Goal: Task Accomplishment & Management: Manage account settings

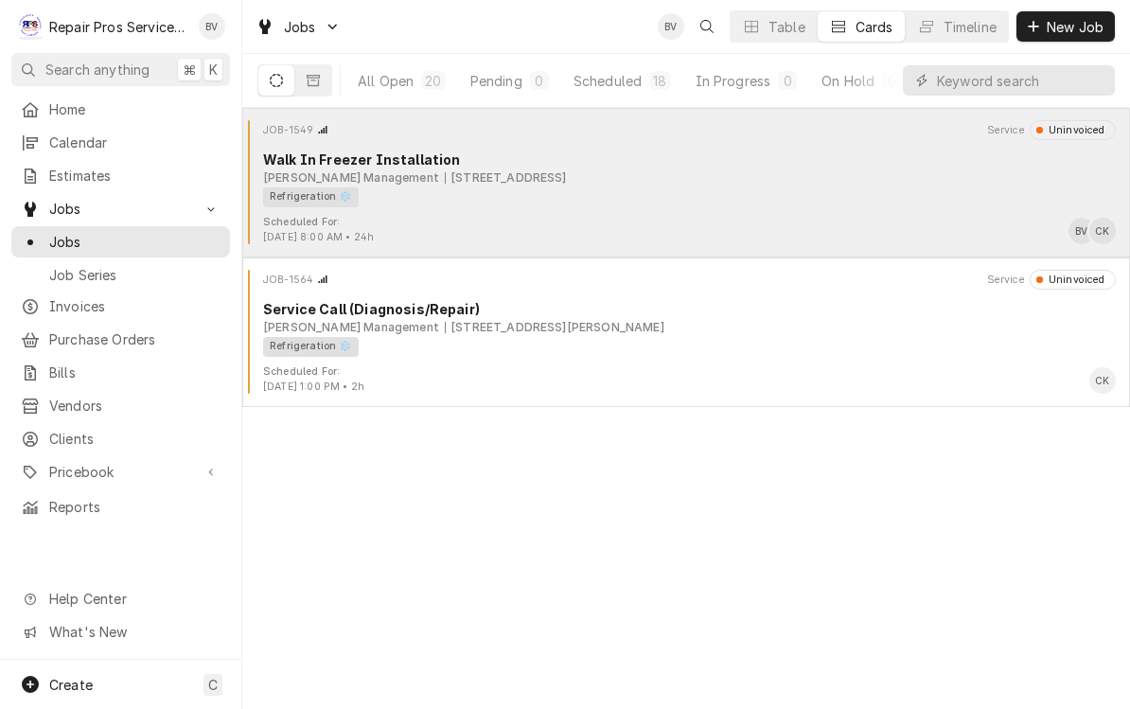
click at [697, 231] on div "Scheduled For: Sep 15th, 2025 - 8:00 AM • 24h BV CK" at bounding box center [686, 230] width 873 height 30
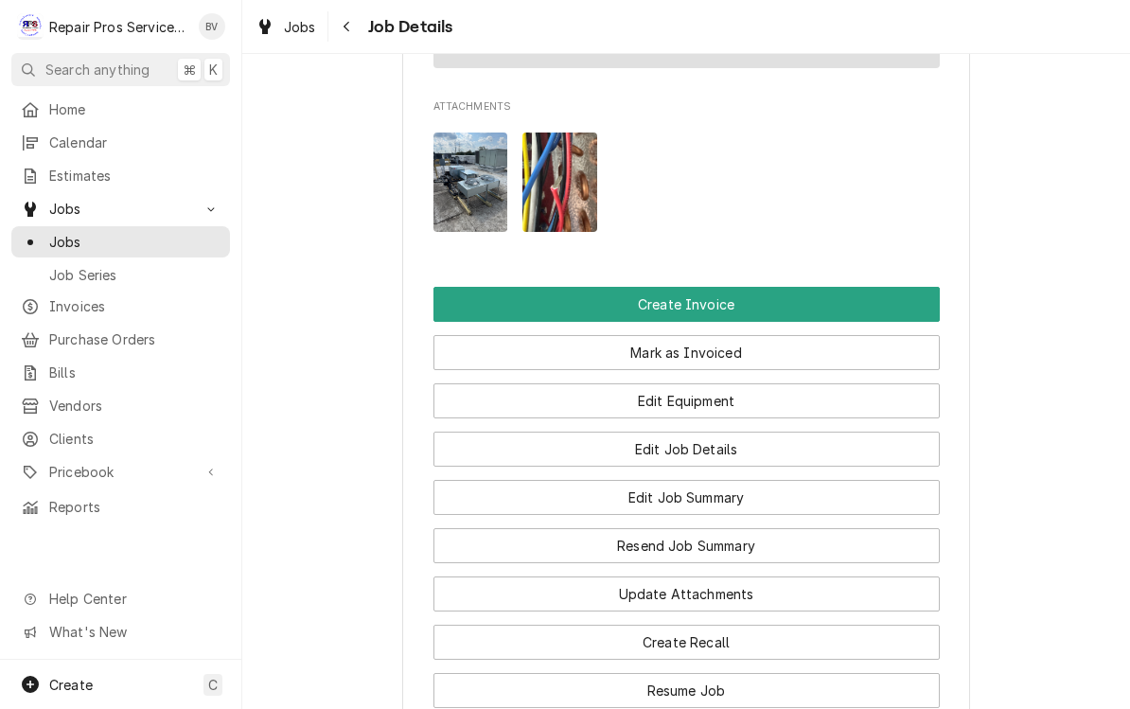
scroll to position [1381, 0]
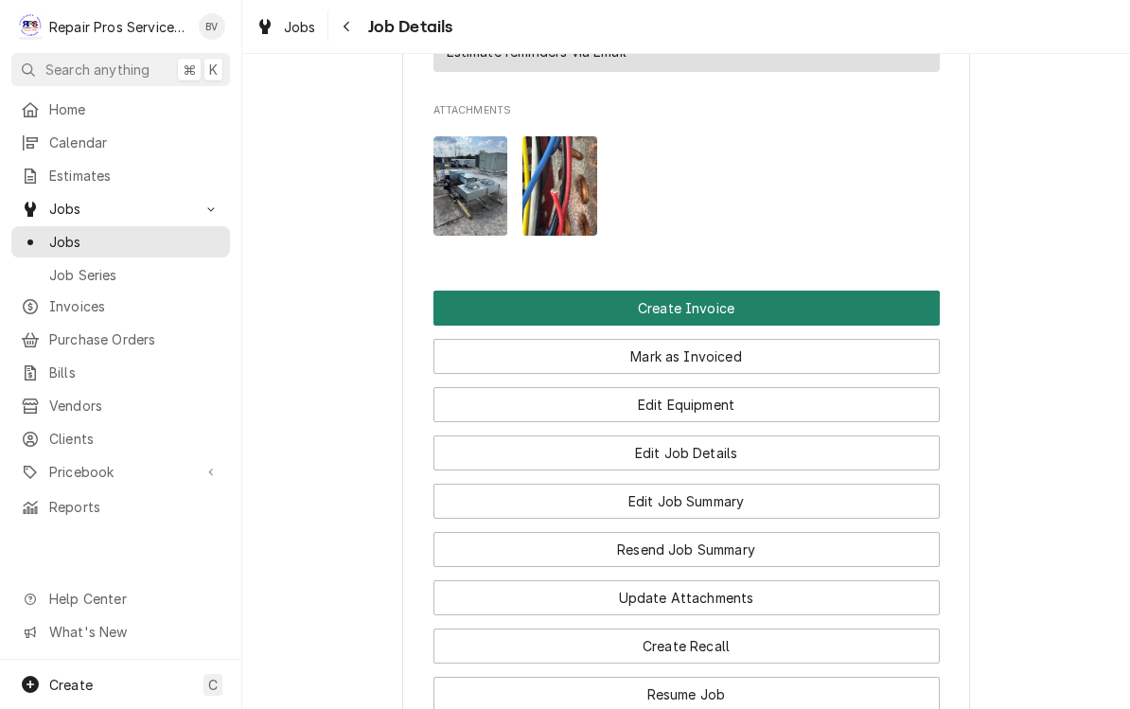
click at [688, 302] on button "Create Invoice" at bounding box center [687, 308] width 507 height 35
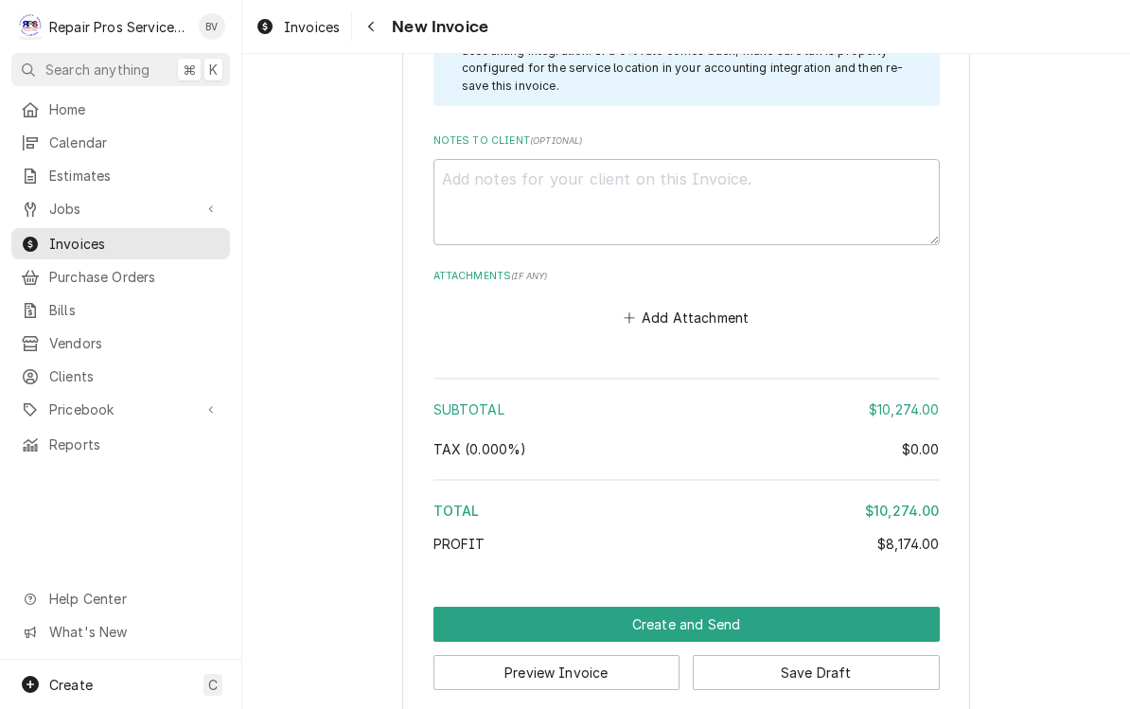
scroll to position [6479, 0]
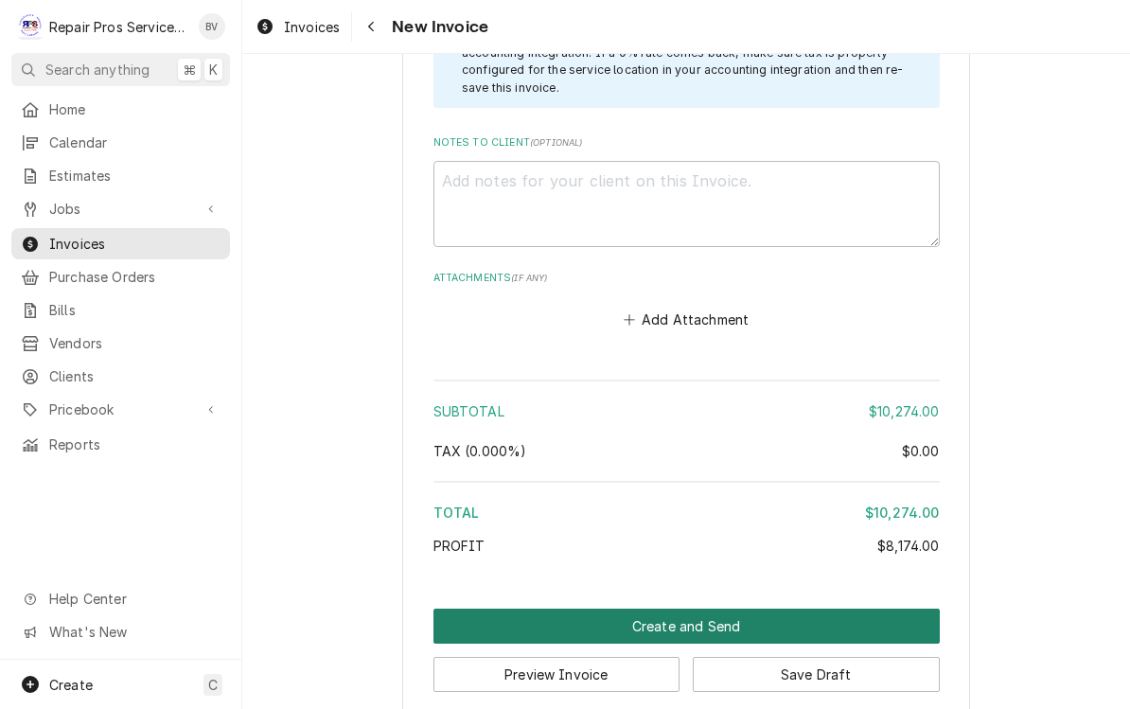
click at [690, 609] on button "Create and Send" at bounding box center [687, 626] width 507 height 35
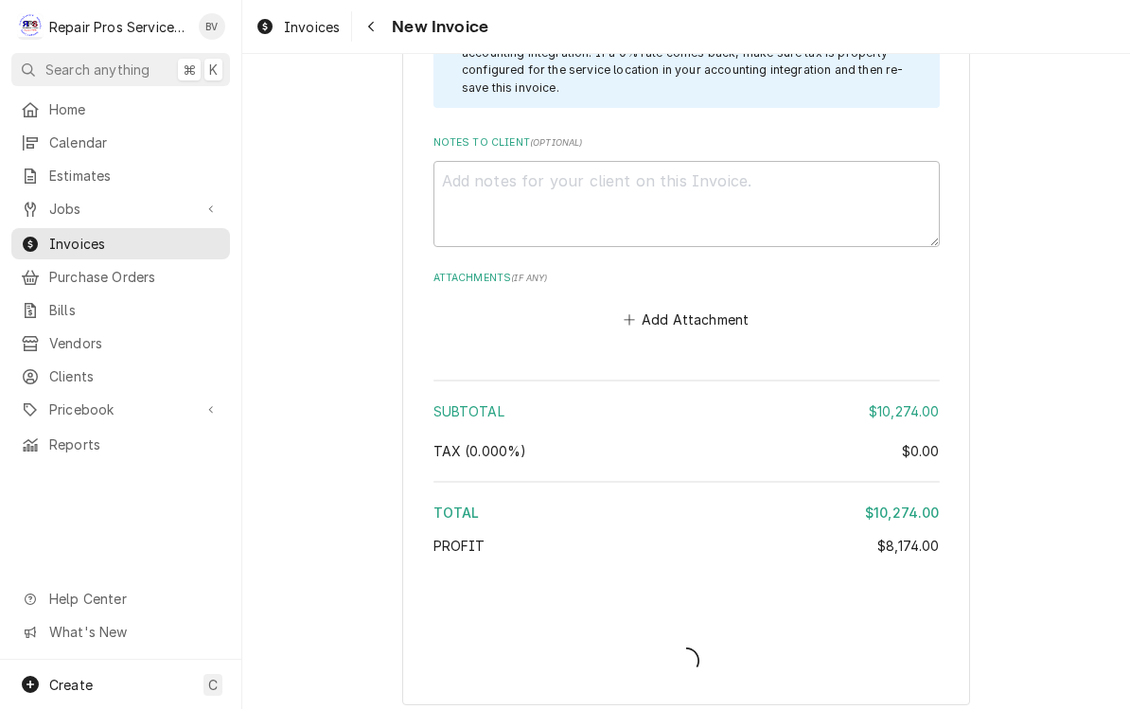
scroll to position [6466, 0]
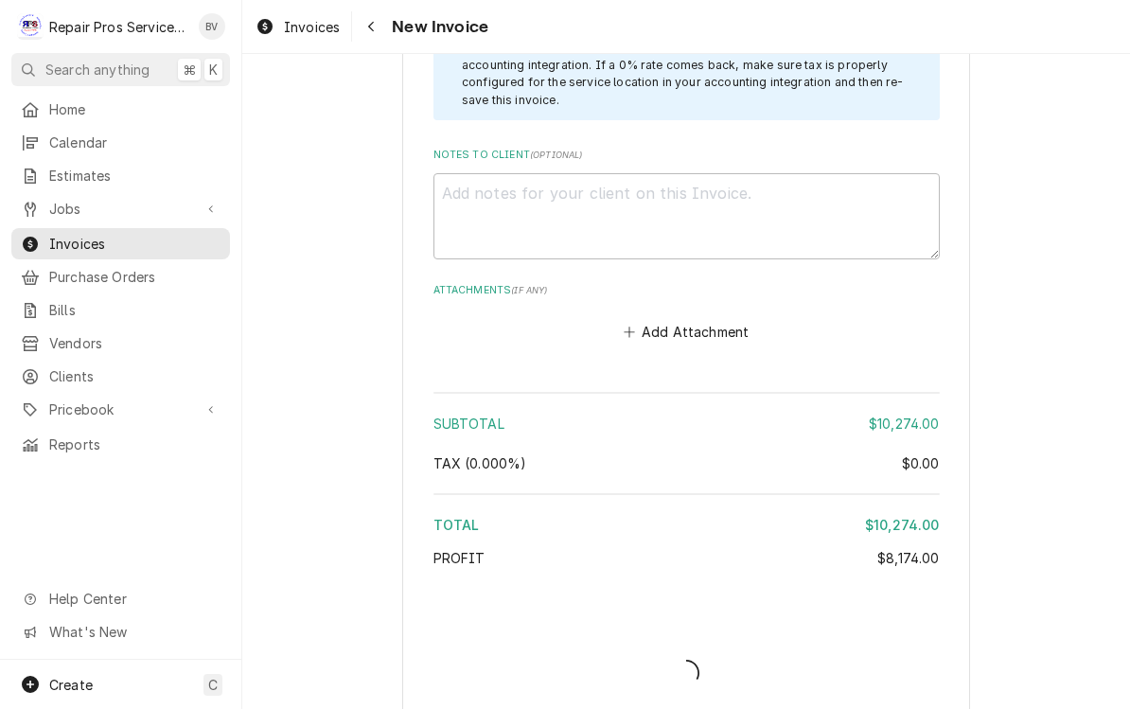
type textarea "x"
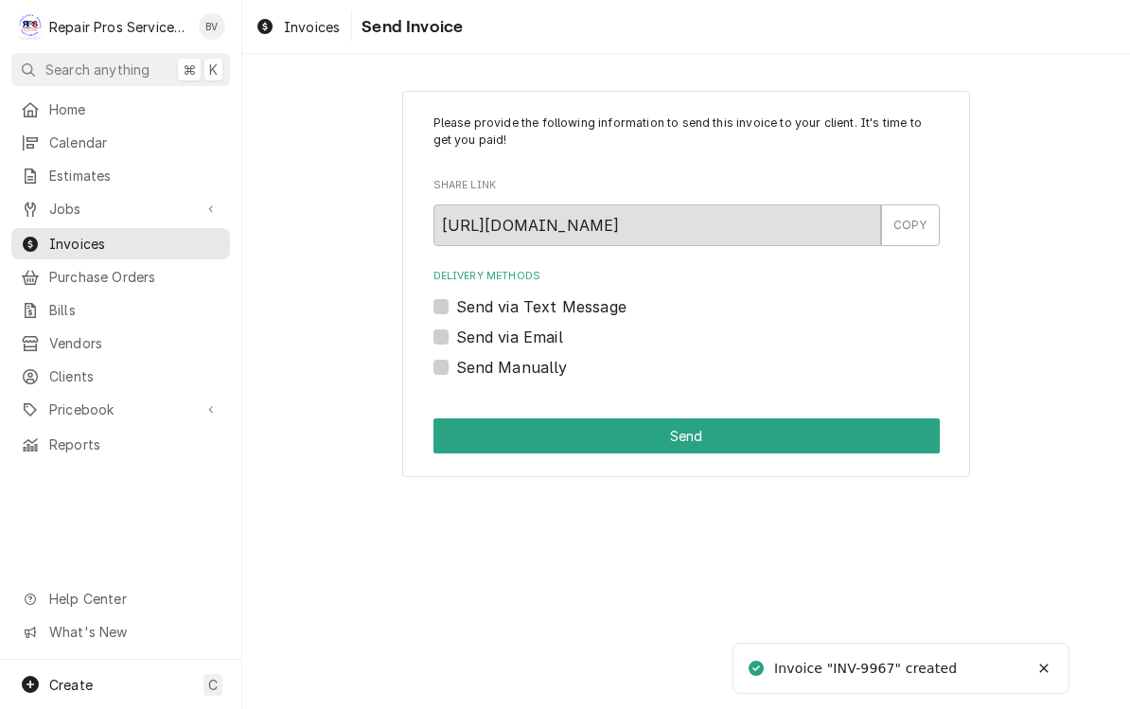
click at [456, 364] on label "Send Manually" at bounding box center [512, 367] width 112 height 23
click at [456, 364] on input "Send Manually" at bounding box center [709, 377] width 507 height 42
checkbox input "true"
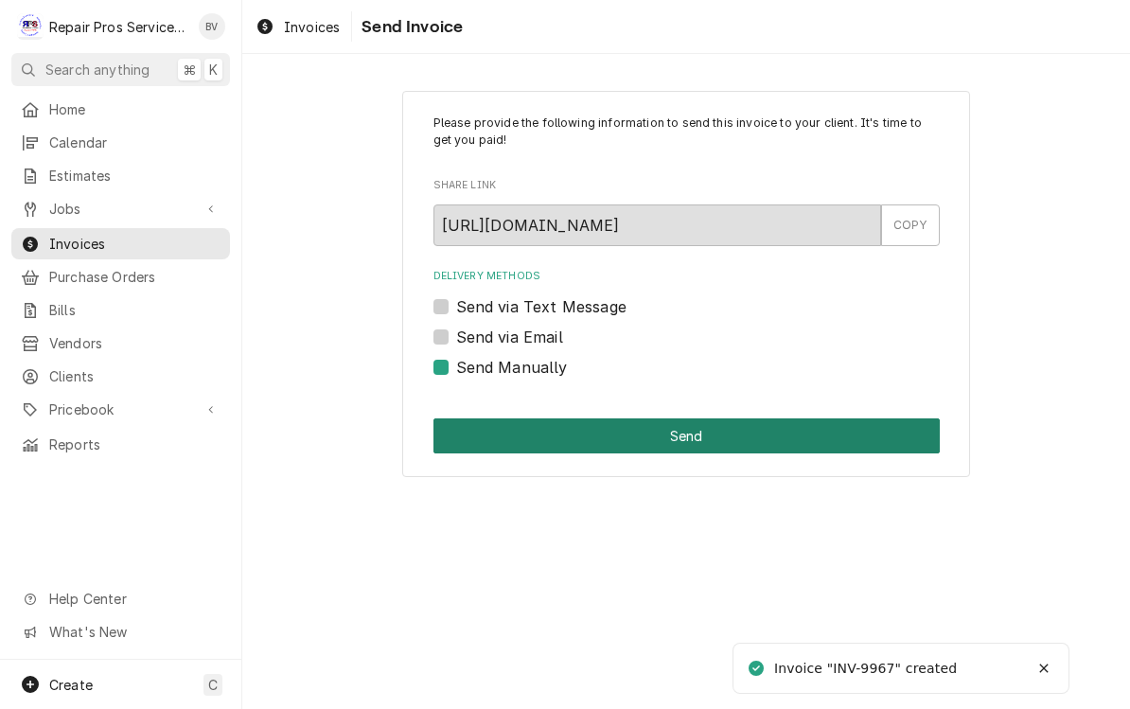
click at [681, 437] on button "Send" at bounding box center [687, 435] width 507 height 35
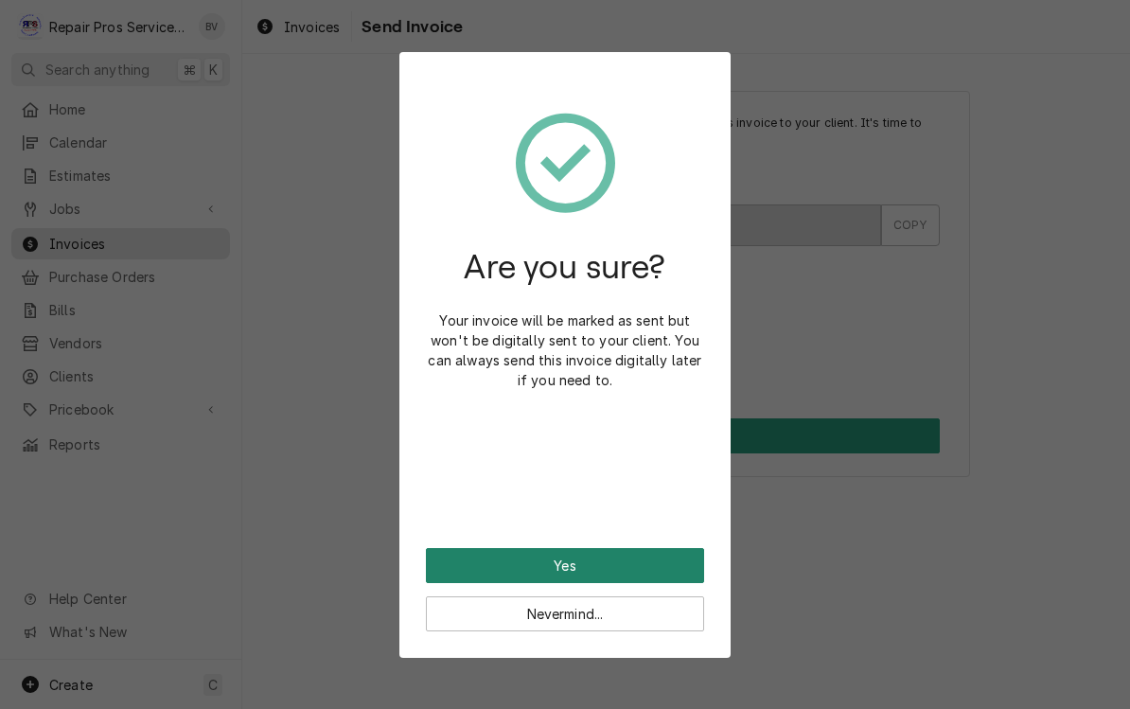
click at [561, 566] on button "Yes" at bounding box center [565, 565] width 278 height 35
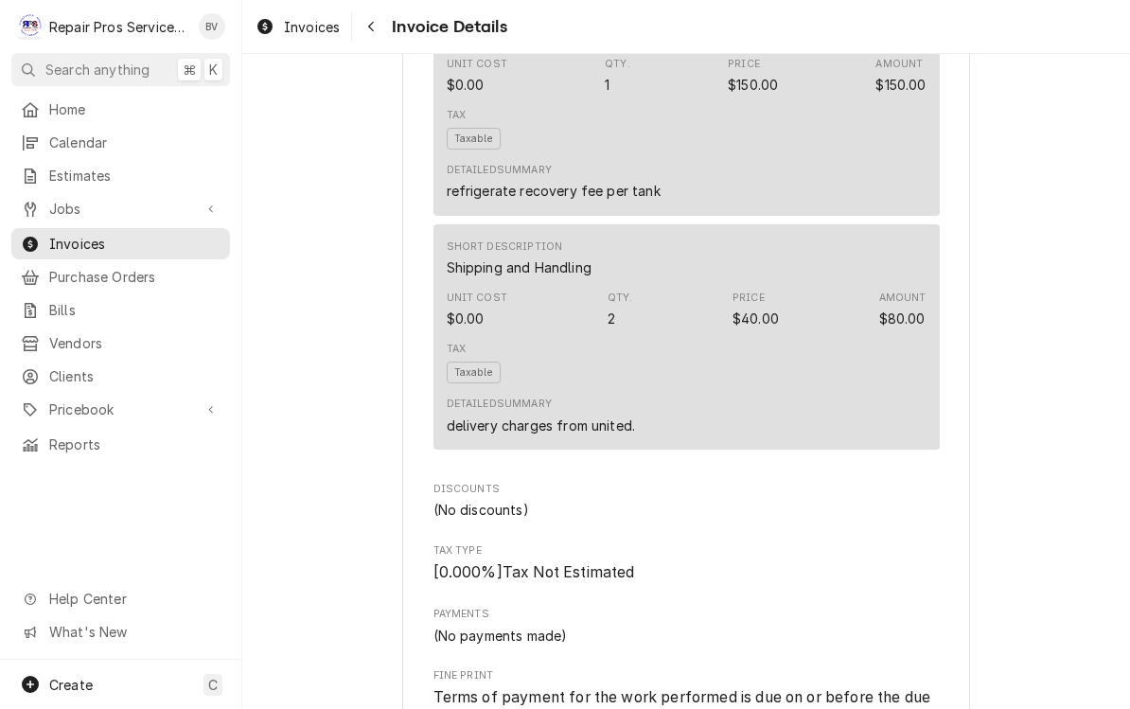
scroll to position [4672, 0]
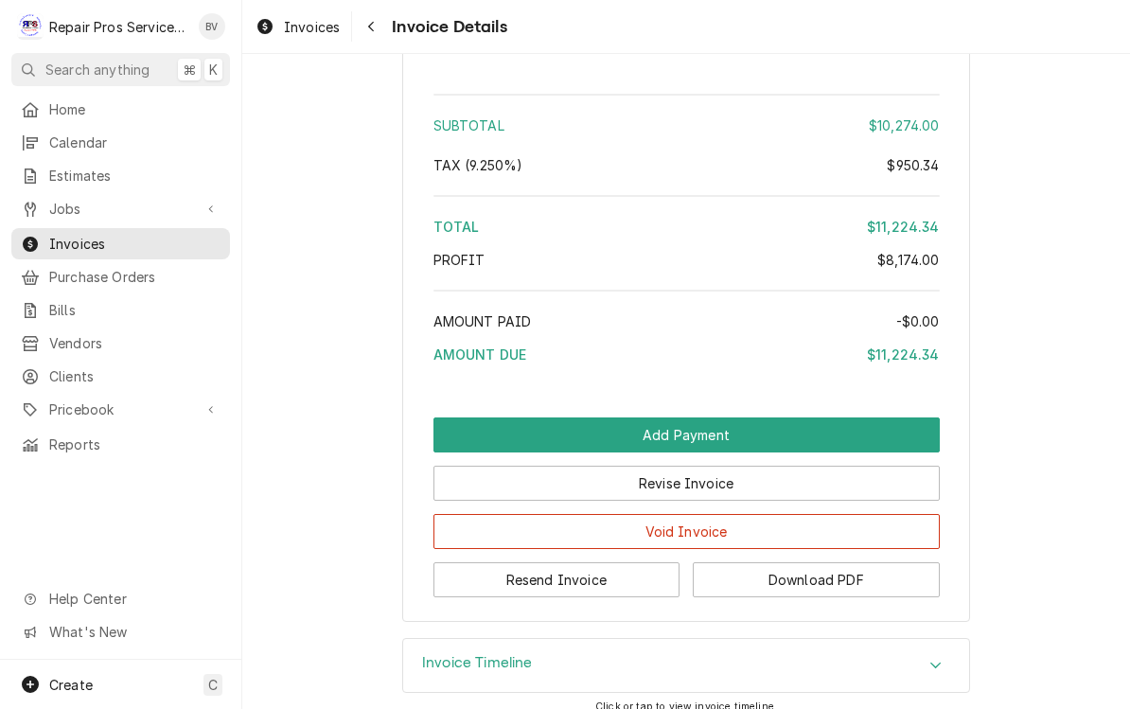
scroll to position [5608, 0]
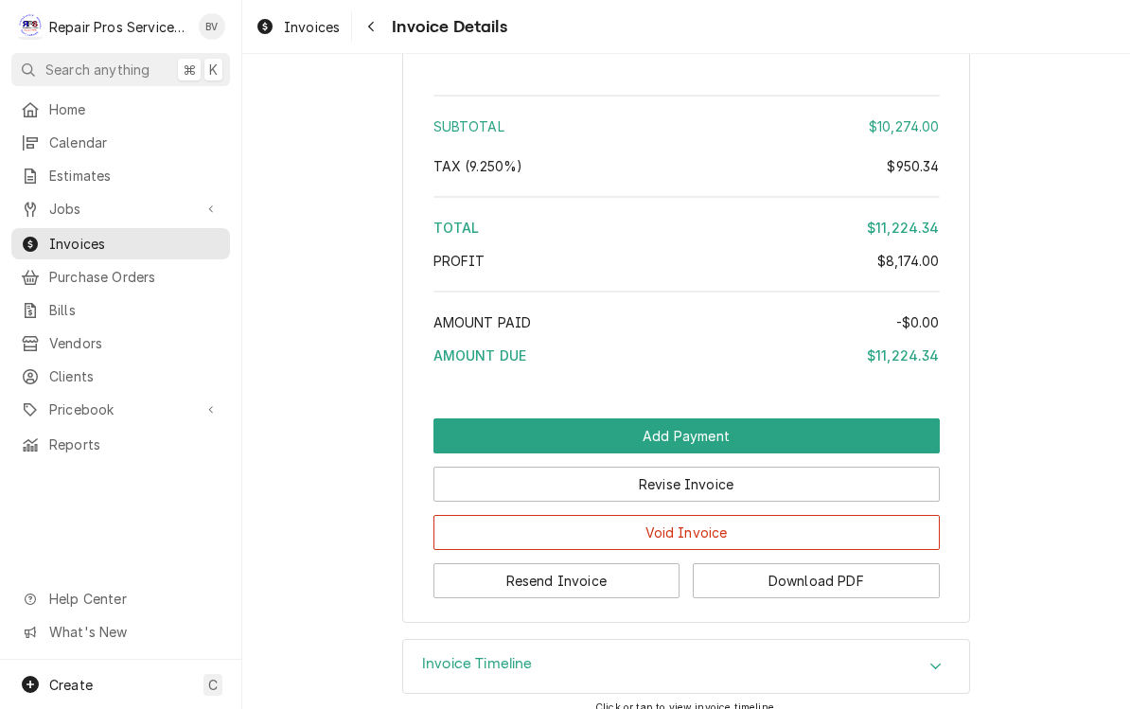
click at [560, 578] on button "Resend Invoice" at bounding box center [557, 580] width 247 height 35
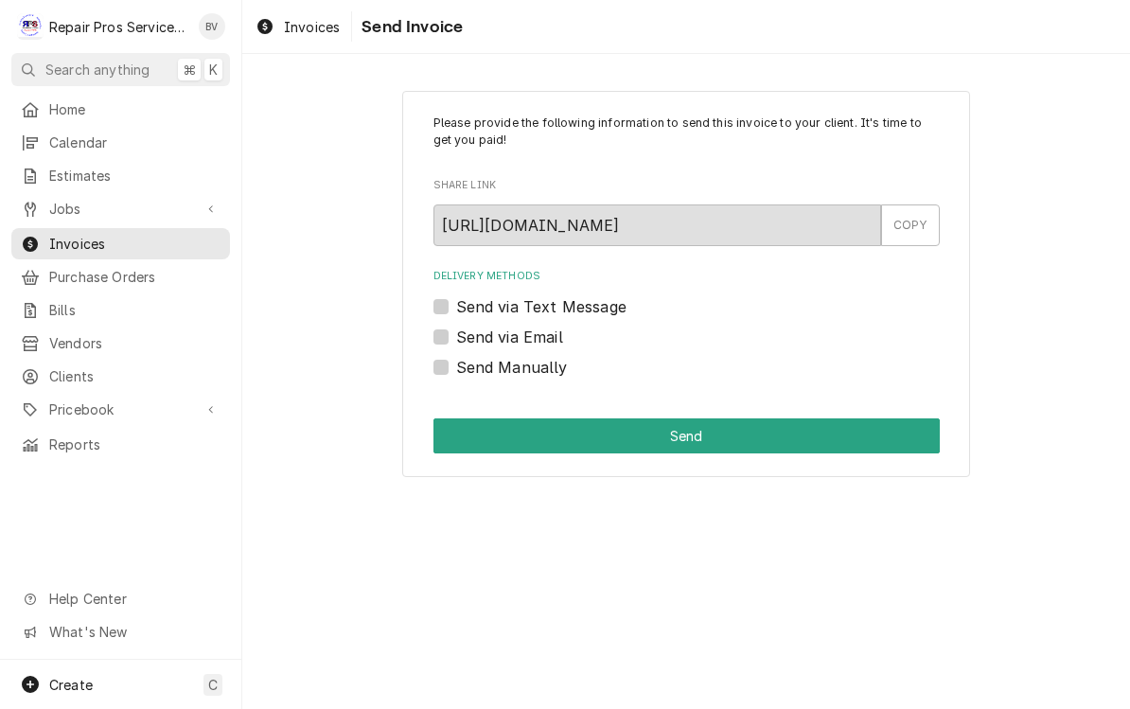
click at [456, 332] on label "Send via Email" at bounding box center [509, 337] width 107 height 23
click at [456, 332] on input "Send via Email" at bounding box center [709, 347] width 507 height 42
checkbox input "true"
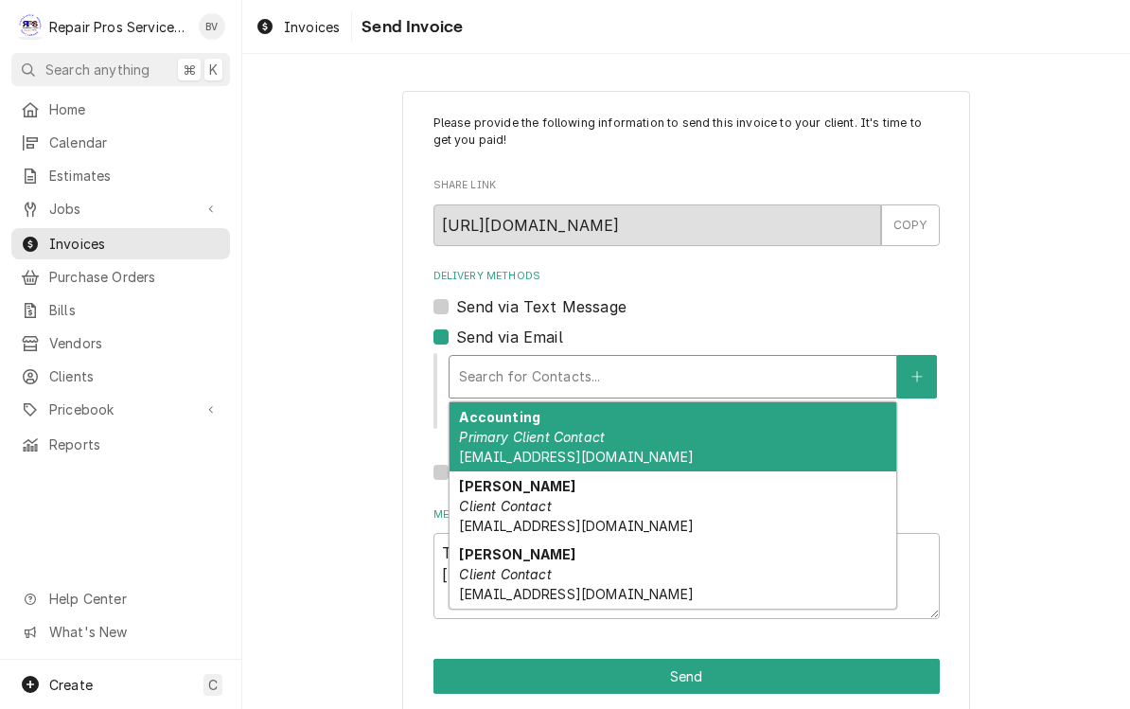
click at [550, 449] on span "khcle10@msn.com" at bounding box center [576, 457] width 234 height 16
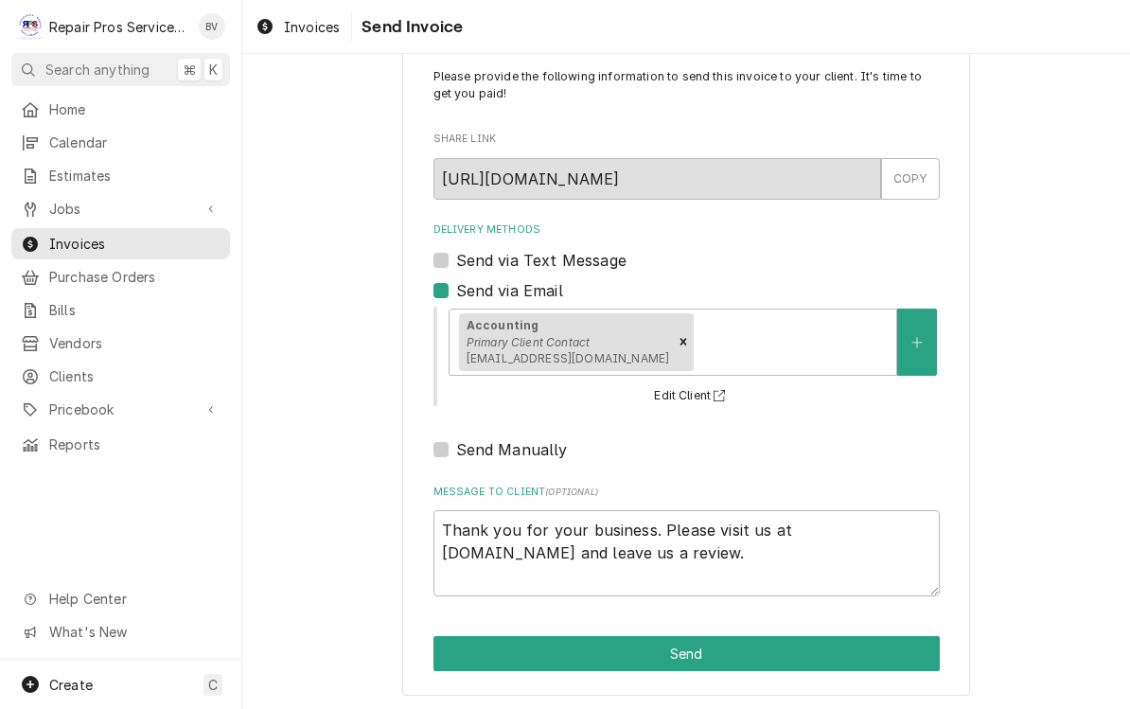
scroll to position [45, 0]
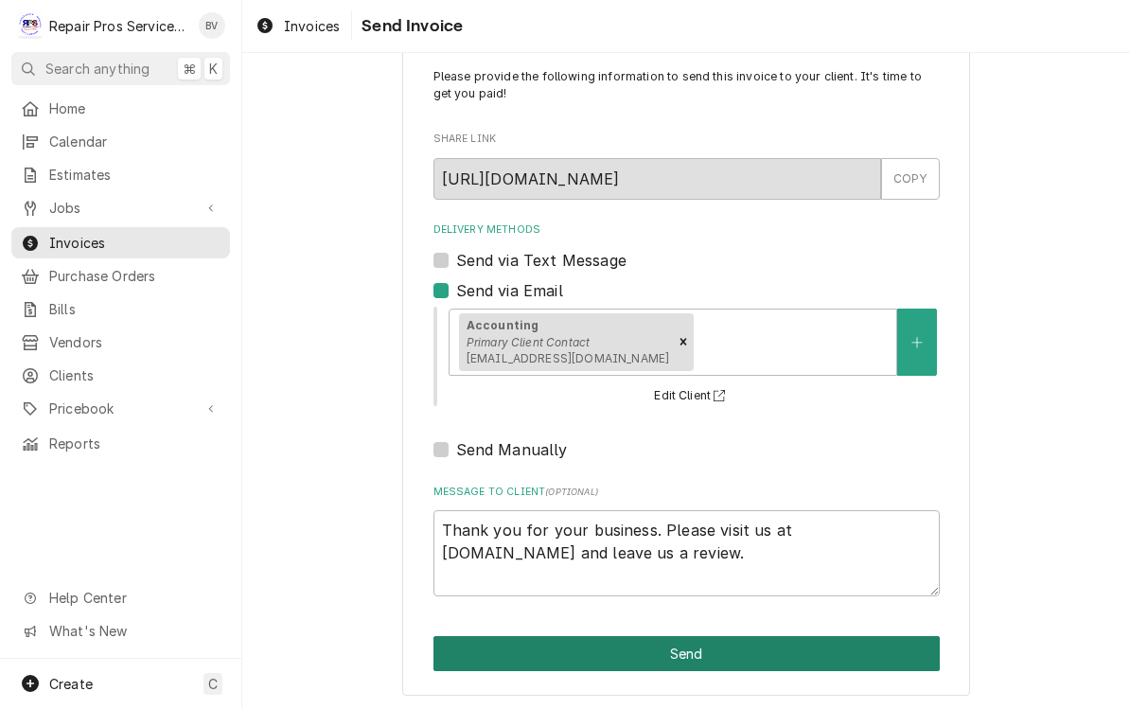
click at [696, 649] on button "Send" at bounding box center [687, 654] width 507 height 35
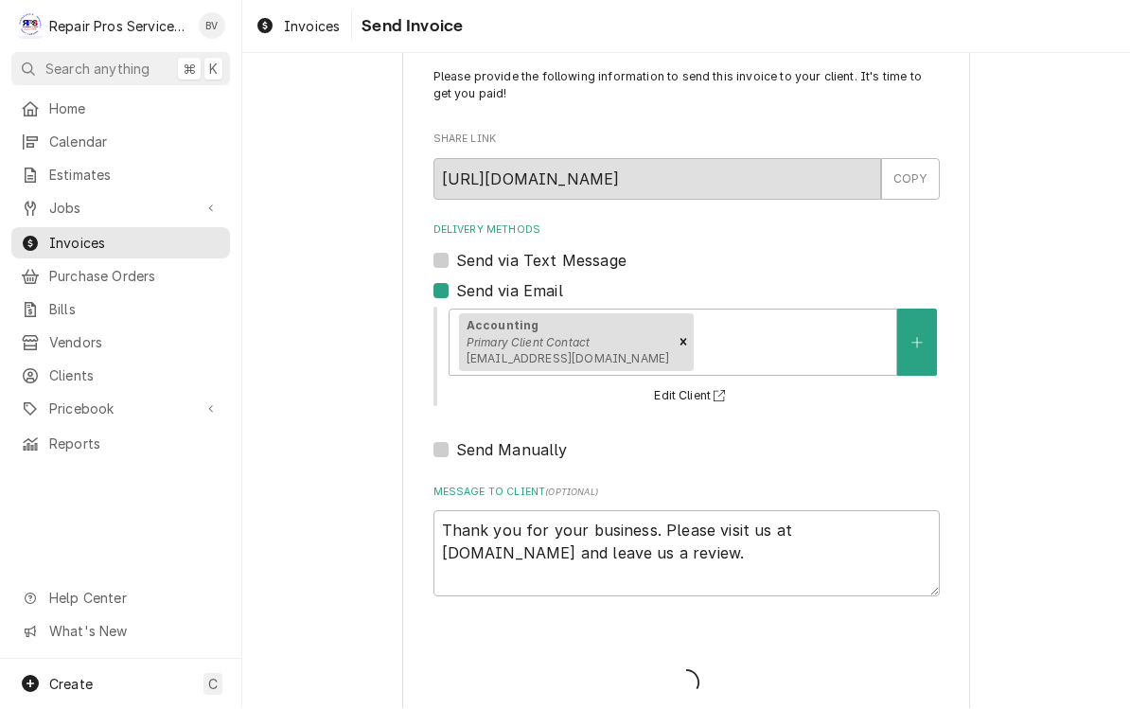
type textarea "x"
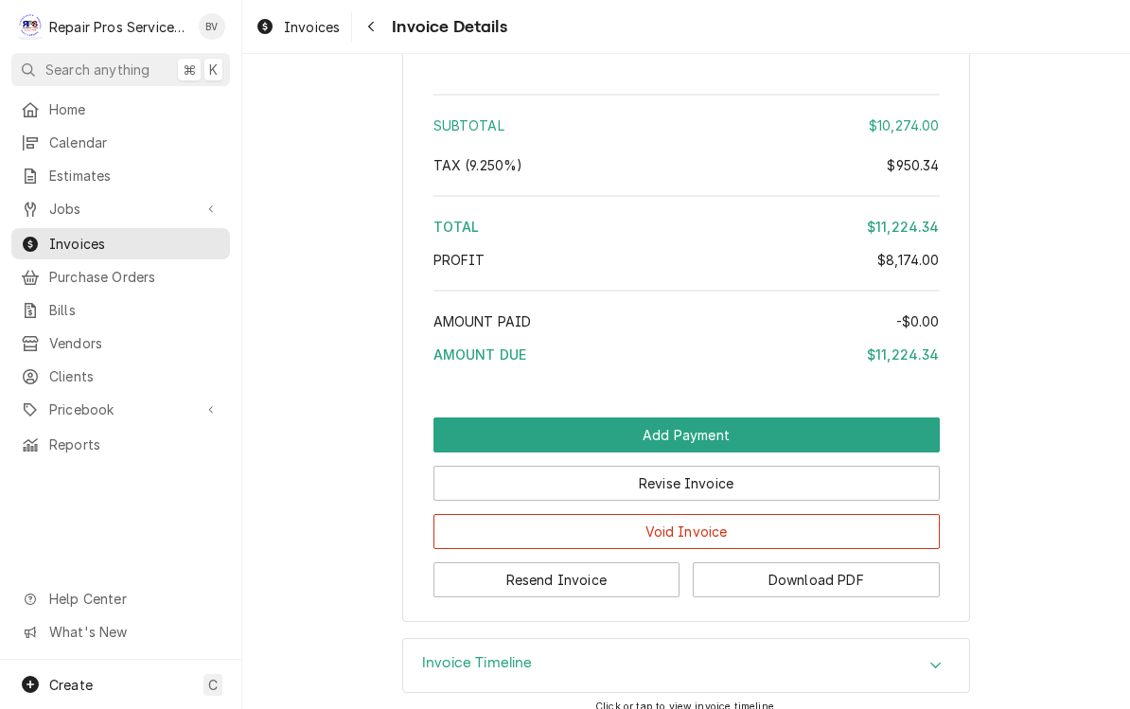
scroll to position [5608, 0]
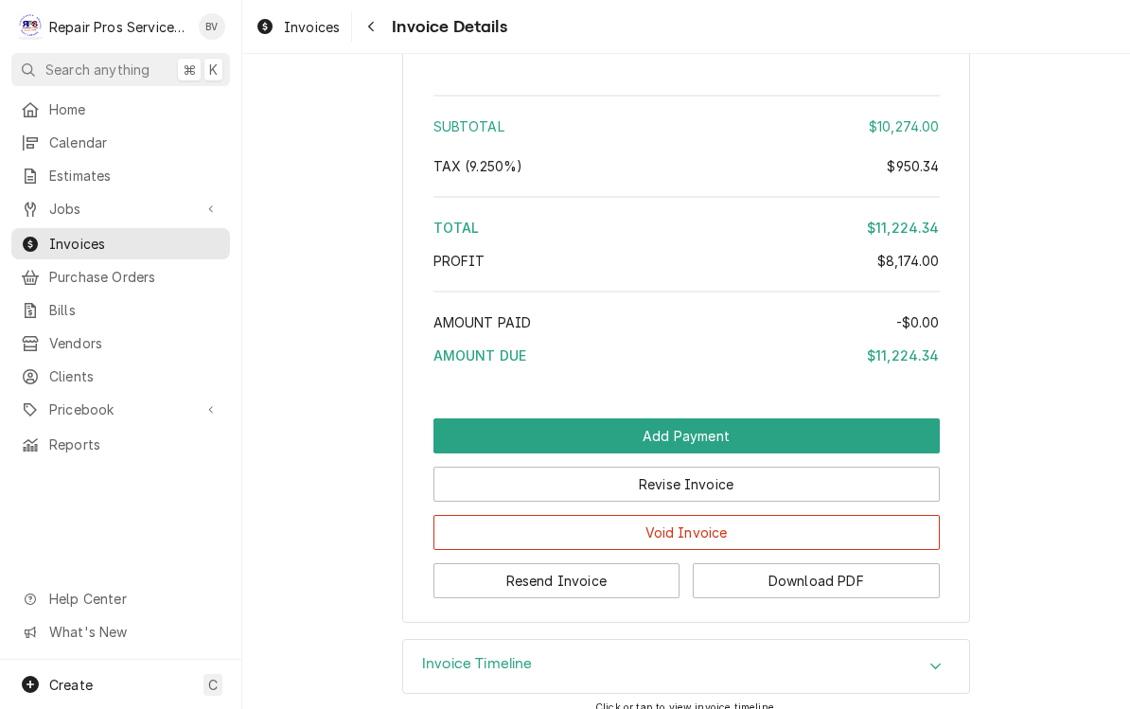
click at [943, 659] on icon "Accordion Header" at bounding box center [936, 666] width 13 height 15
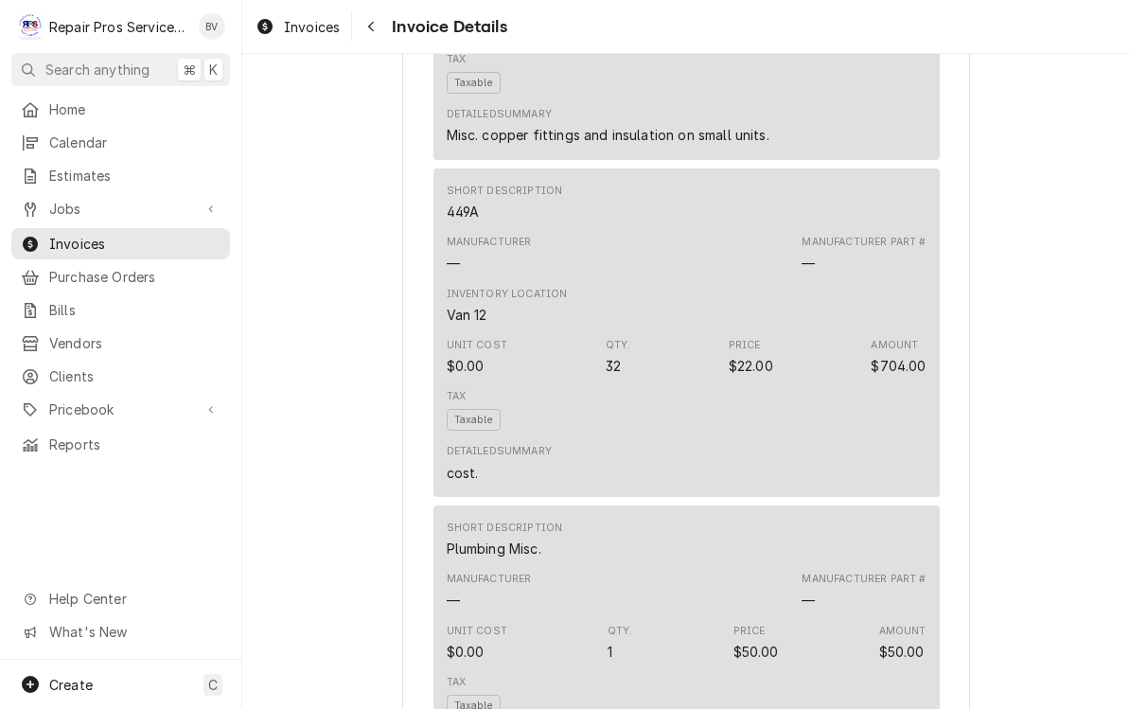
scroll to position [2935, 0]
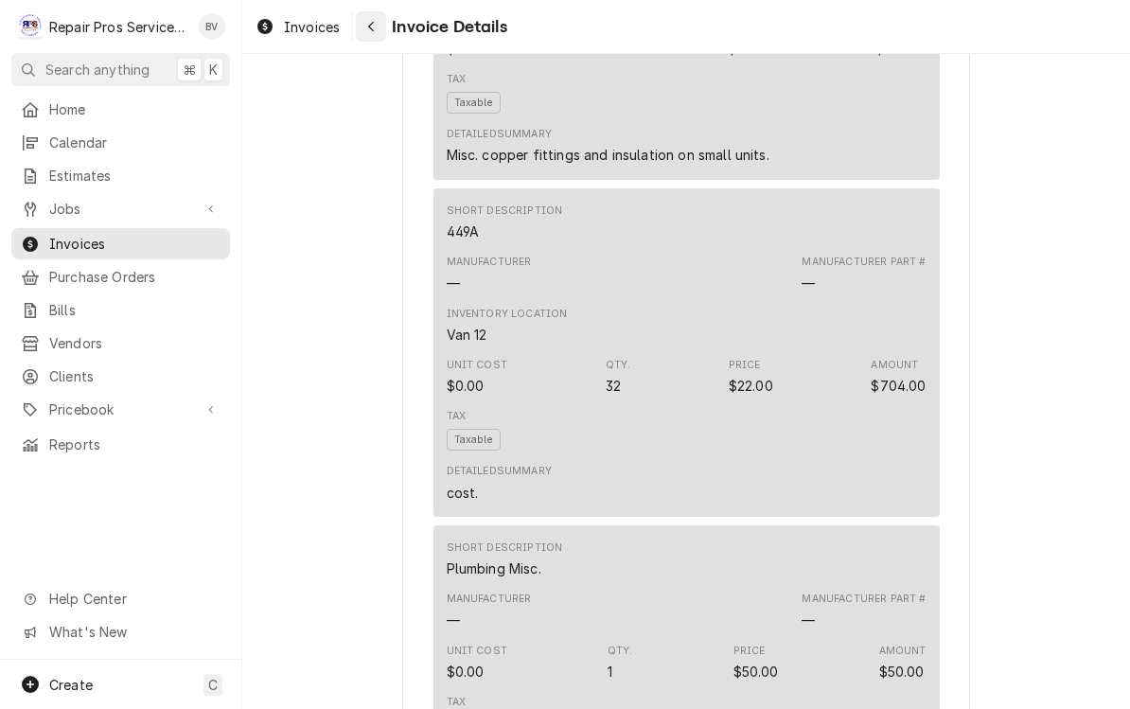
click at [384, 37] on button "Navigate back" at bounding box center [371, 26] width 30 height 30
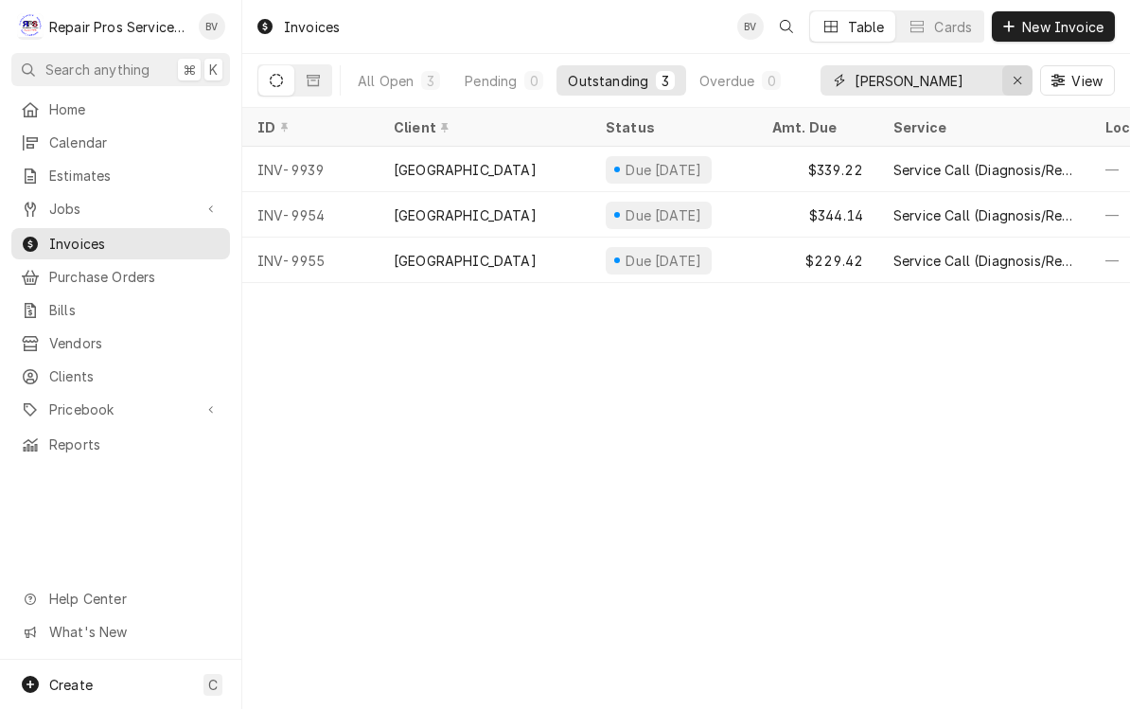
click at [1027, 86] on button "Erase input" at bounding box center [1018, 80] width 30 height 30
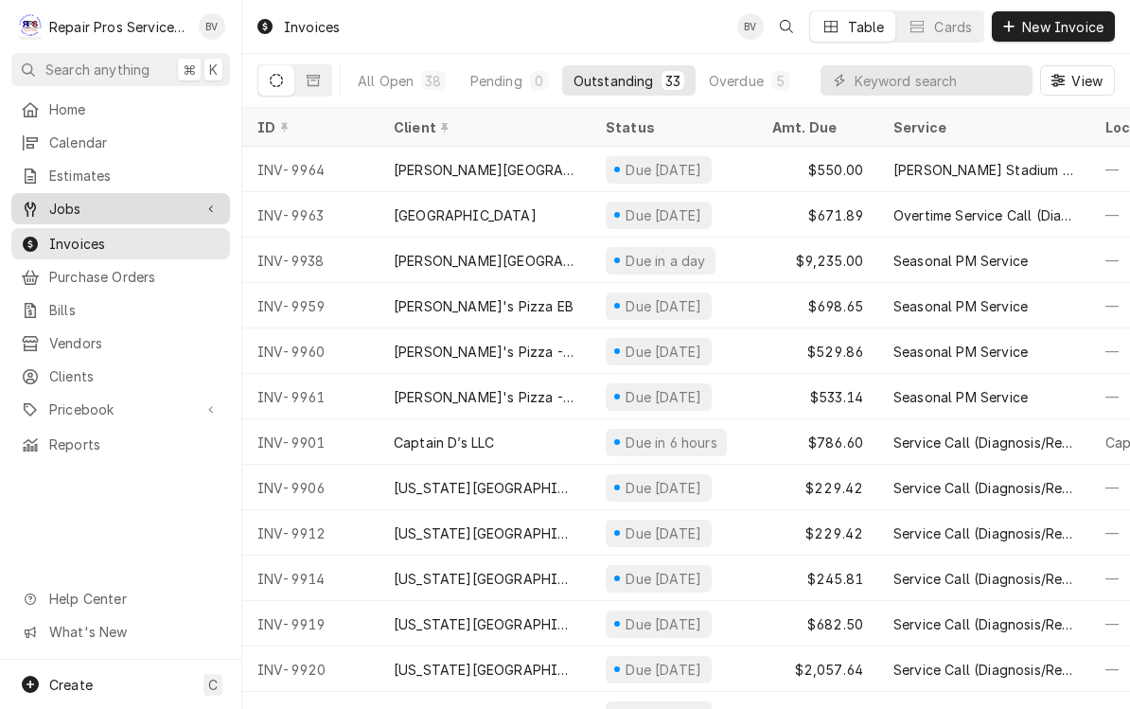
click at [74, 199] on span "Jobs" at bounding box center [120, 209] width 143 height 20
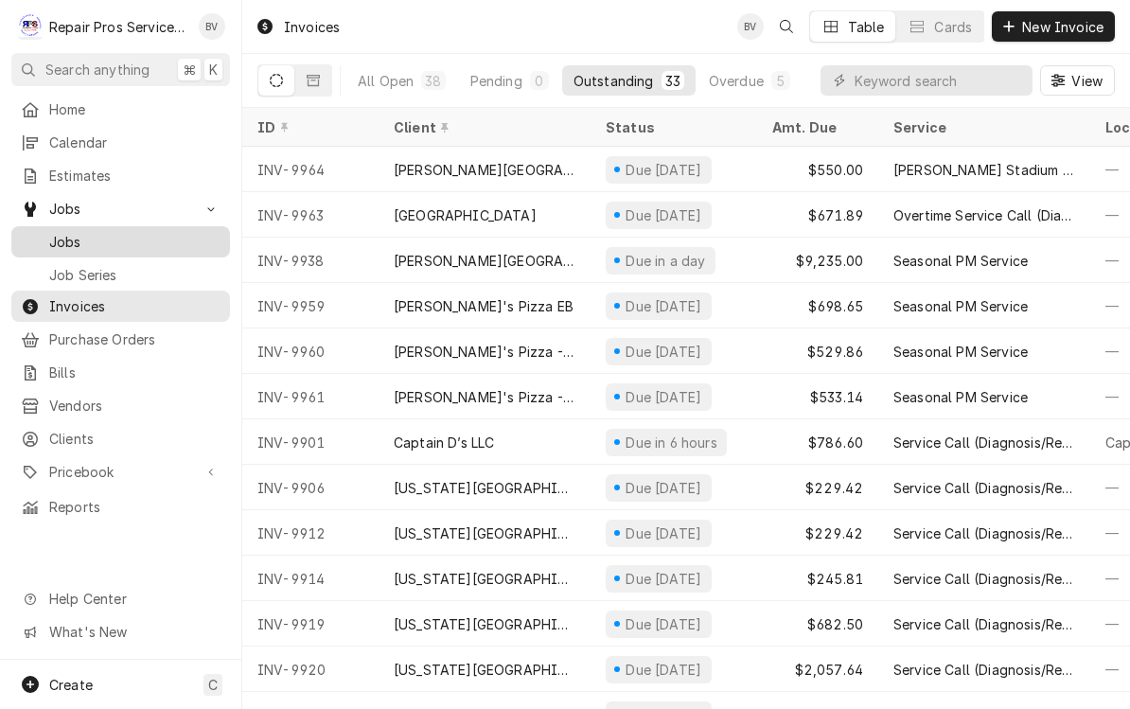
click at [65, 242] on span "Jobs" at bounding box center [134, 242] width 171 height 20
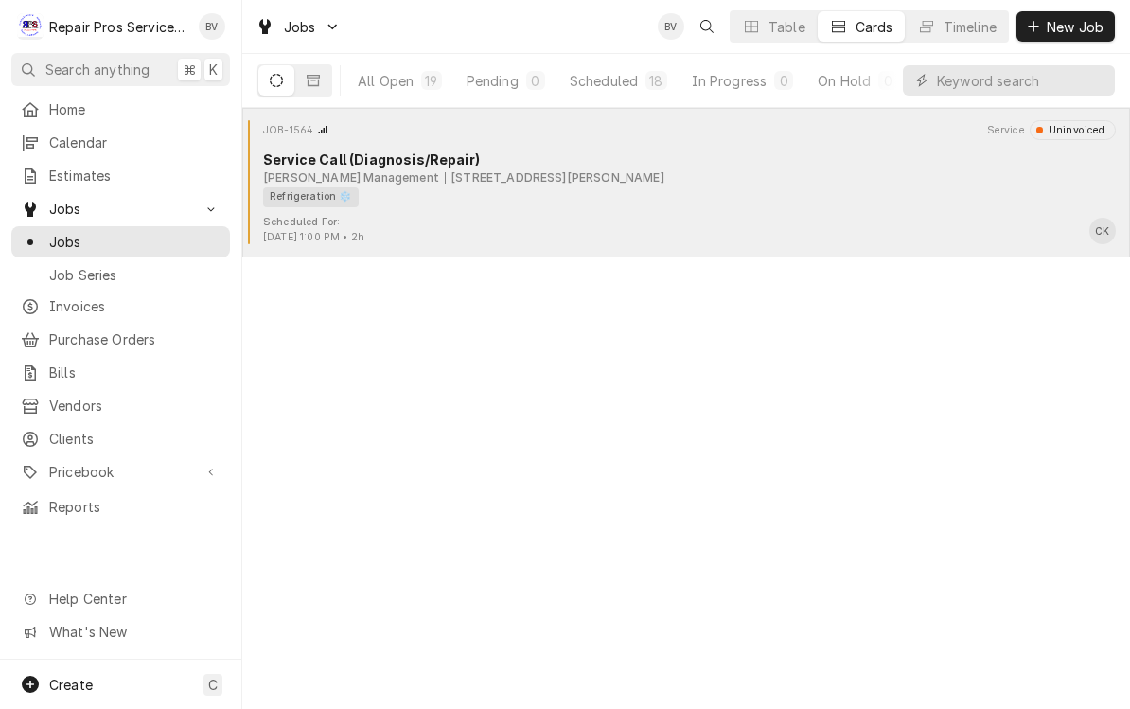
click at [608, 178] on div "[PERSON_NAME] Management [STREET_ADDRESS][PERSON_NAME]" at bounding box center [689, 177] width 853 height 17
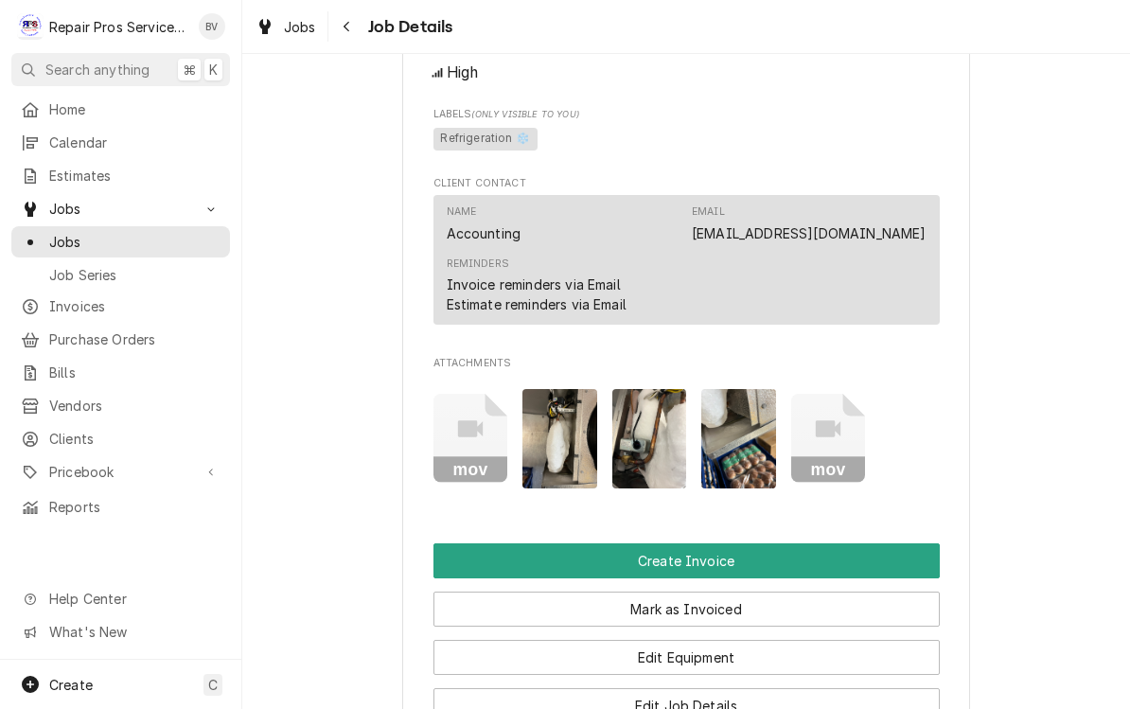
scroll to position [1003, 0]
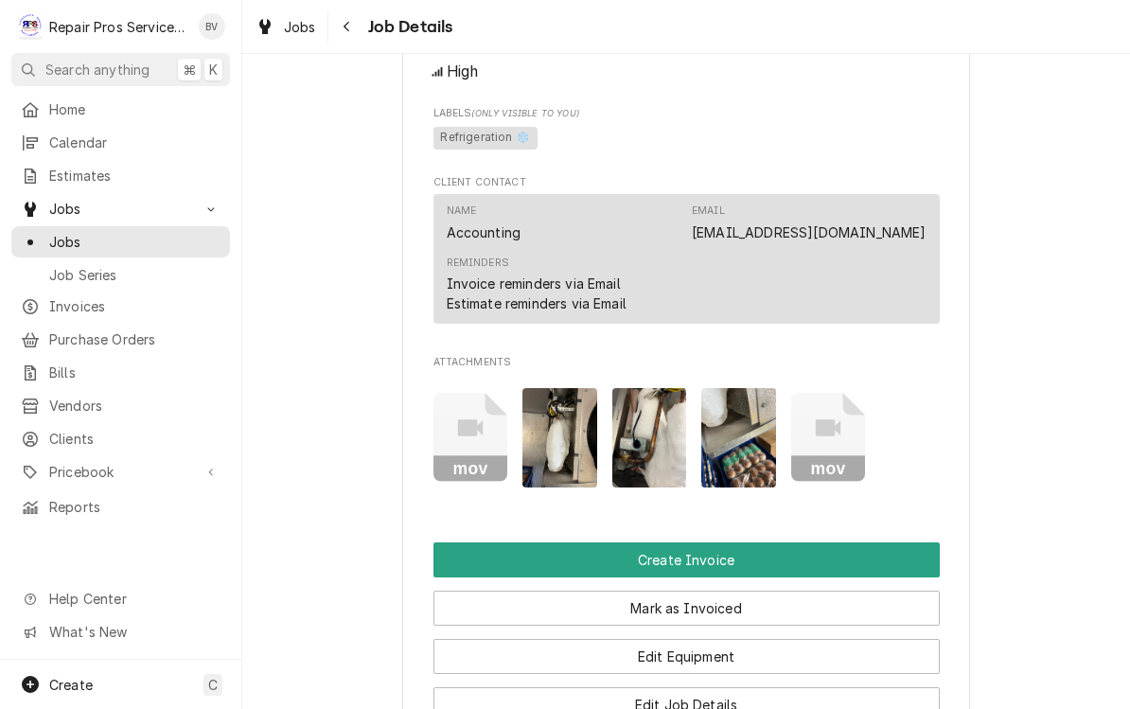
click at [561, 445] on img "Attachments" at bounding box center [560, 437] width 75 height 99
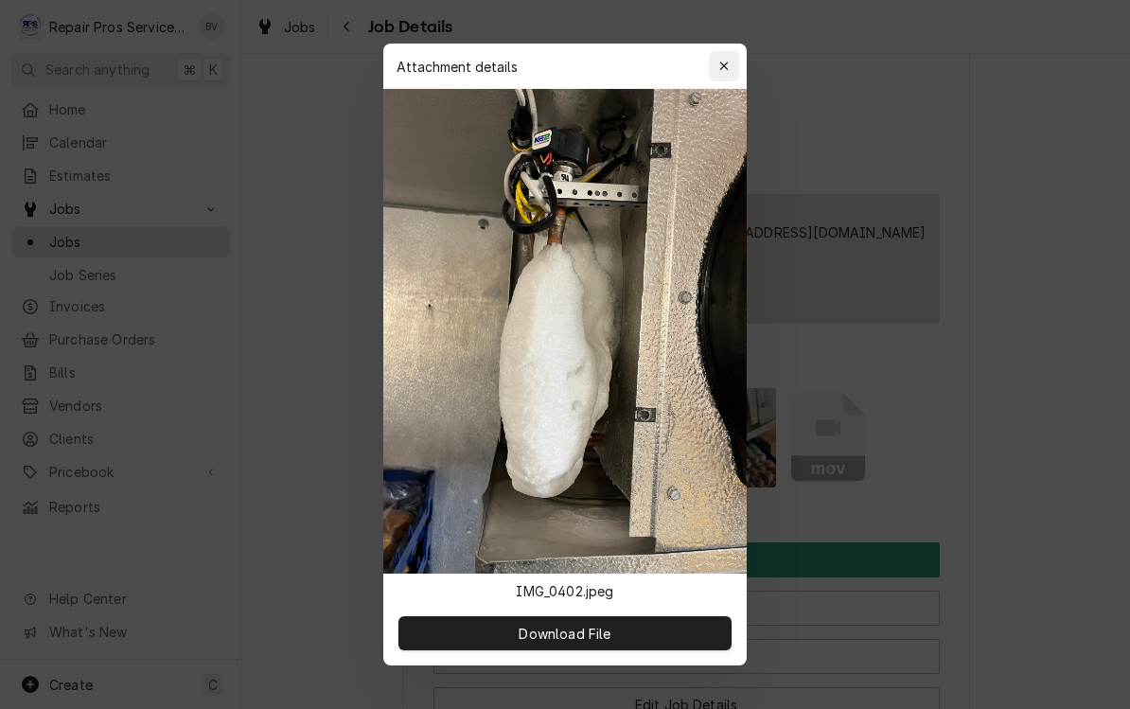
click at [738, 56] on button "button" at bounding box center [724, 66] width 30 height 30
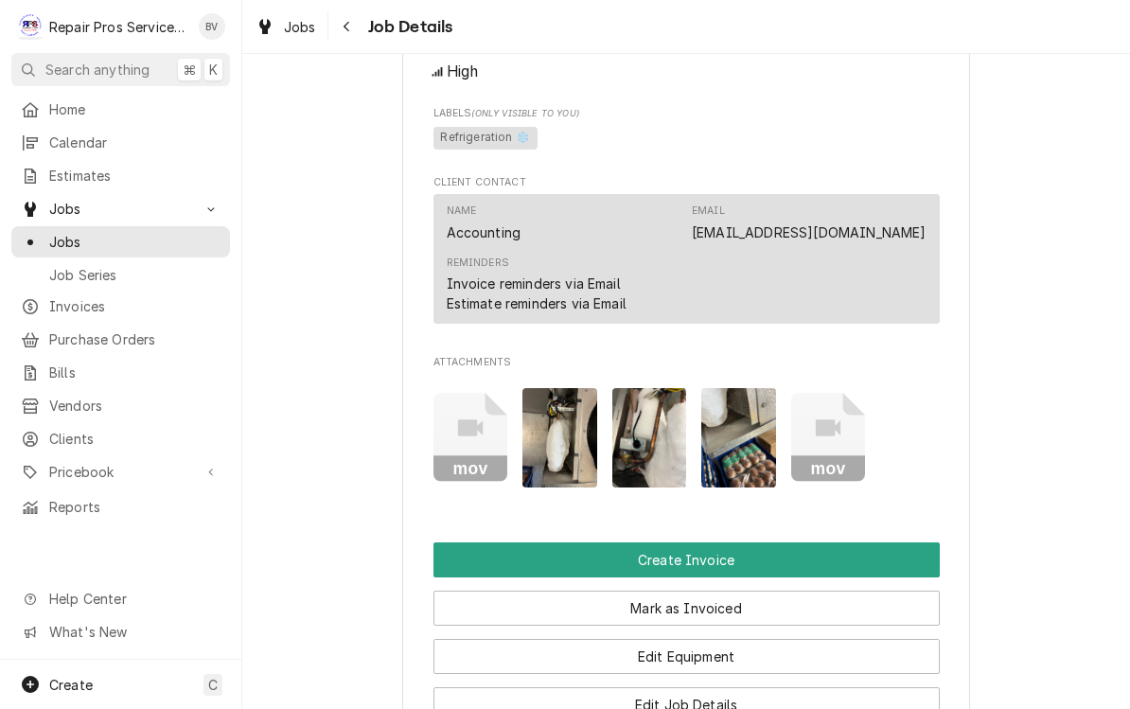
click at [674, 456] on img "Attachments" at bounding box center [650, 437] width 75 height 99
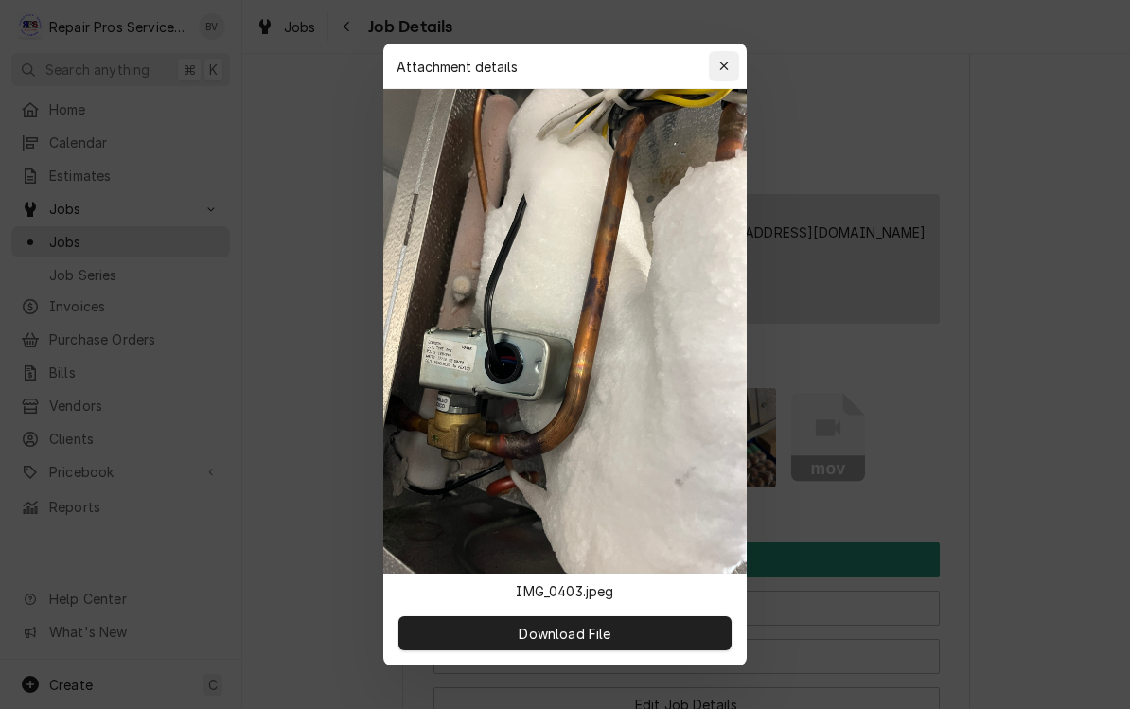
click at [733, 66] on div "button" at bounding box center [724, 66] width 19 height 19
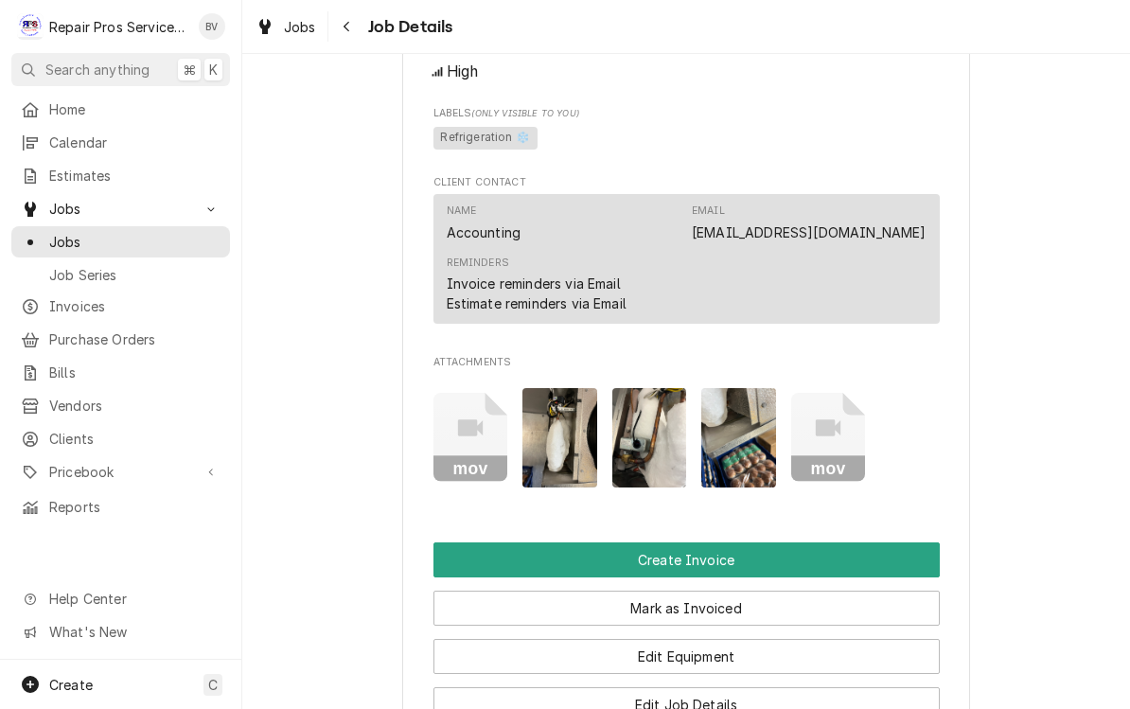
click at [740, 440] on img "Attachments" at bounding box center [739, 437] width 75 height 99
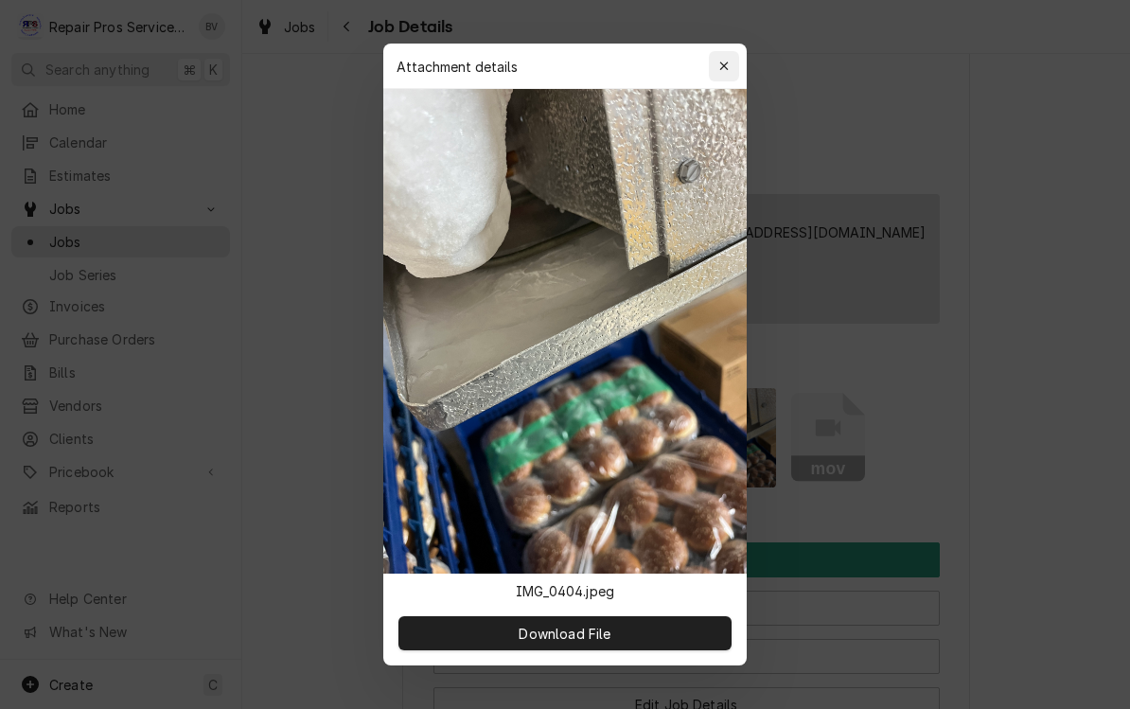
click at [729, 76] on button "button" at bounding box center [724, 66] width 30 height 30
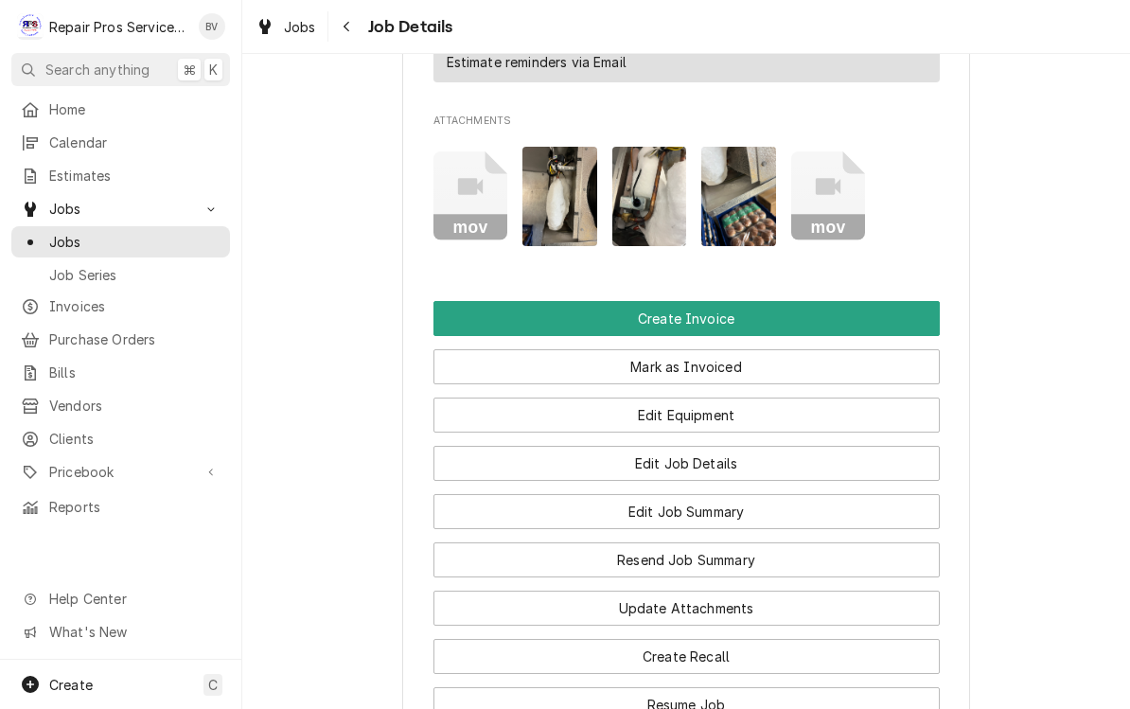
scroll to position [1243, 0]
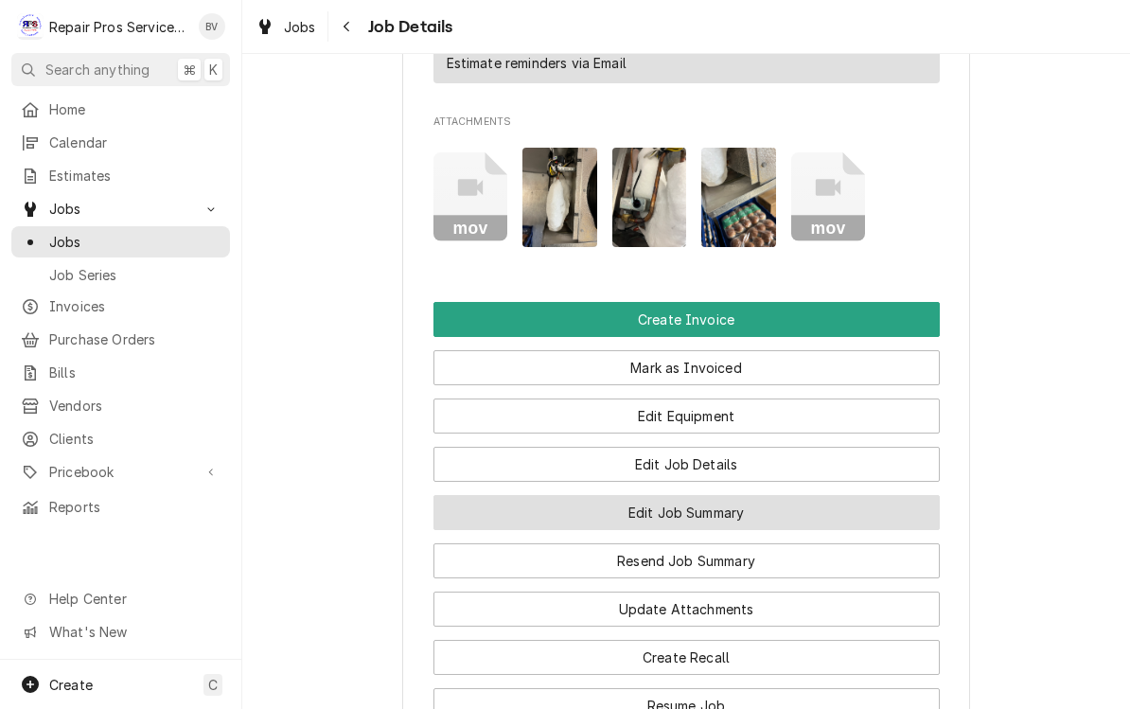
click at [689, 513] on button "Edit Job Summary" at bounding box center [687, 512] width 507 height 35
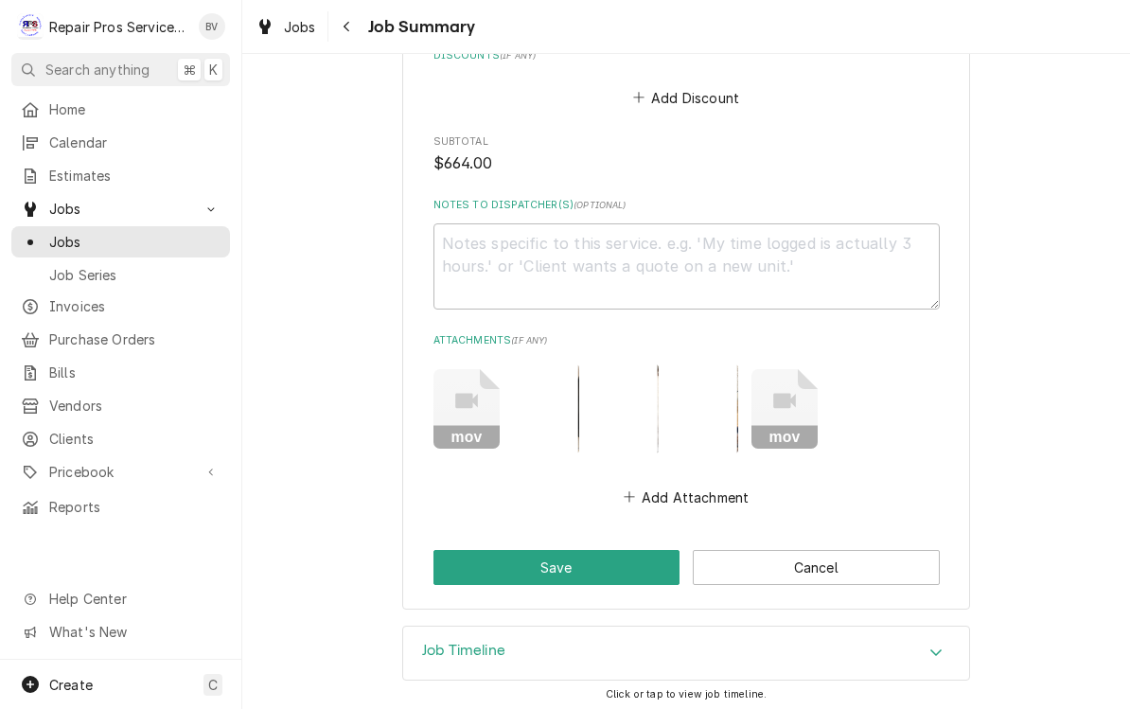
scroll to position [2479, 0]
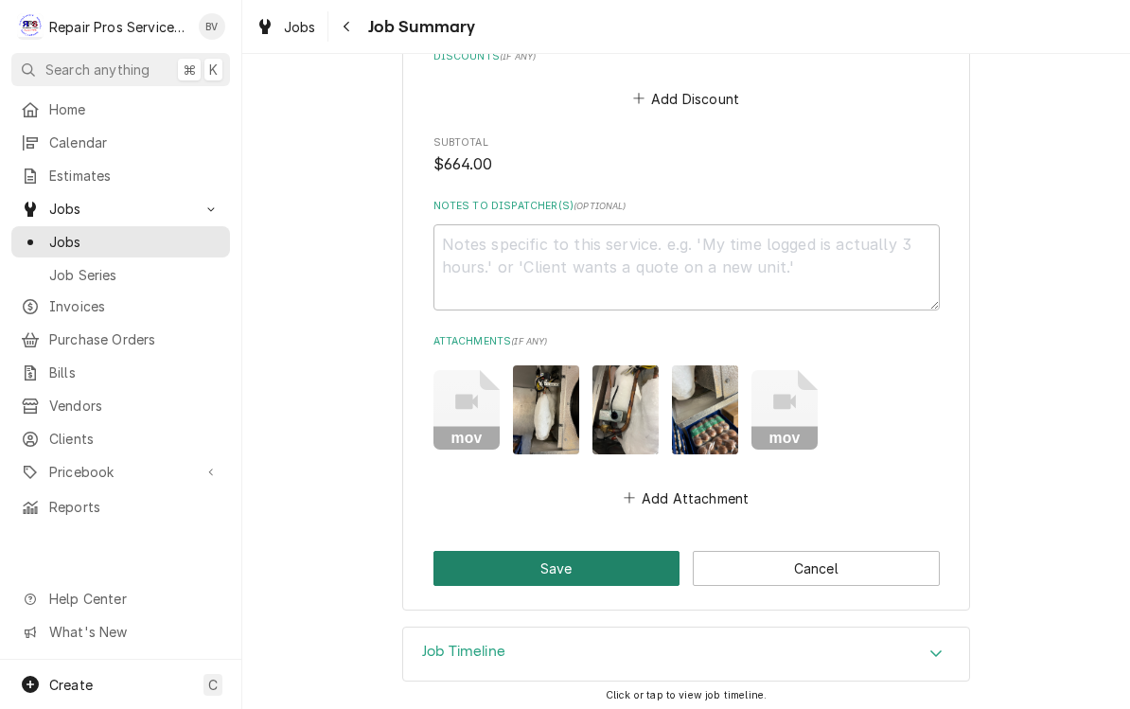
click at [549, 567] on button "Save" at bounding box center [557, 568] width 247 height 35
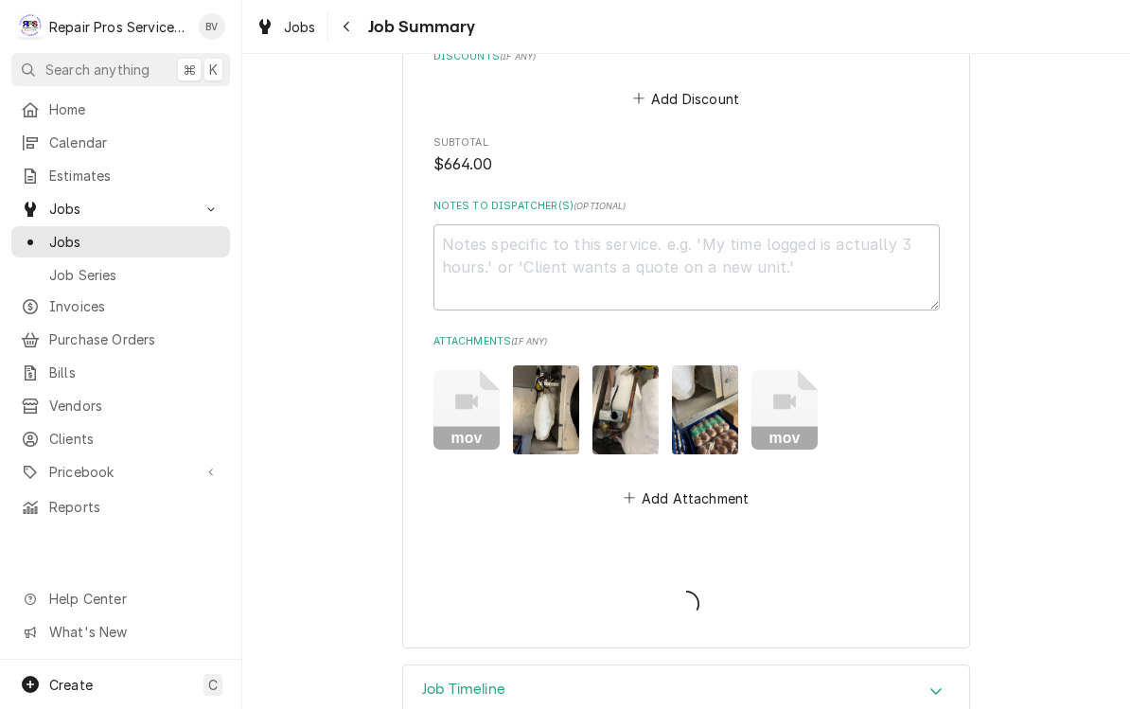
type textarea "x"
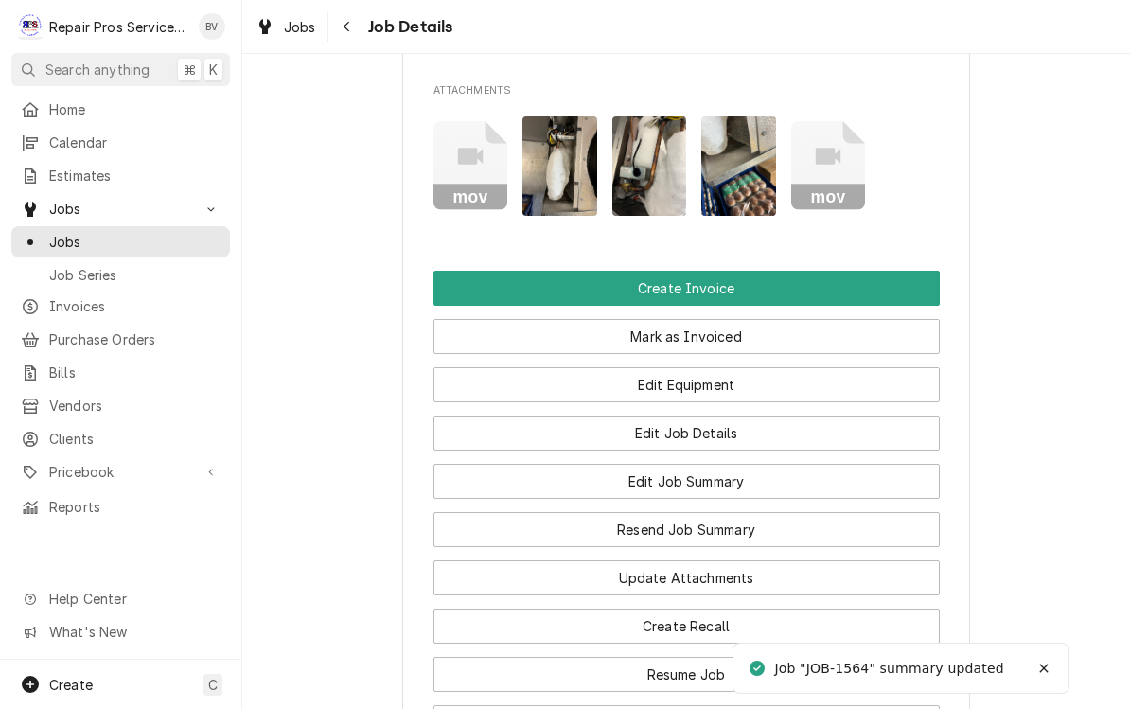
scroll to position [1341, 0]
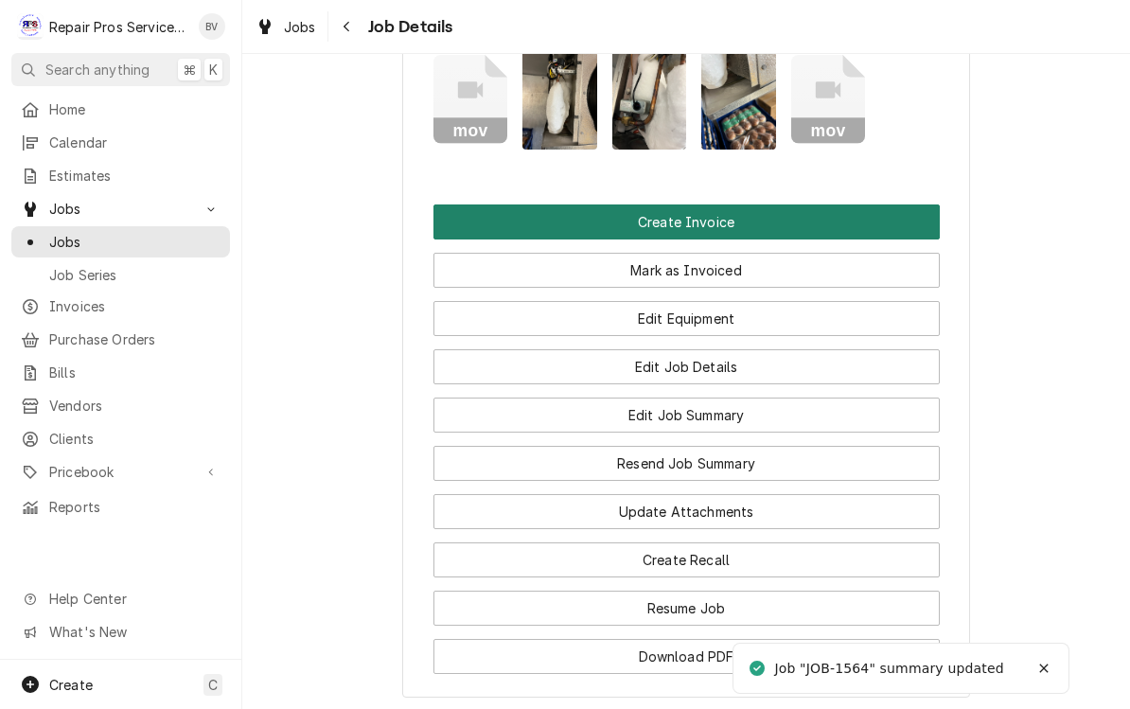
click at [677, 214] on button "Create Invoice" at bounding box center [687, 221] width 507 height 35
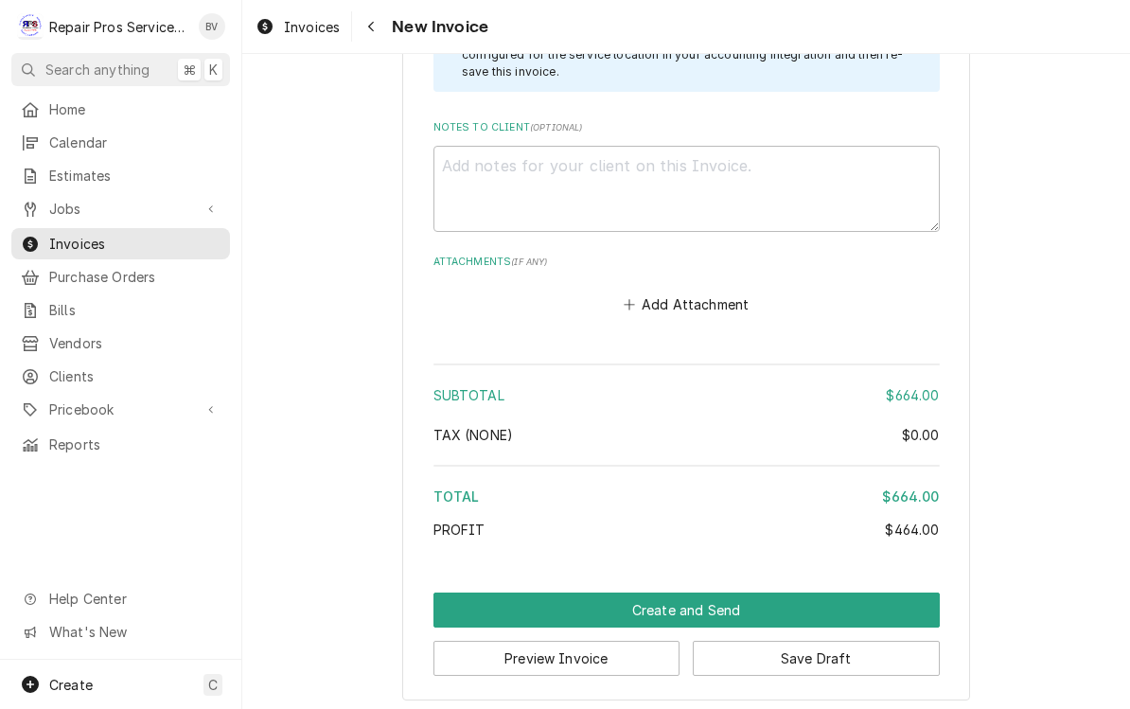
scroll to position [3985, 0]
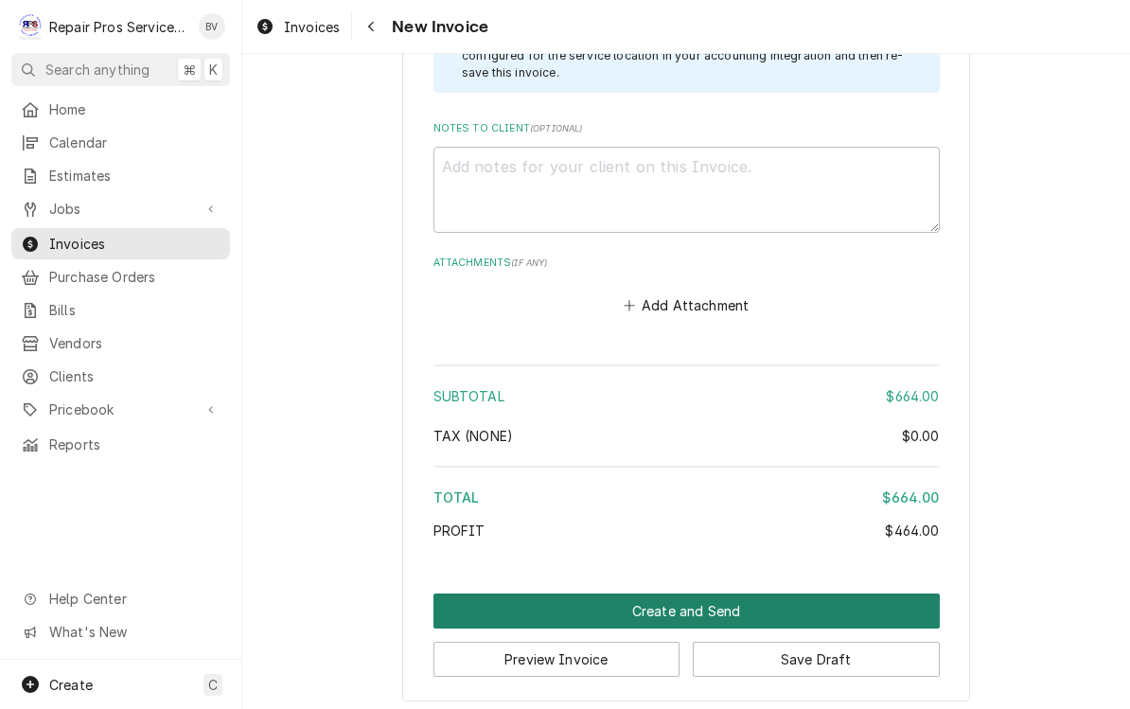
click at [680, 600] on button "Create and Send" at bounding box center [687, 611] width 507 height 35
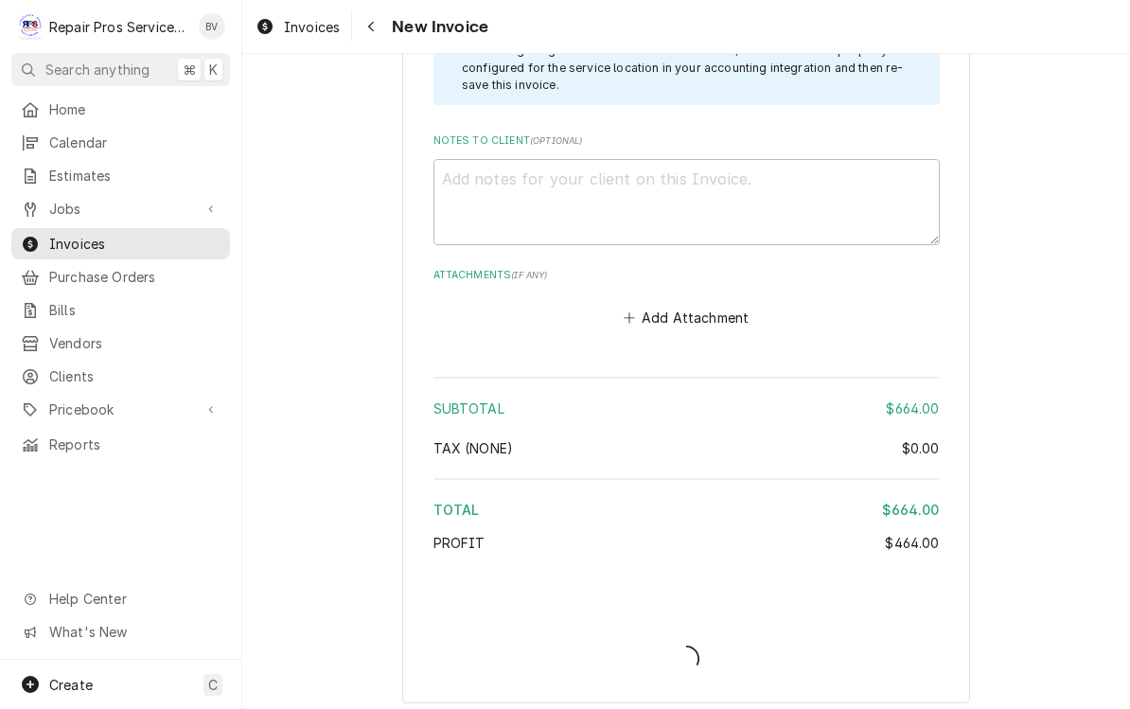
type textarea "x"
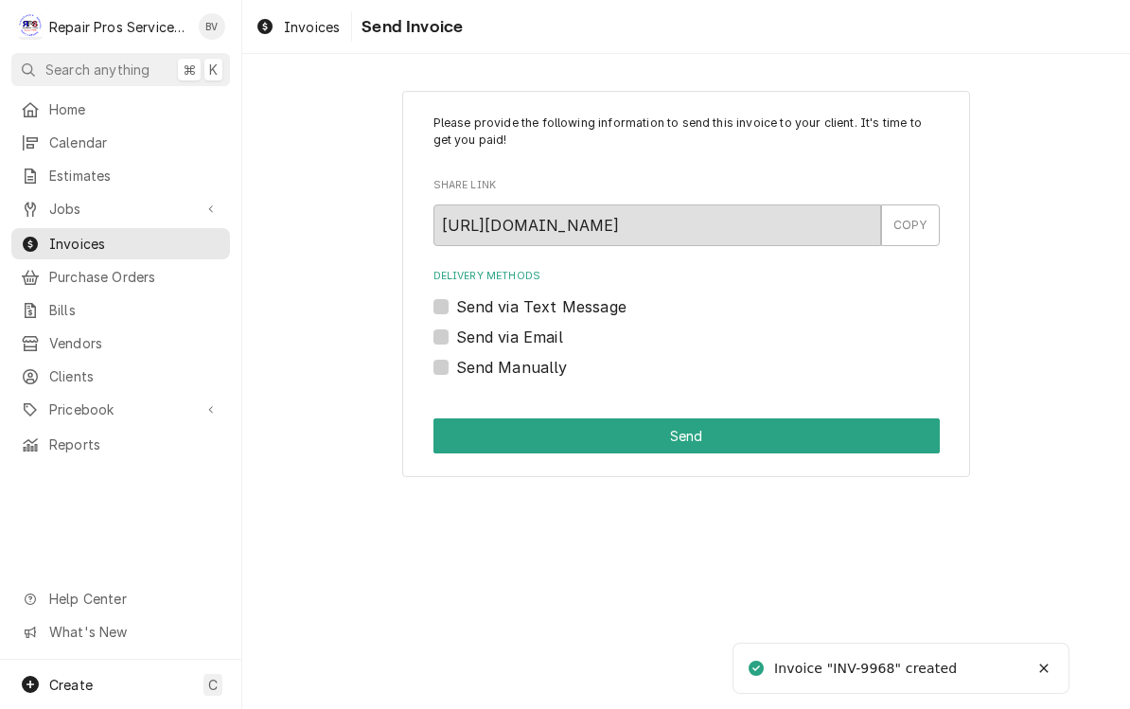
click at [456, 371] on label "Send Manually" at bounding box center [512, 367] width 112 height 23
click at [456, 371] on input "Send Manually" at bounding box center [709, 377] width 507 height 42
checkbox input "true"
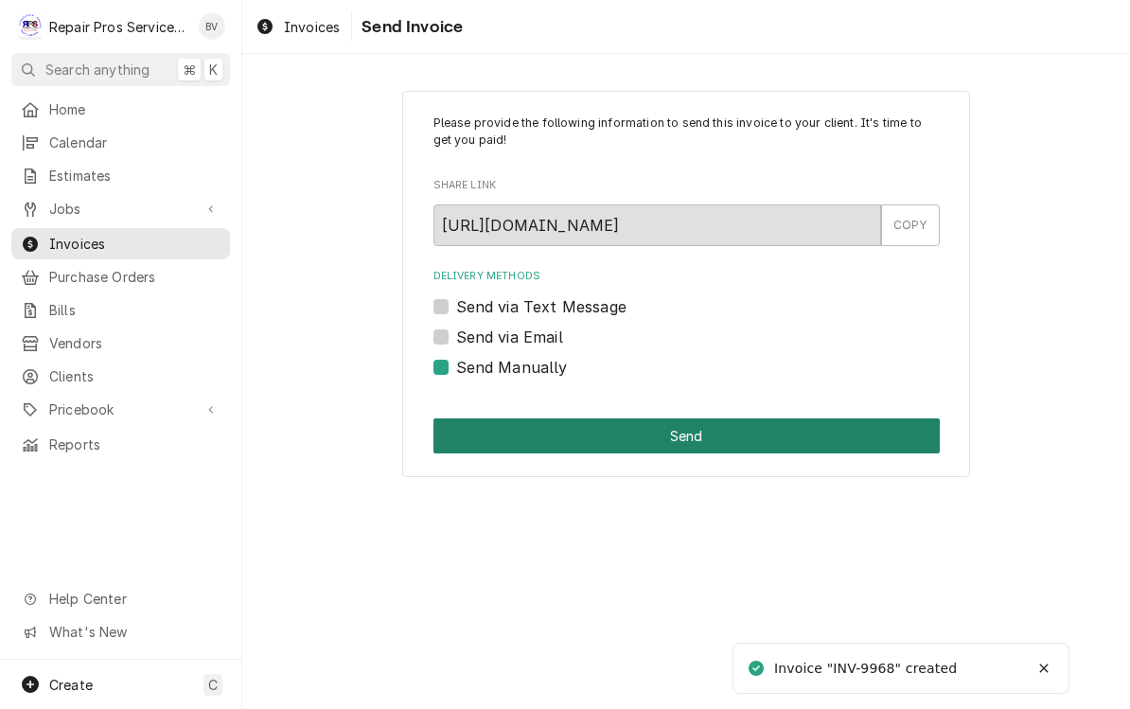
click at [700, 430] on button "Send" at bounding box center [687, 435] width 507 height 35
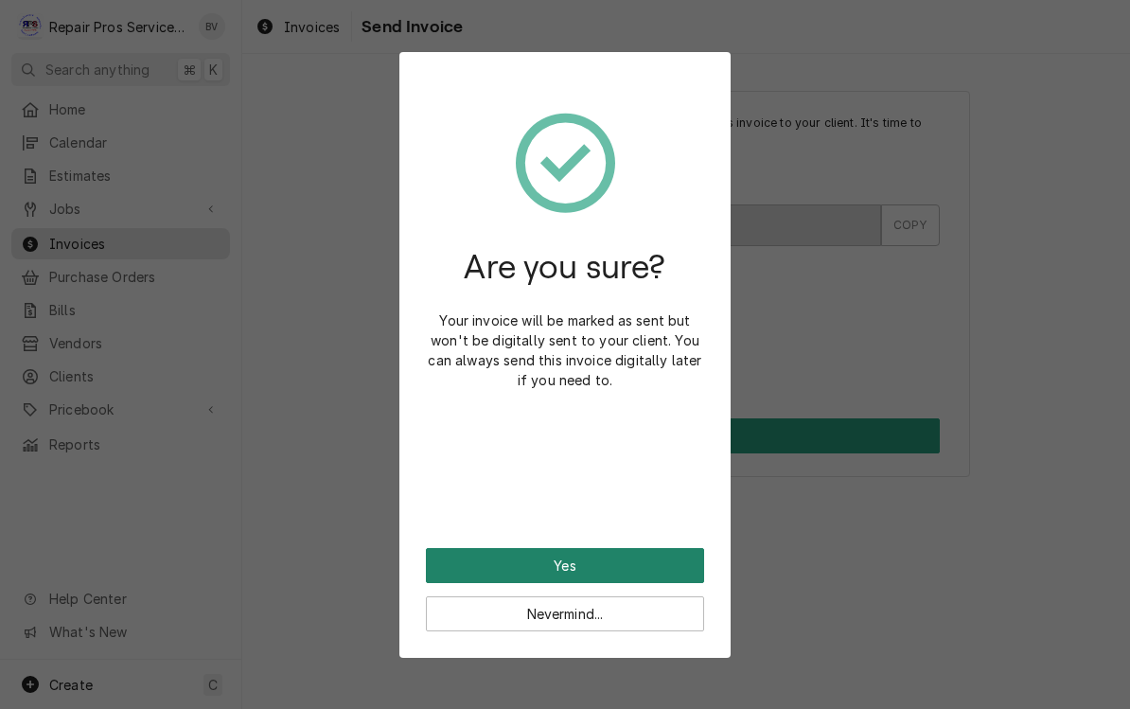
click at [611, 566] on button "Yes" at bounding box center [565, 565] width 278 height 35
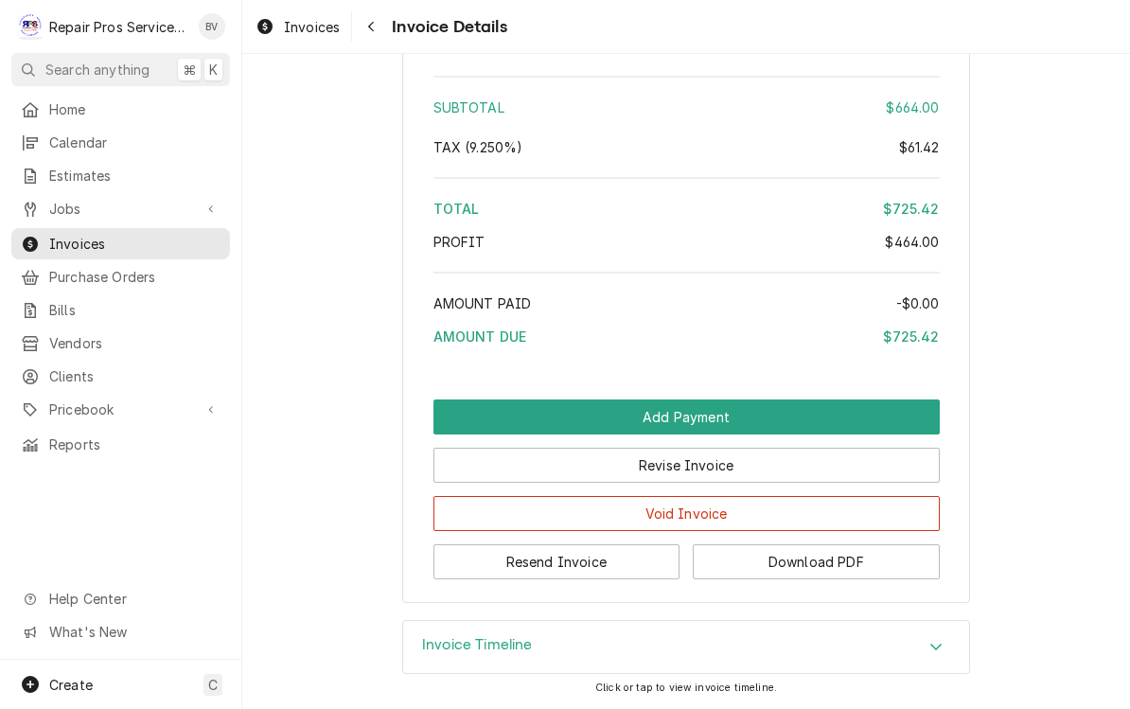
scroll to position [3492, 0]
click at [549, 568] on button "Resend Invoice" at bounding box center [557, 561] width 247 height 35
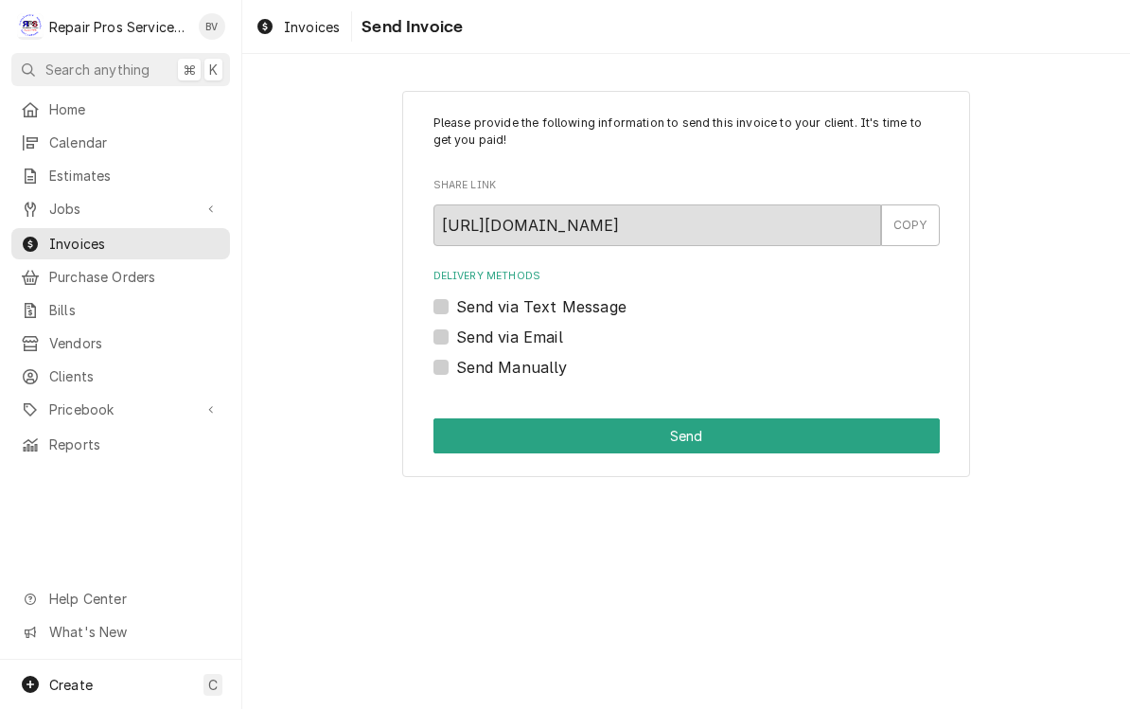
click at [456, 335] on label "Send via Email" at bounding box center [509, 337] width 107 height 23
click at [456, 335] on input "Send via Email" at bounding box center [709, 347] width 507 height 42
checkbox input "true"
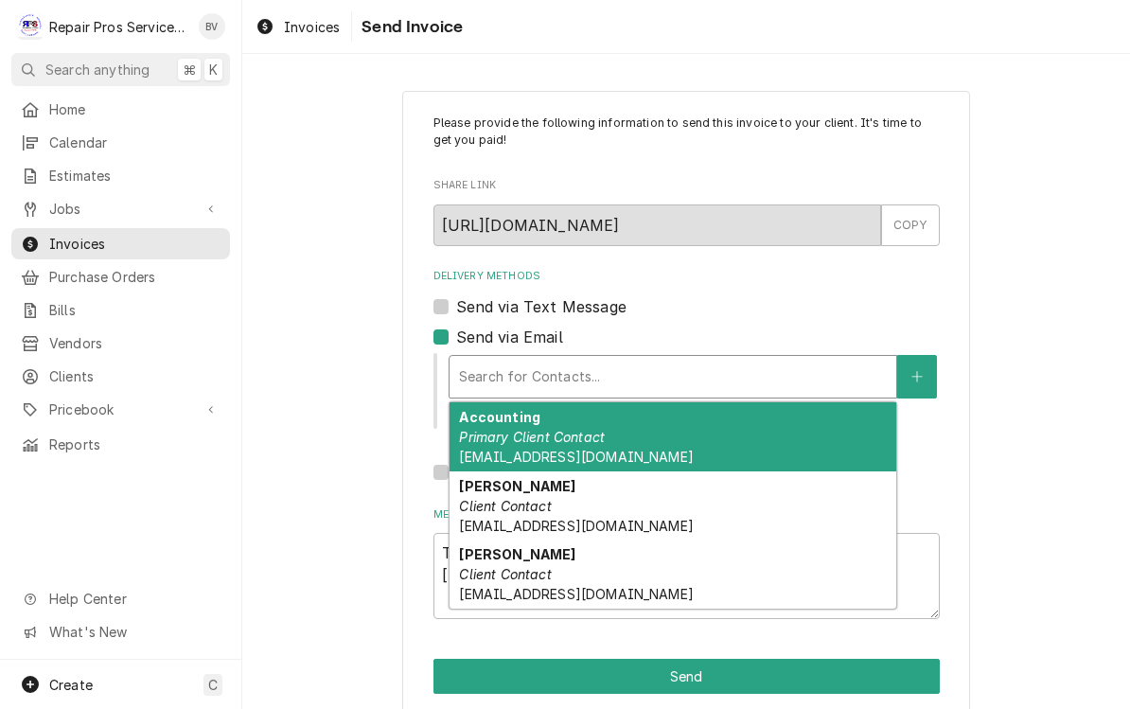
click at [577, 445] on div "Accounting Primary Client Contact khcle10@msn.com" at bounding box center [673, 436] width 447 height 69
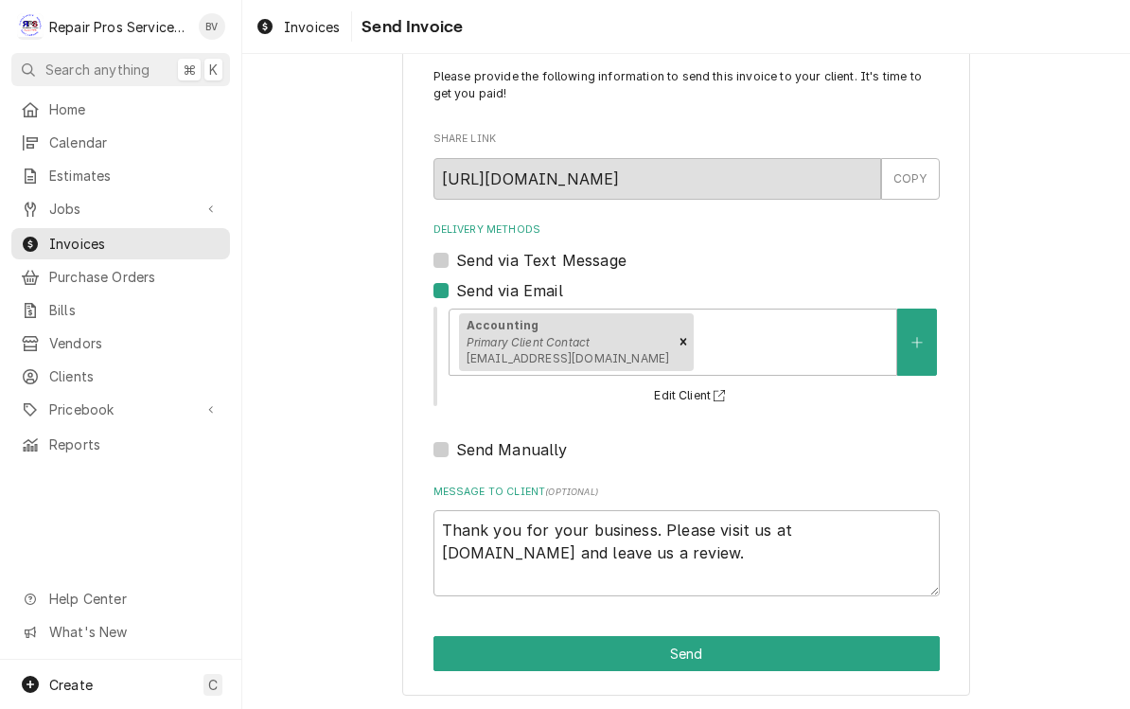
scroll to position [45, 0]
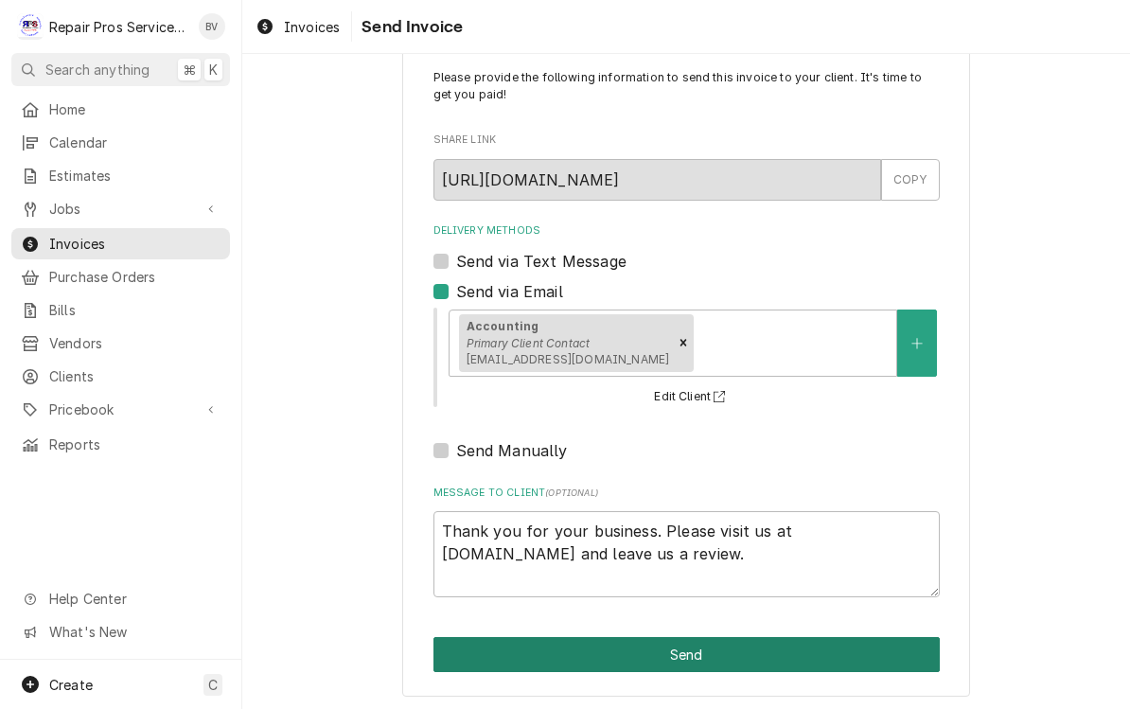
click at [702, 648] on button "Send" at bounding box center [687, 654] width 507 height 35
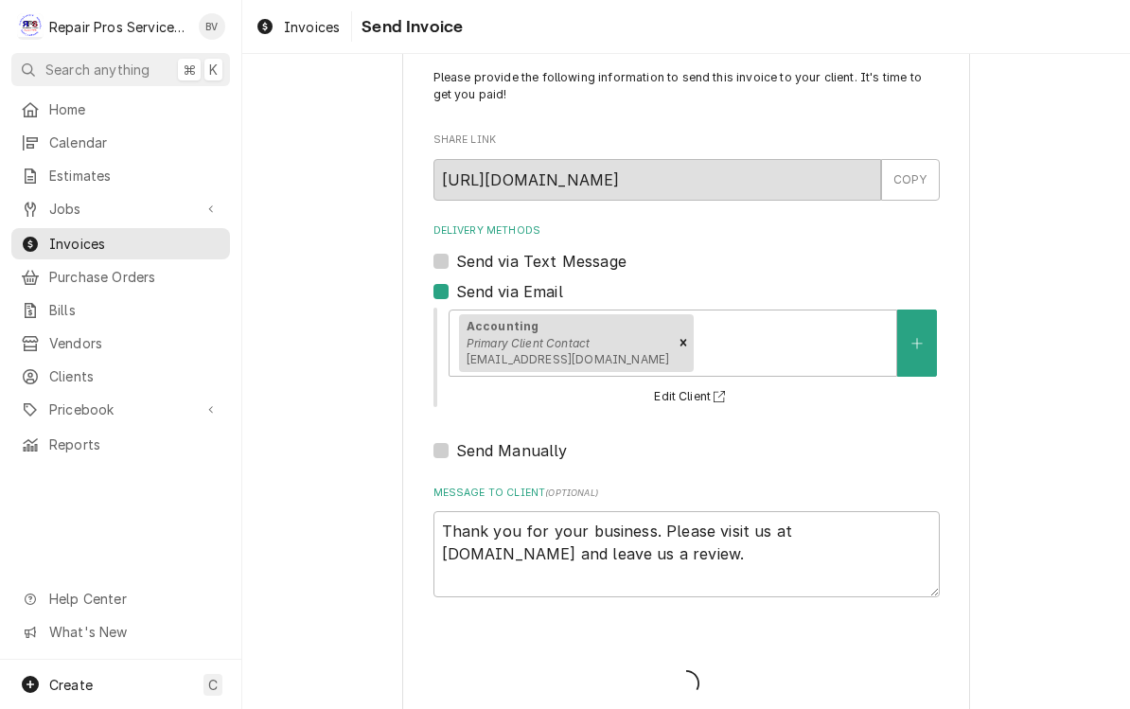
type textarea "x"
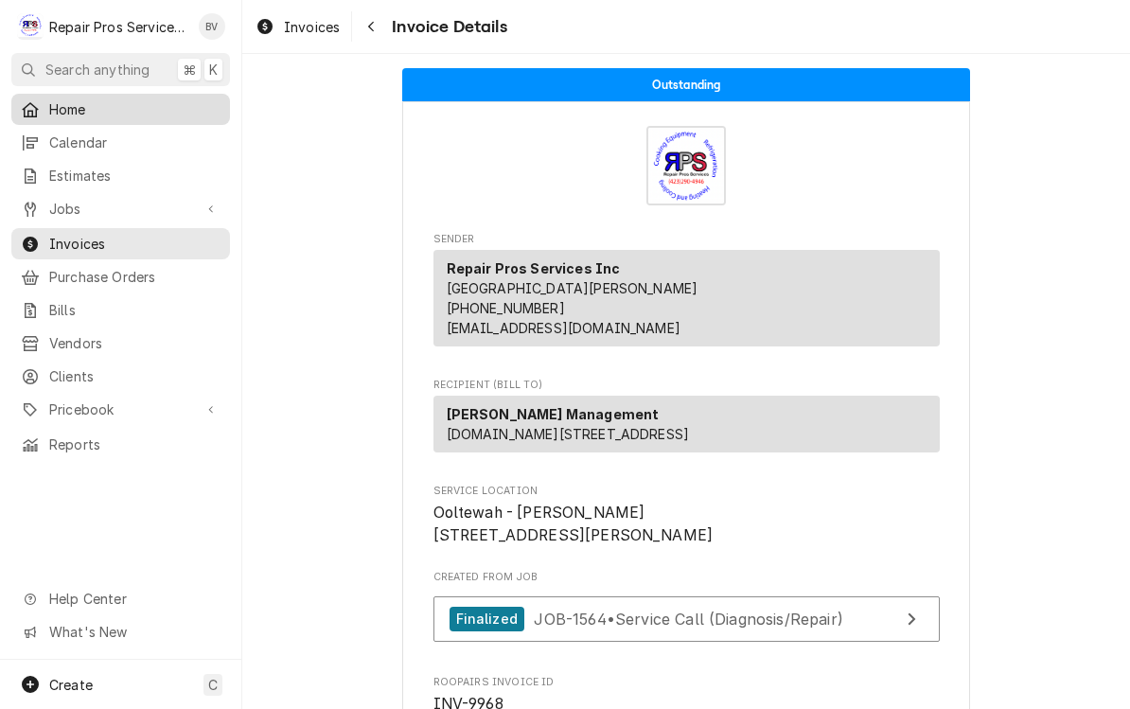
click at [75, 94] on link "Home" at bounding box center [120, 109] width 219 height 31
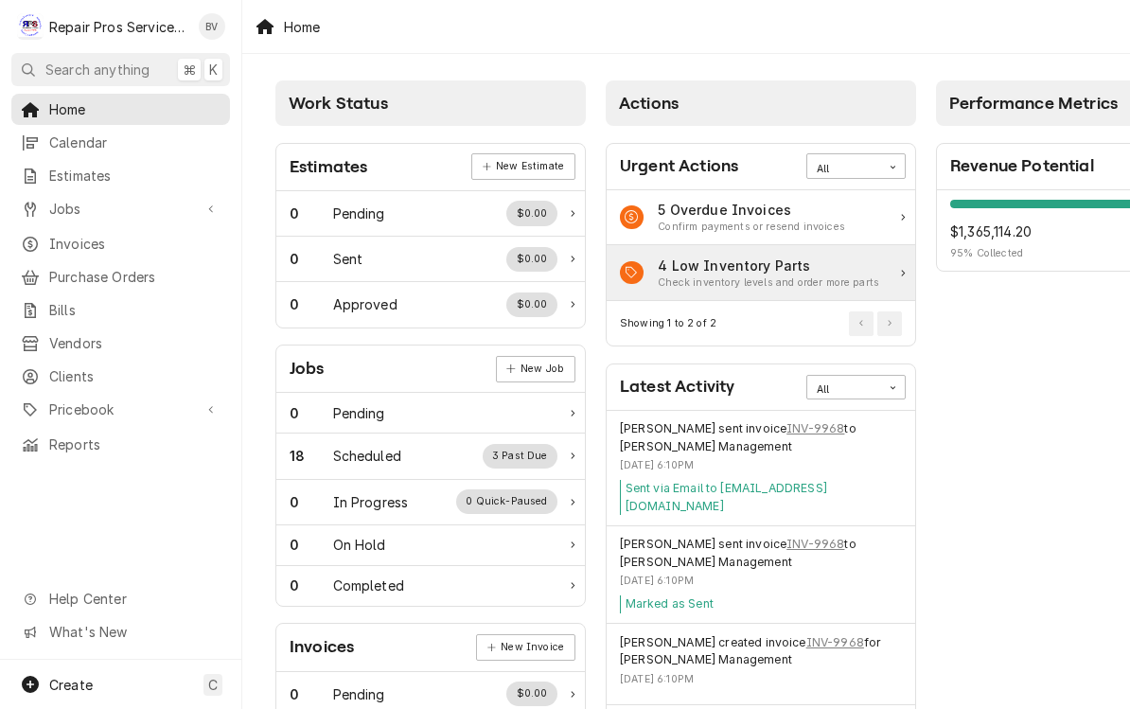
click at [790, 256] on div "4 Low Inventory Parts" at bounding box center [769, 266] width 222 height 20
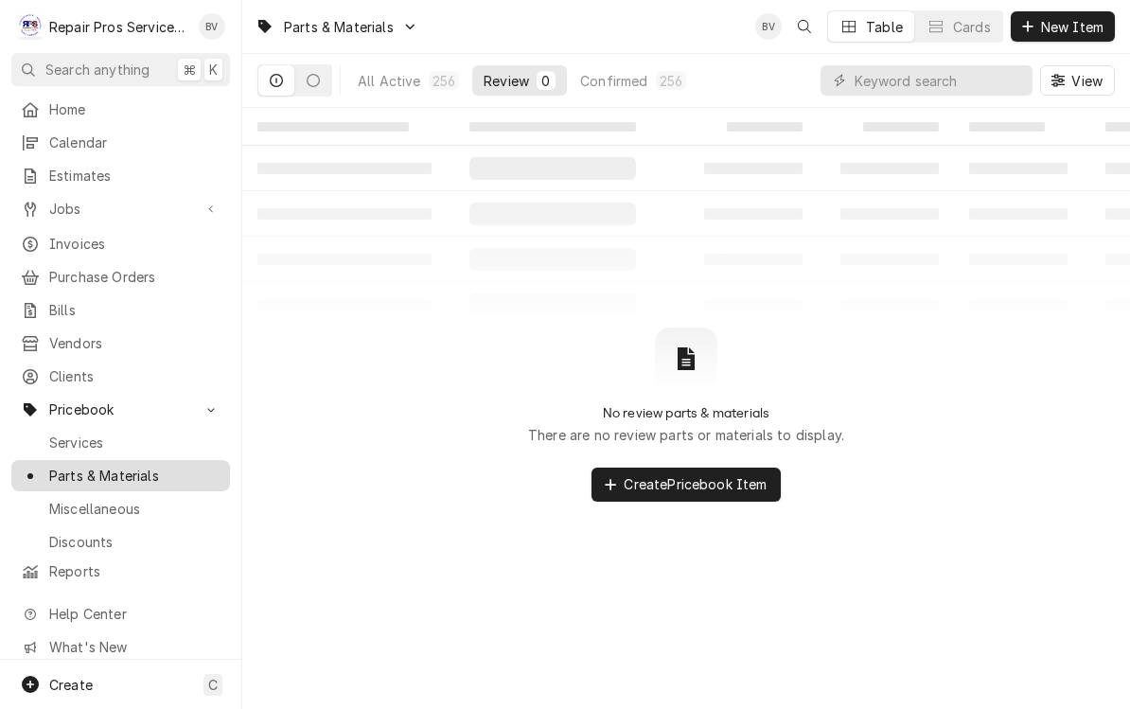
click at [134, 468] on span "Parts & Materials" at bounding box center [134, 476] width 171 height 20
click at [396, 80] on div "All Active" at bounding box center [389, 81] width 63 height 20
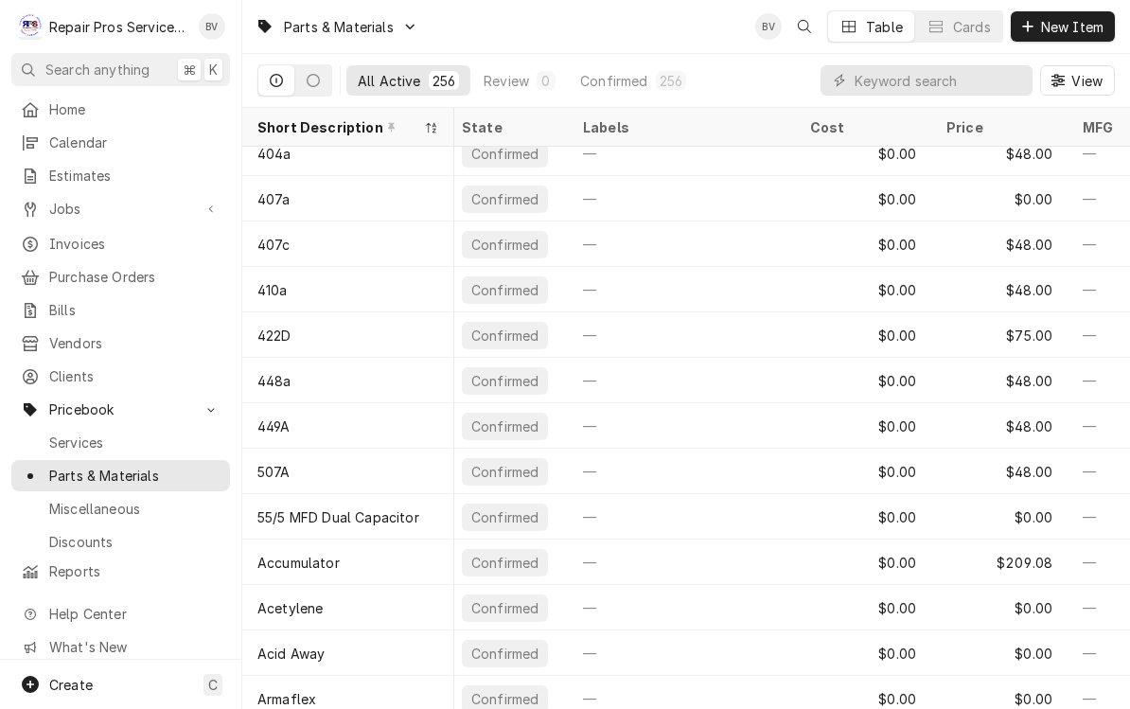
scroll to position [198, 13]
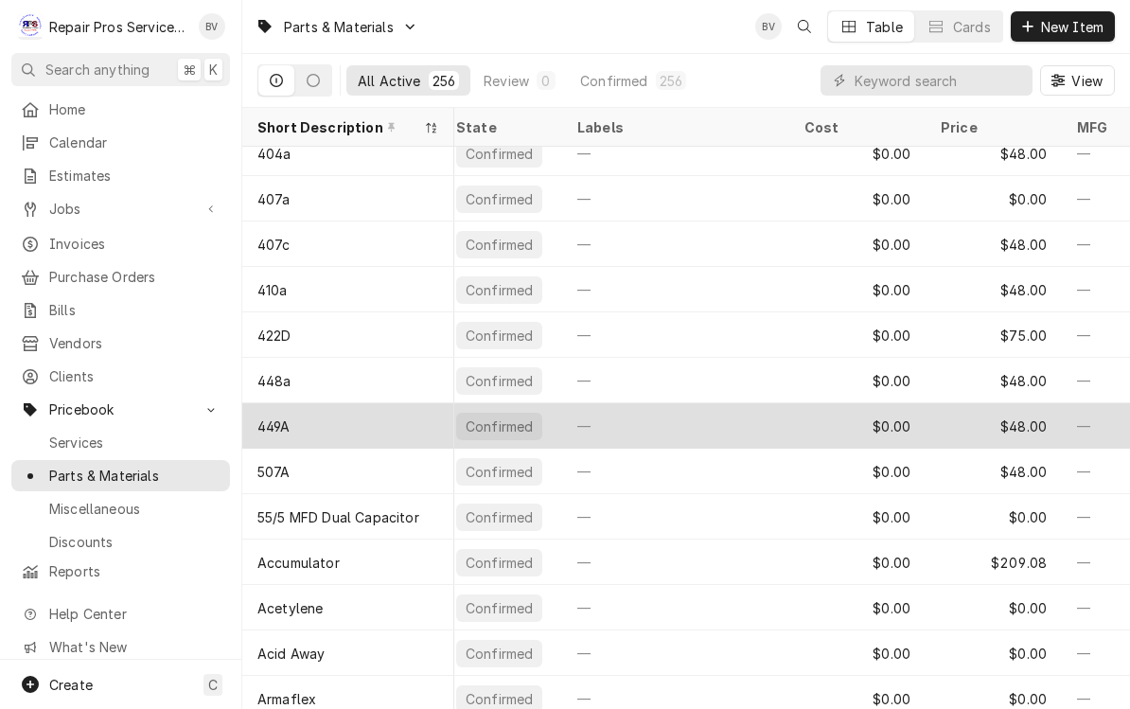
click at [757, 422] on div "—" at bounding box center [675, 425] width 227 height 45
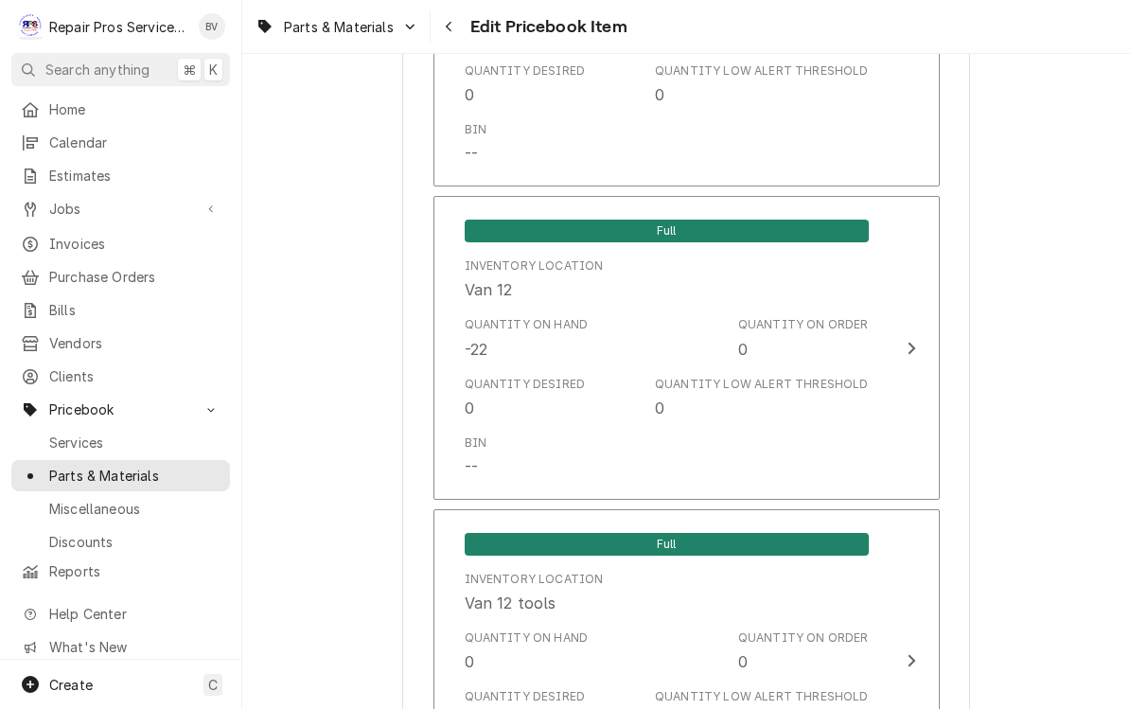
scroll to position [3800, 0]
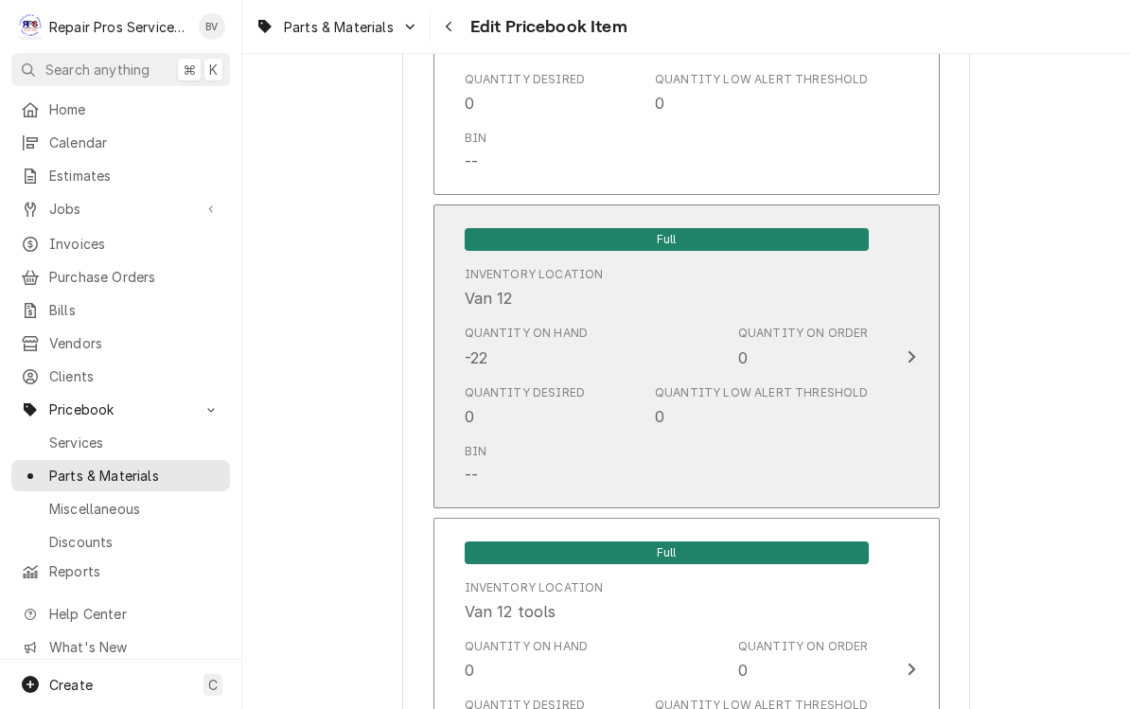
click at [921, 346] on div "Update Inventory Level" at bounding box center [911, 357] width 25 height 23
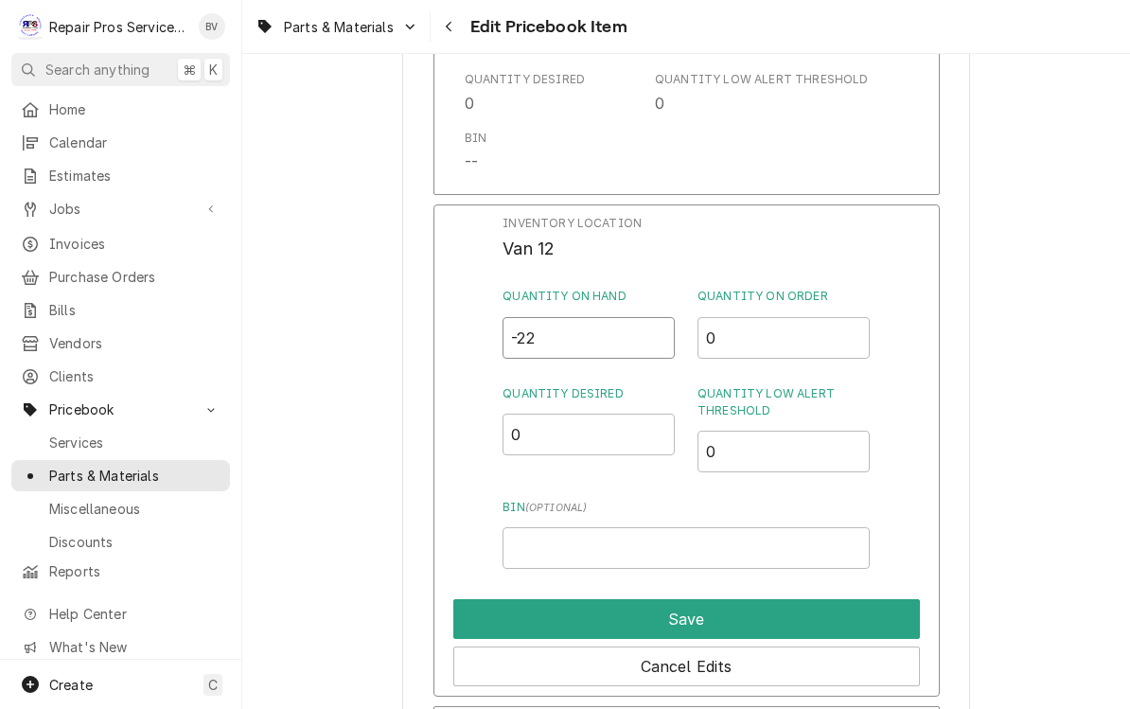
click at [573, 338] on input "-22" at bounding box center [589, 338] width 172 height 42
type input "-2"
type input "0"
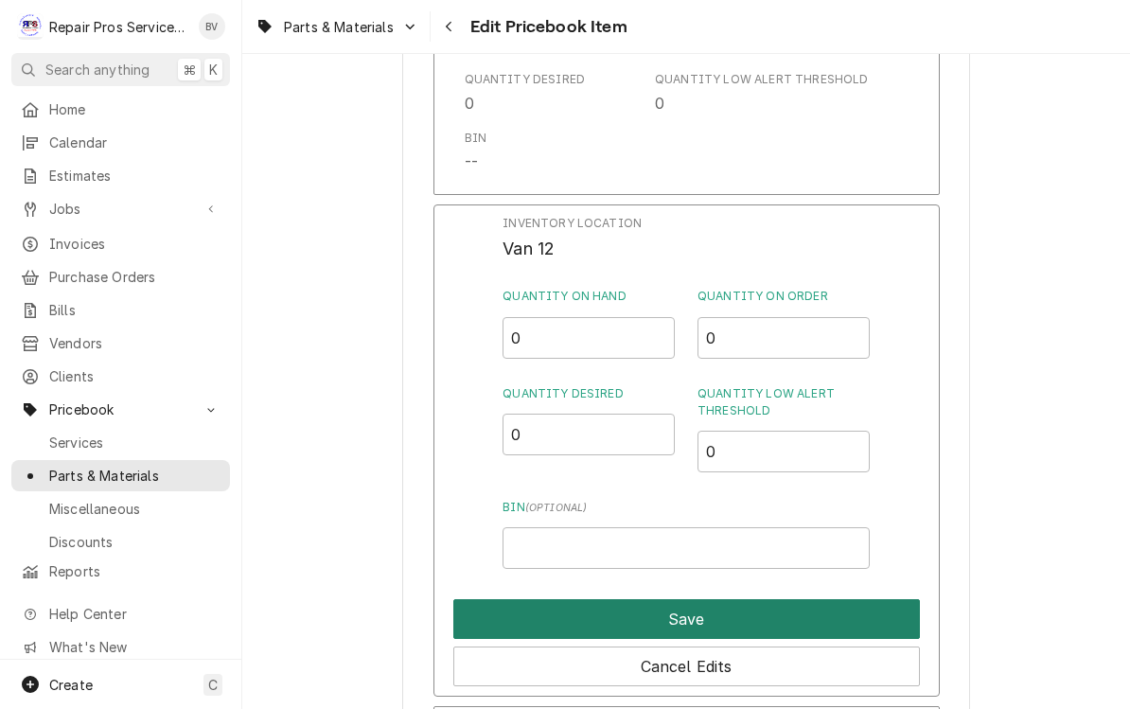
click at [708, 606] on button "Save" at bounding box center [686, 619] width 467 height 40
type textarea "x"
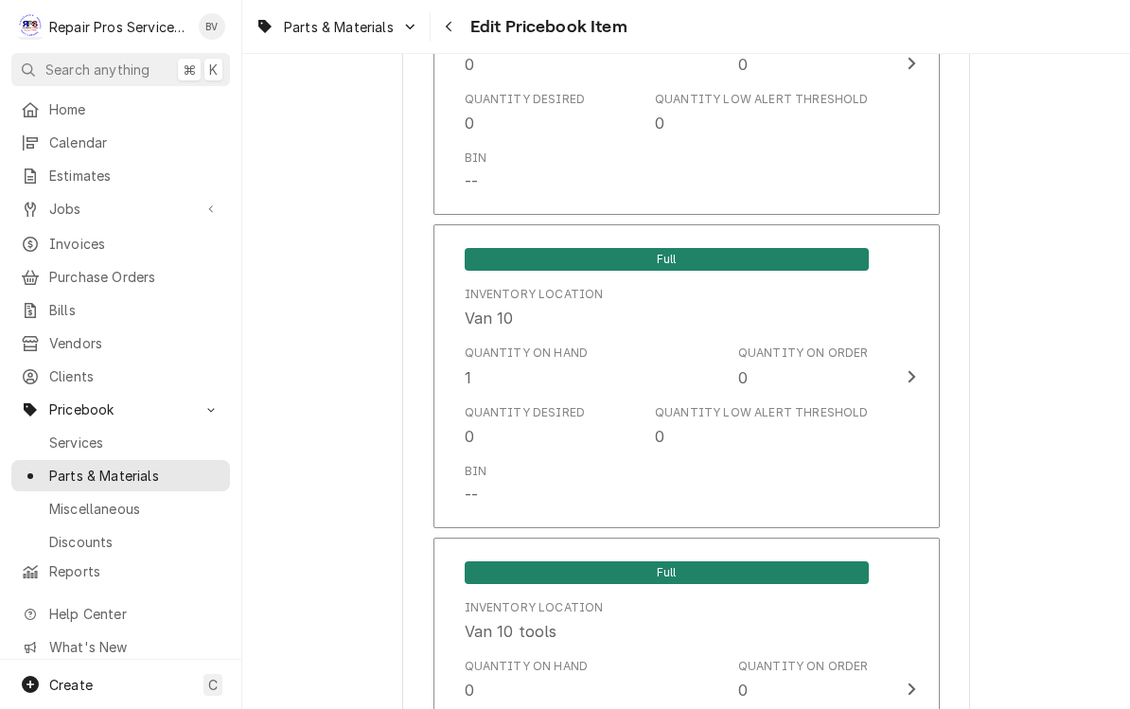
scroll to position [2527, 0]
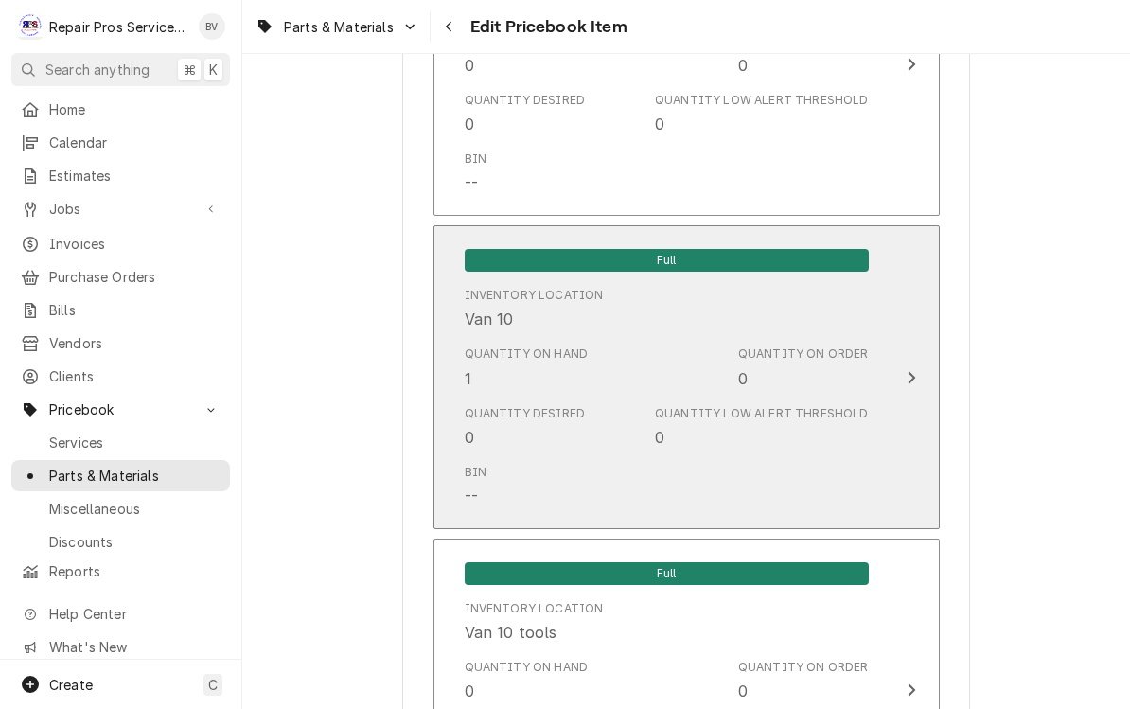
click at [923, 365] on button "Full Inventory Location Van 10 Quantity on Hand 1 Quantity on Order 0 Quantity …" at bounding box center [687, 377] width 507 height 304
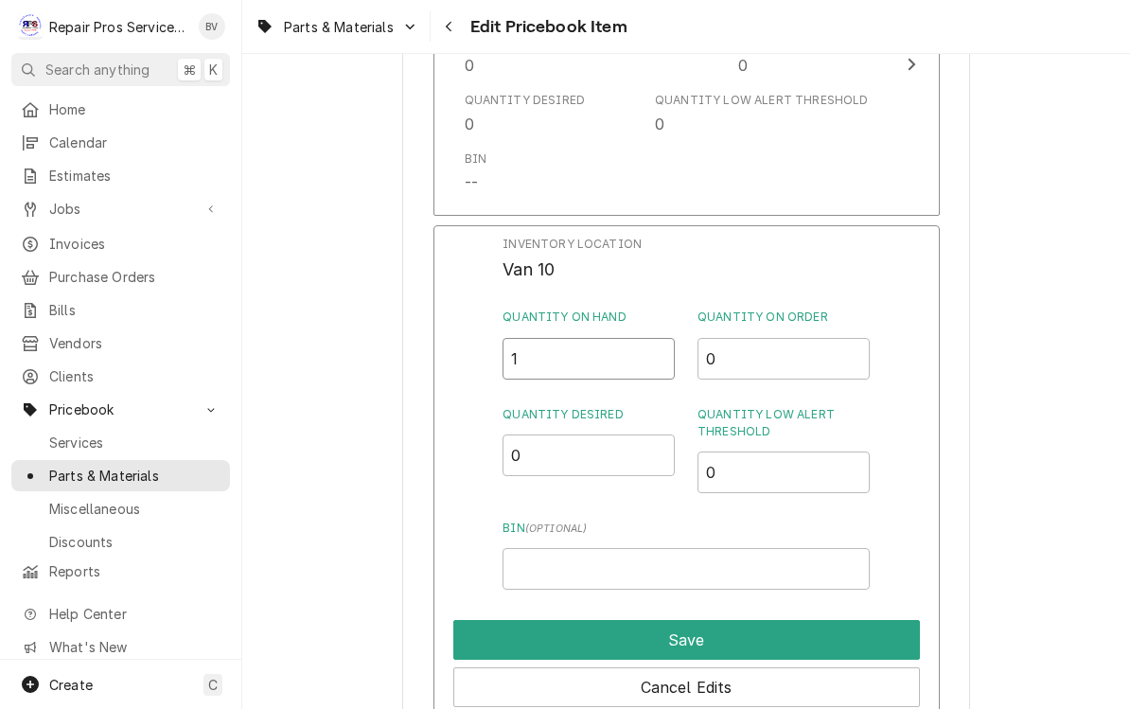
click at [559, 352] on input "1" at bounding box center [589, 359] width 172 height 42
type input "0"
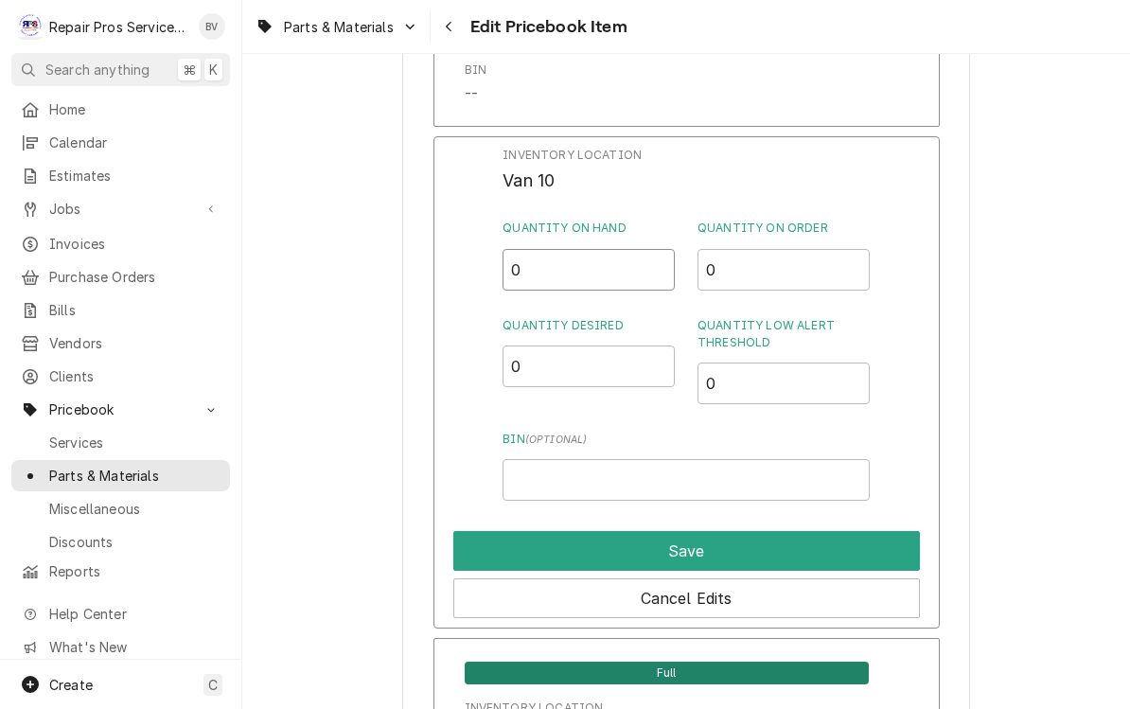
scroll to position [2682, 0]
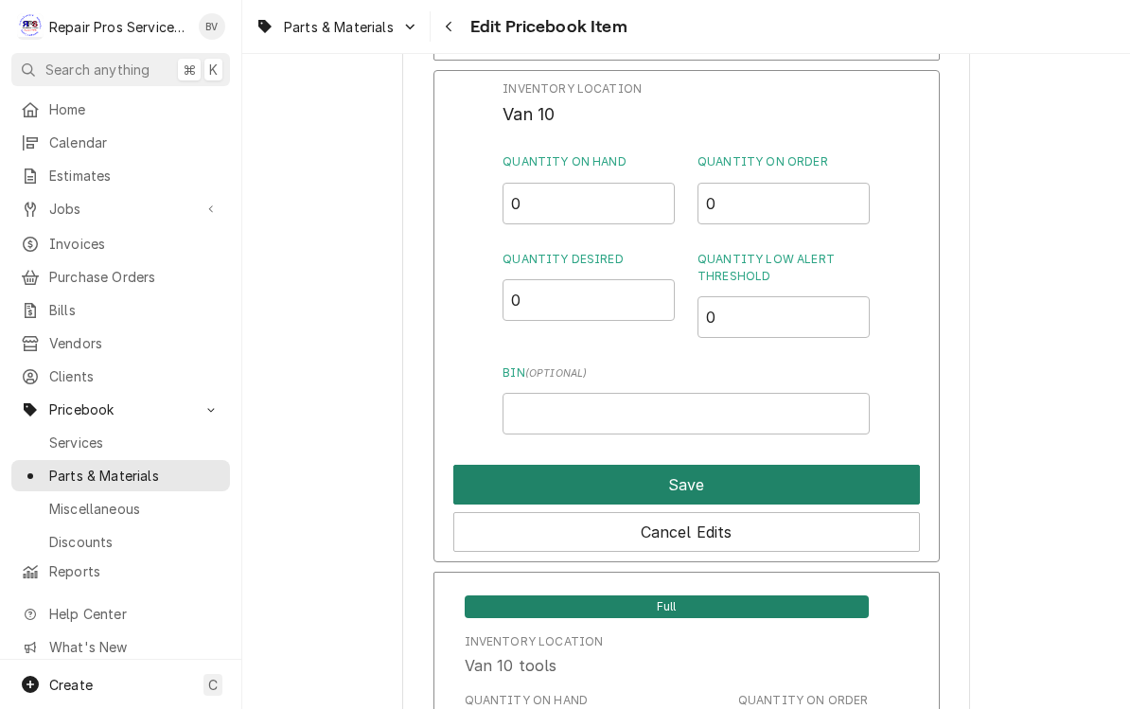
click at [694, 479] on button "Save" at bounding box center [686, 485] width 467 height 40
type textarea "x"
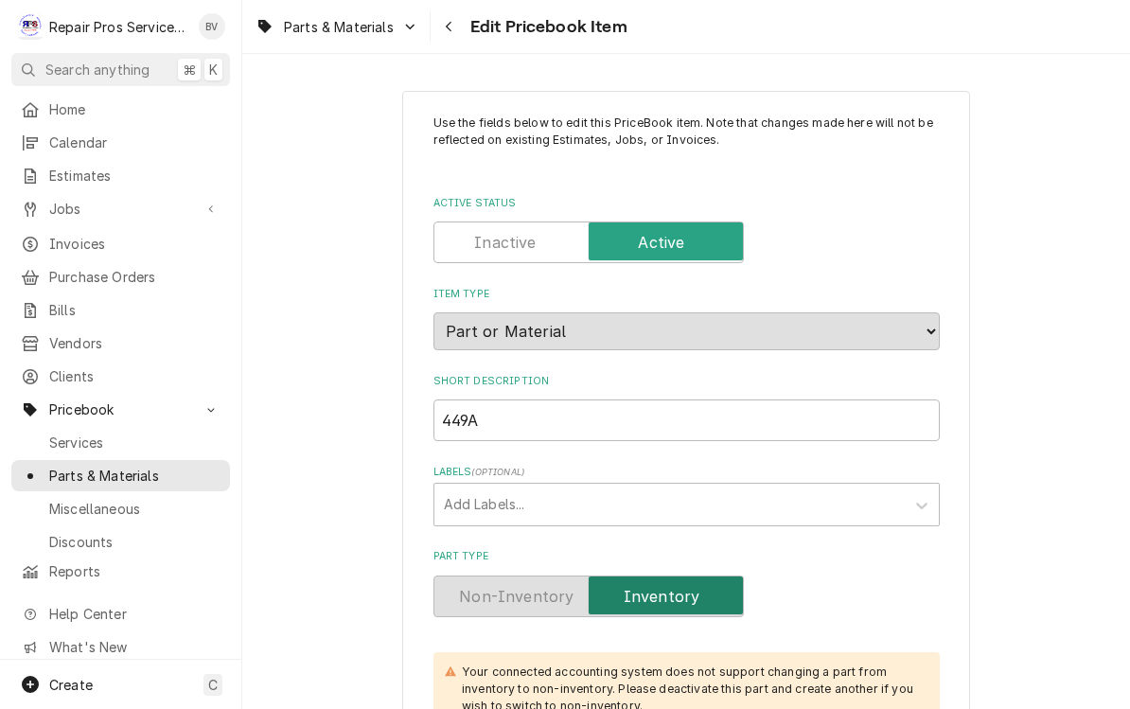
scroll to position [0, 0]
click at [460, 26] on button "Navigate back" at bounding box center [450, 26] width 30 height 30
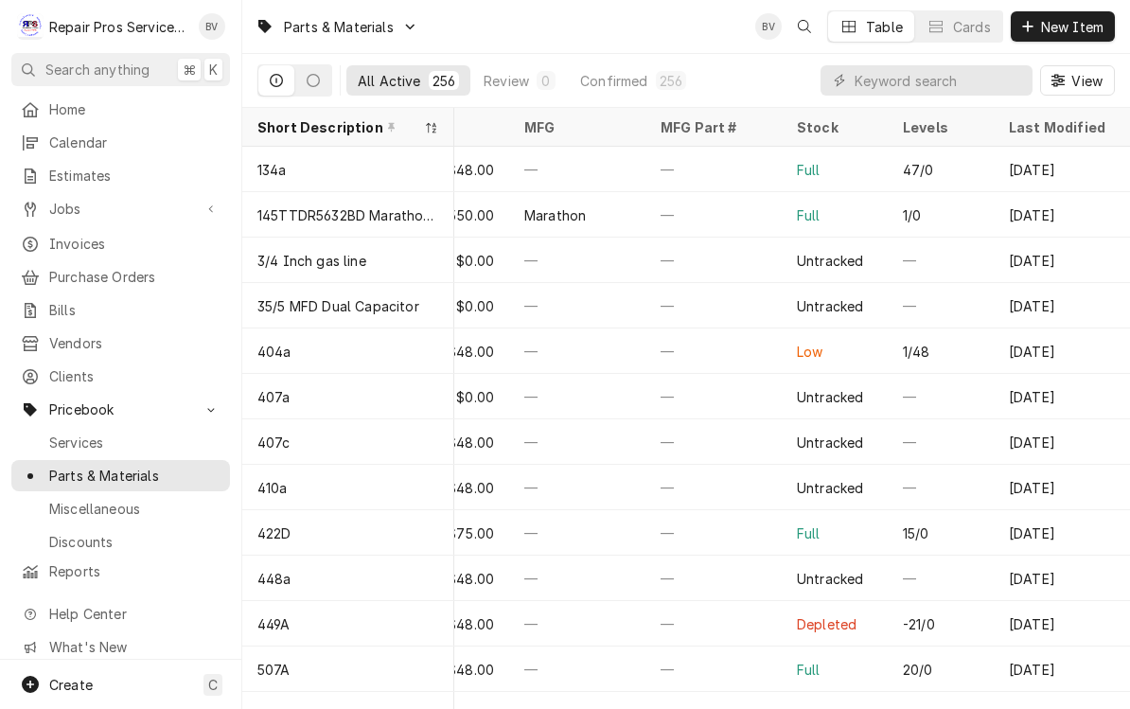
scroll to position [0, 566]
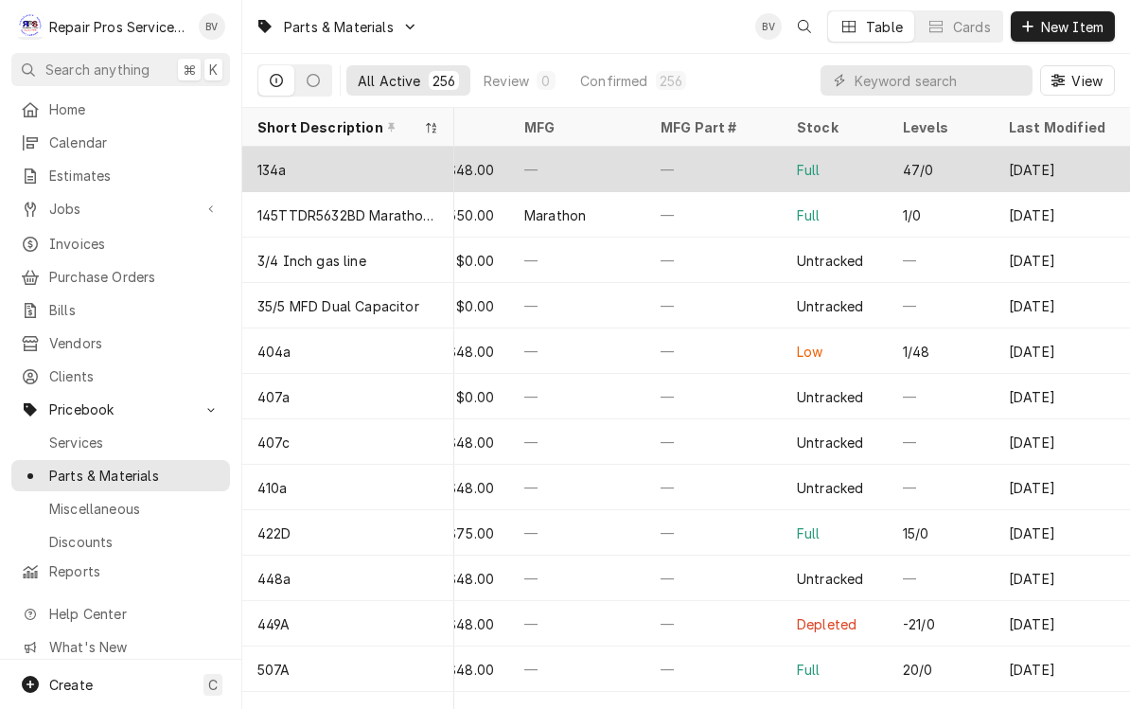
click at [884, 158] on div "Full" at bounding box center [835, 169] width 106 height 45
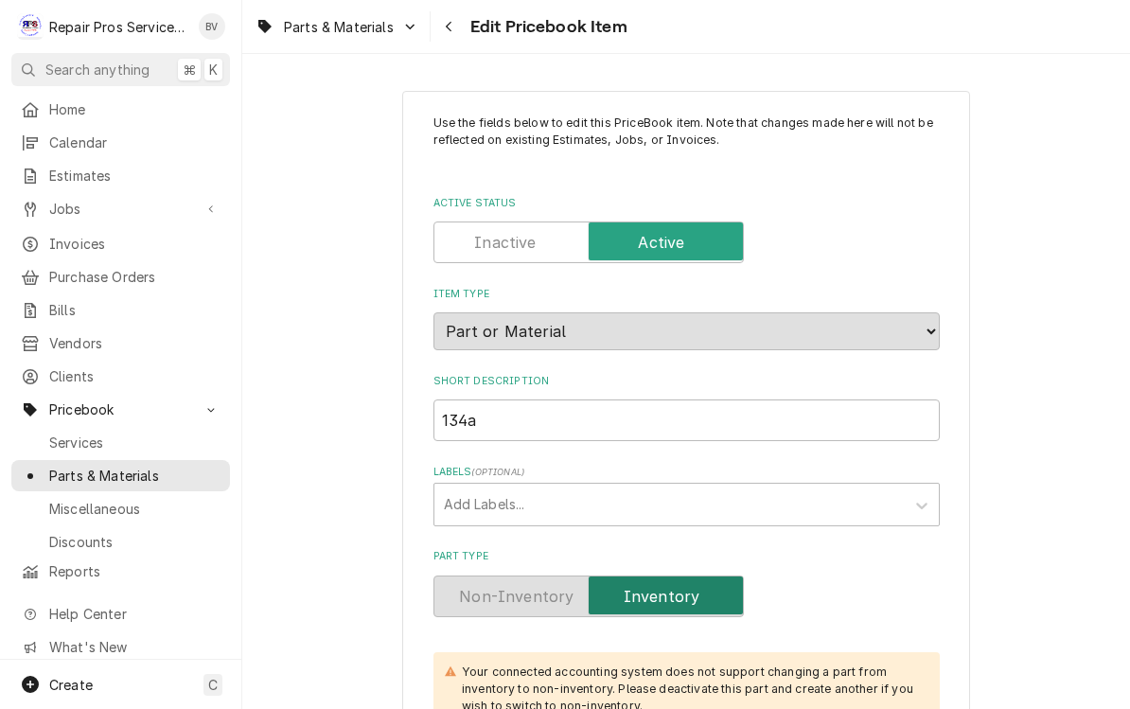
scroll to position [-11, 0]
click at [446, 23] on icon "Navigate back" at bounding box center [449, 26] width 9 height 13
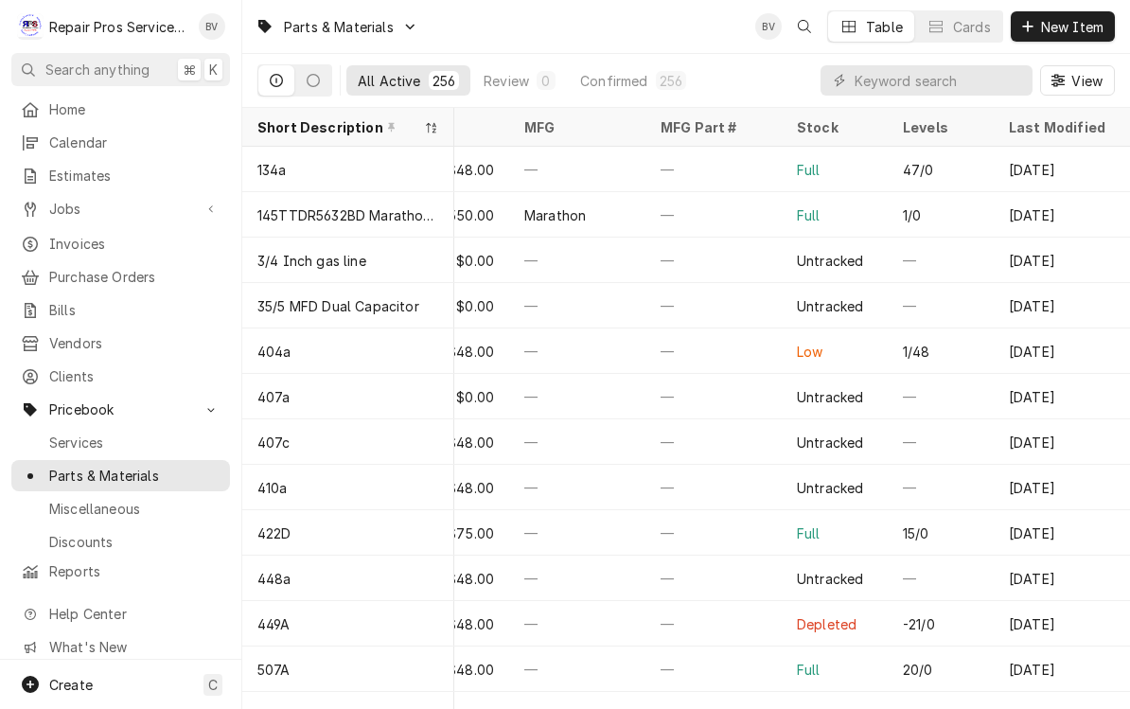
scroll to position [0, 566]
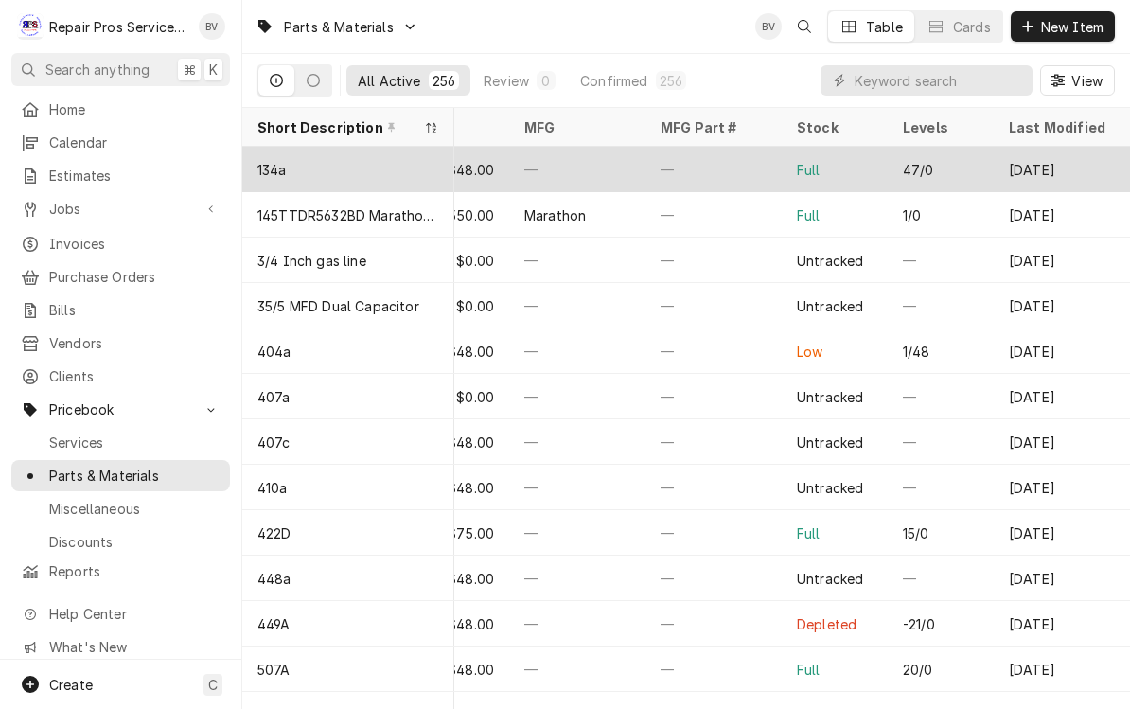
click at [823, 170] on div "Full" at bounding box center [835, 169] width 106 height 45
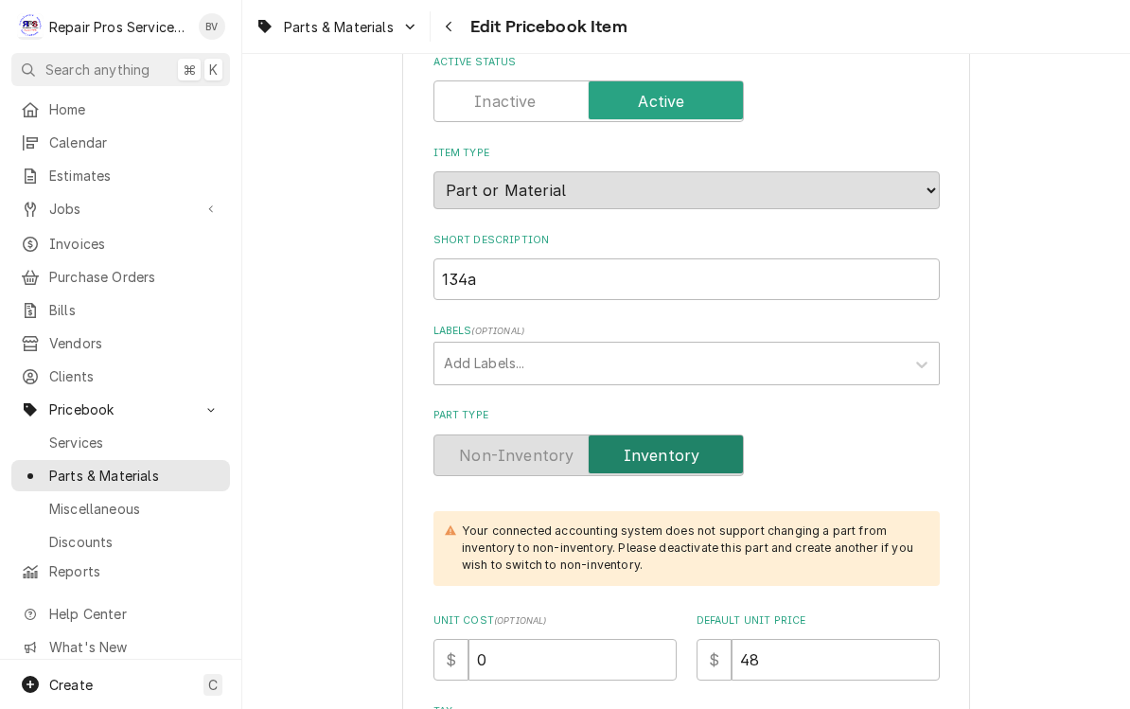
scroll to position [170, 0]
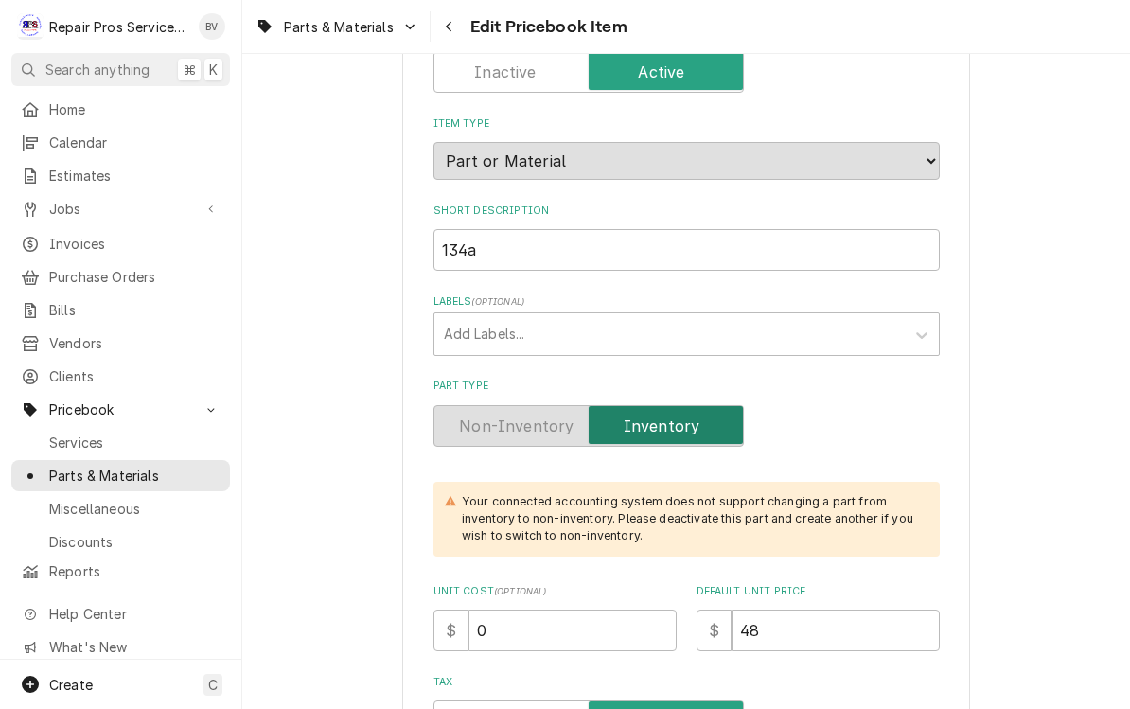
click at [519, 405] on label "Part Type" at bounding box center [589, 426] width 311 height 42
click at [510, 417] on label "Part Type" at bounding box center [589, 426] width 311 height 42
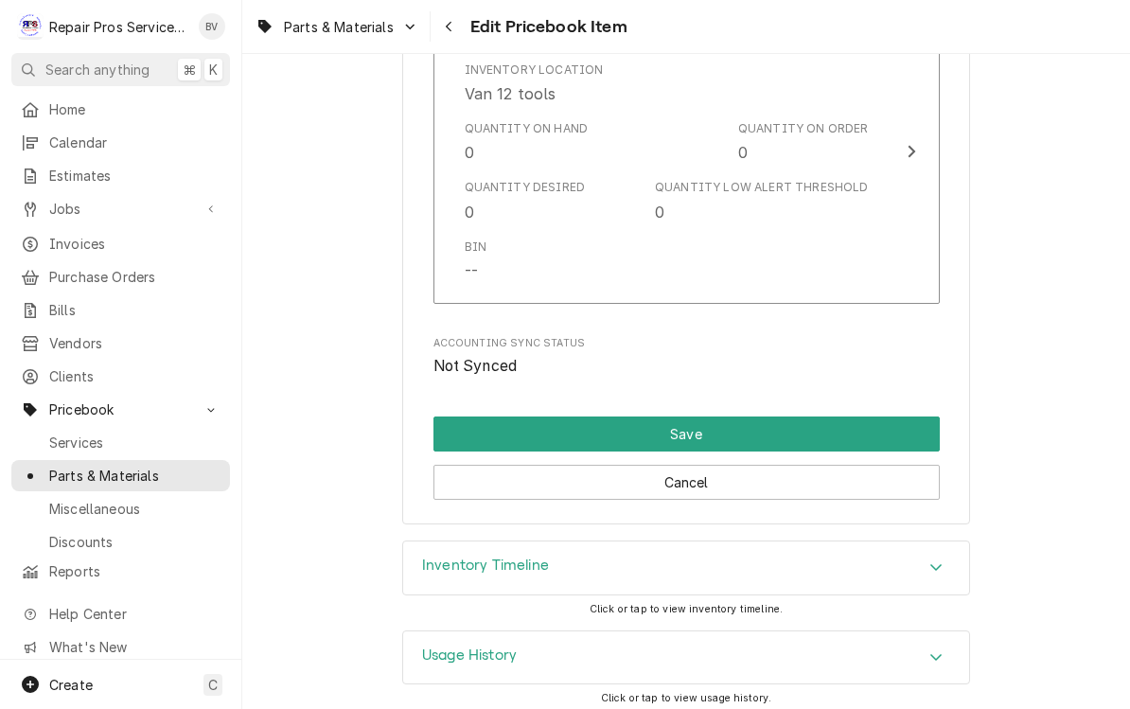
scroll to position [4315, 0]
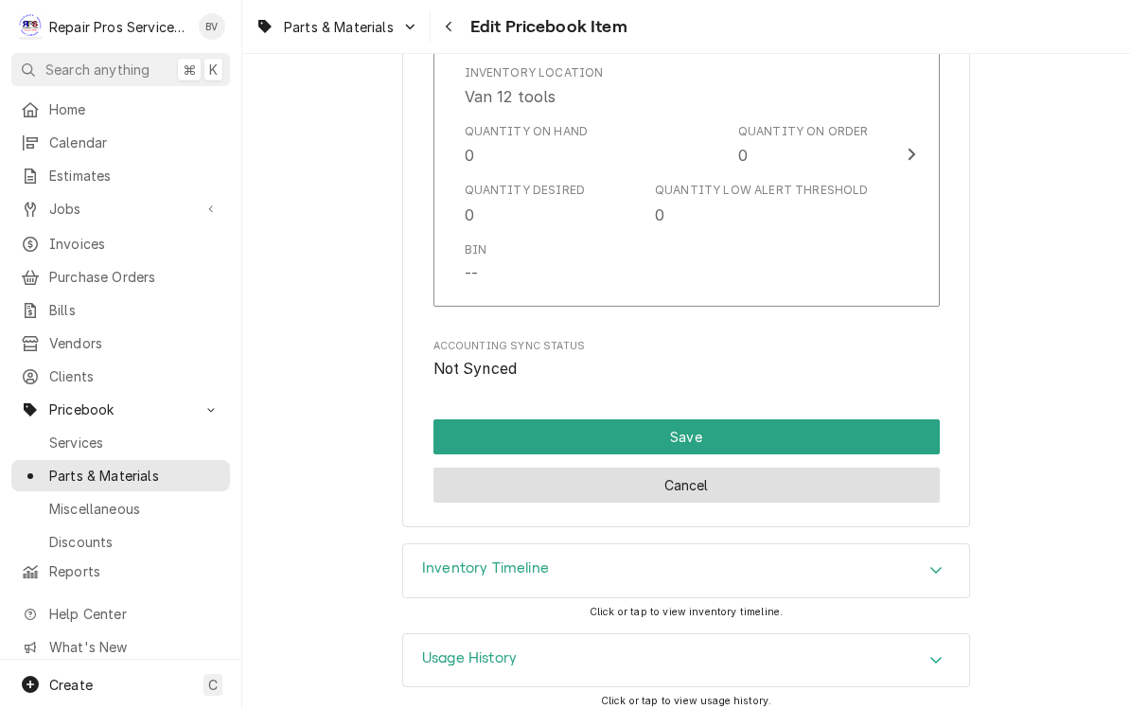
click at [699, 475] on button "Cancel" at bounding box center [687, 485] width 507 height 35
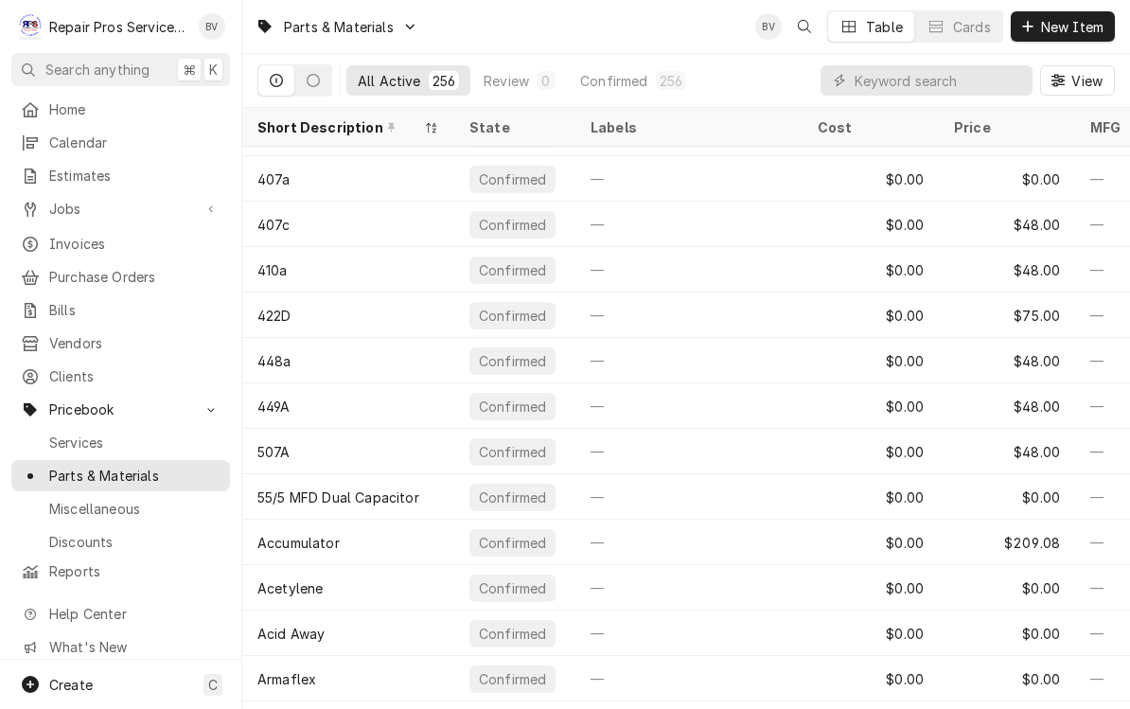
scroll to position [219, 0]
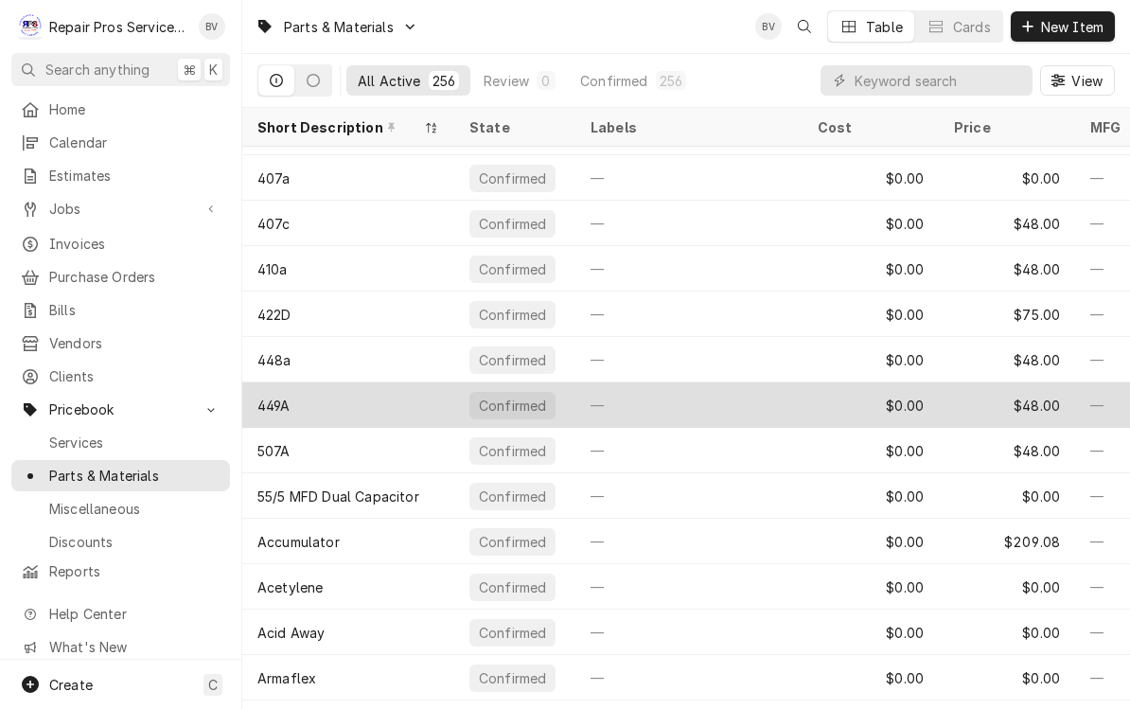
click at [397, 402] on div "449A" at bounding box center [348, 404] width 212 height 45
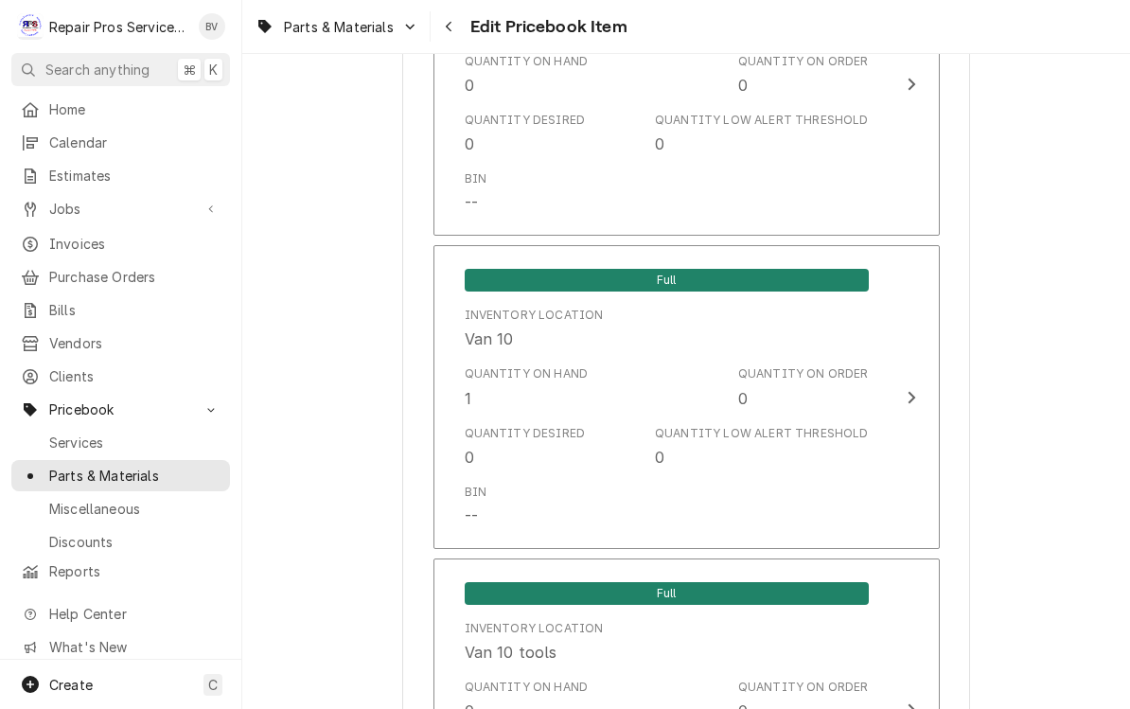
scroll to position [2508, 0]
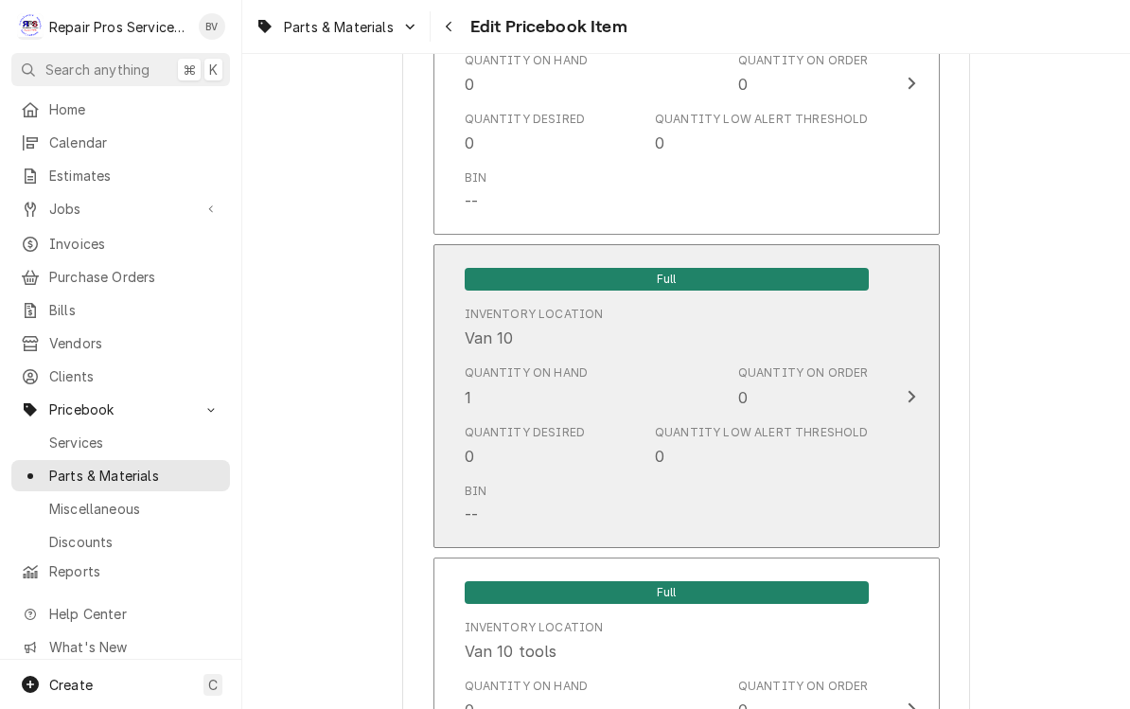
click at [920, 385] on div "Update Inventory Level" at bounding box center [911, 396] width 25 height 23
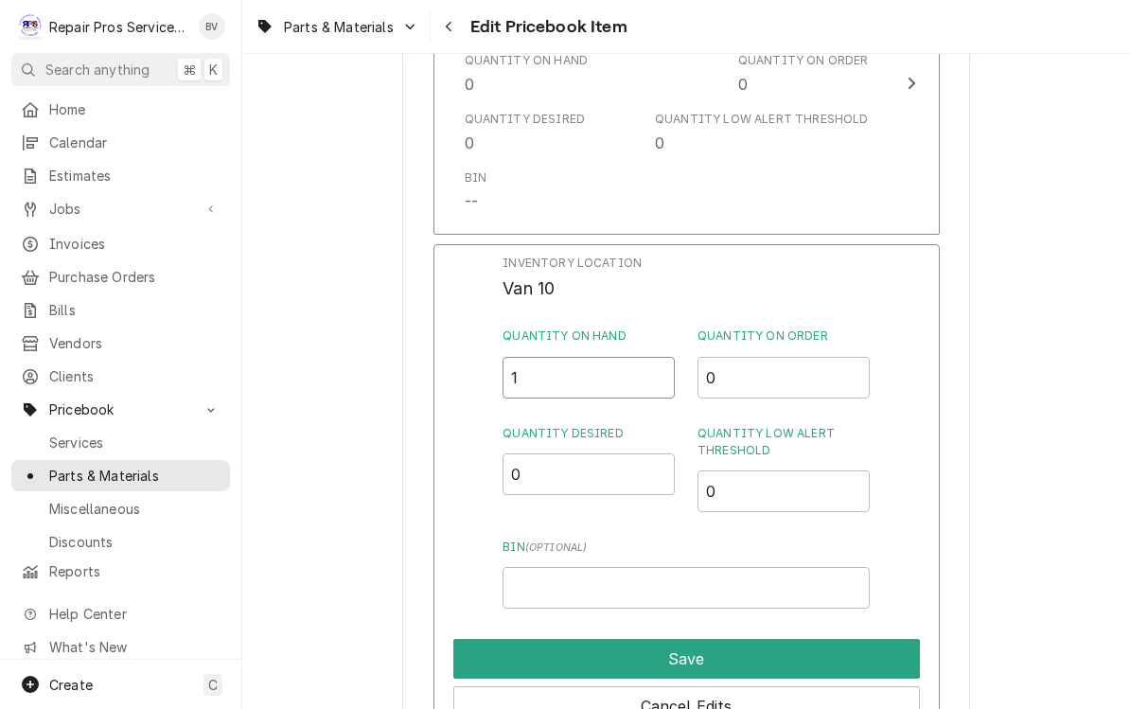
click at [547, 366] on input "1" at bounding box center [589, 378] width 172 height 42
type input "21"
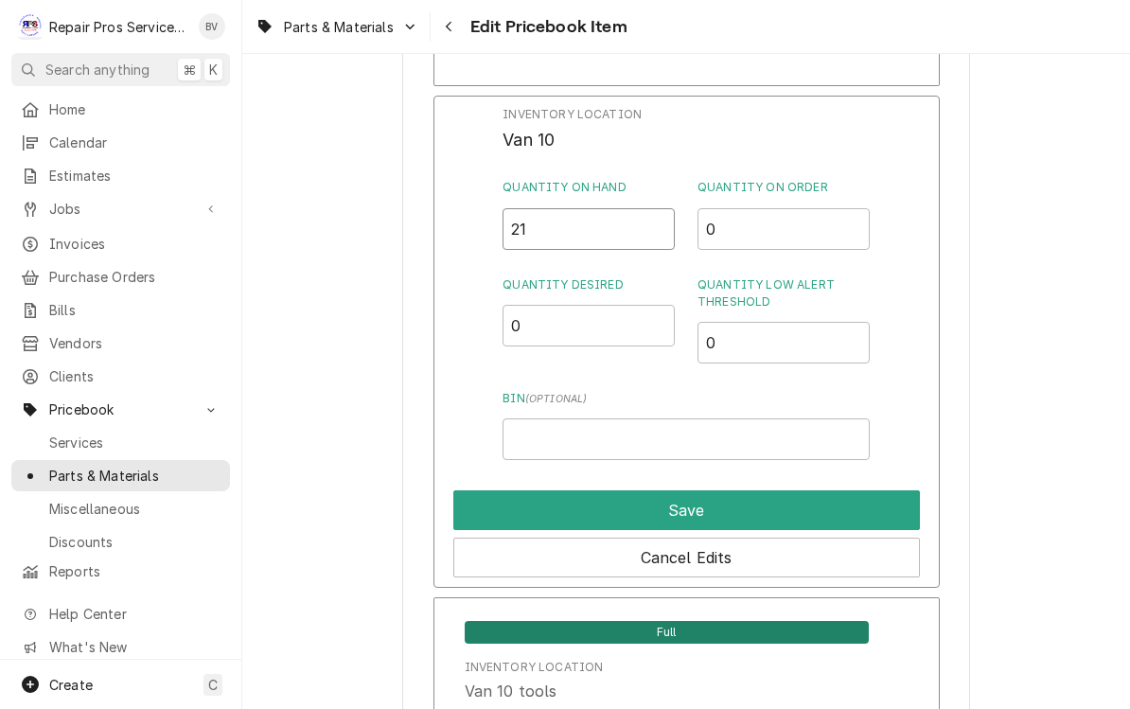
scroll to position [2677, 0]
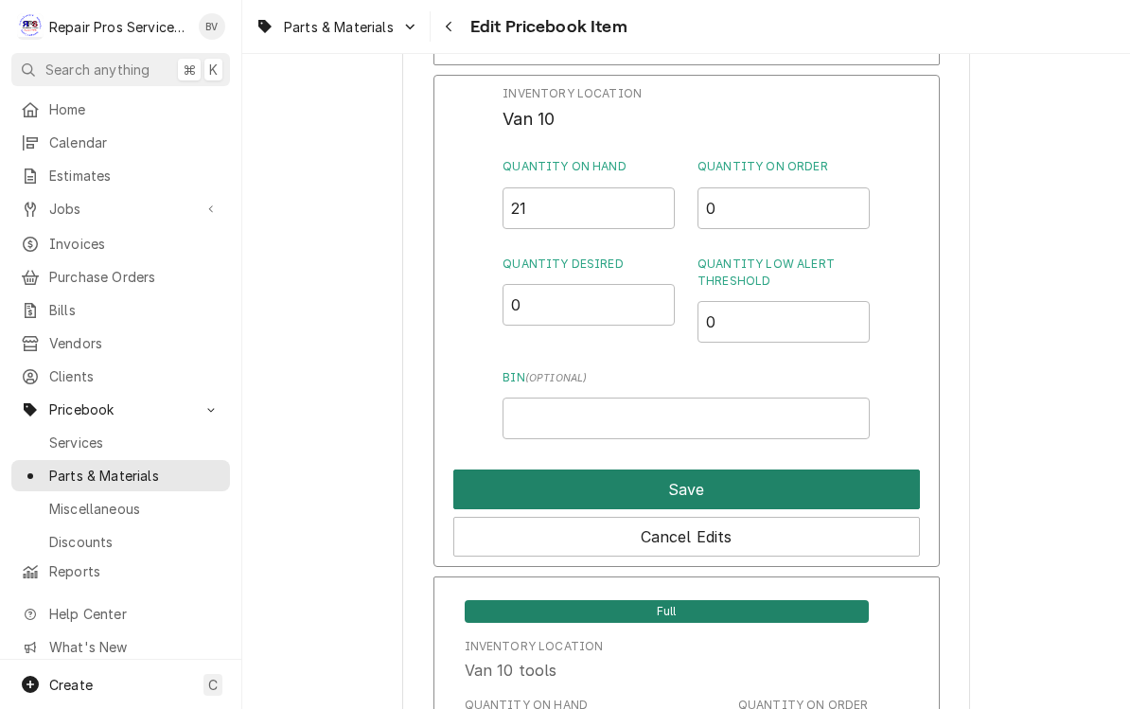
click at [690, 475] on button "Save" at bounding box center [686, 490] width 467 height 40
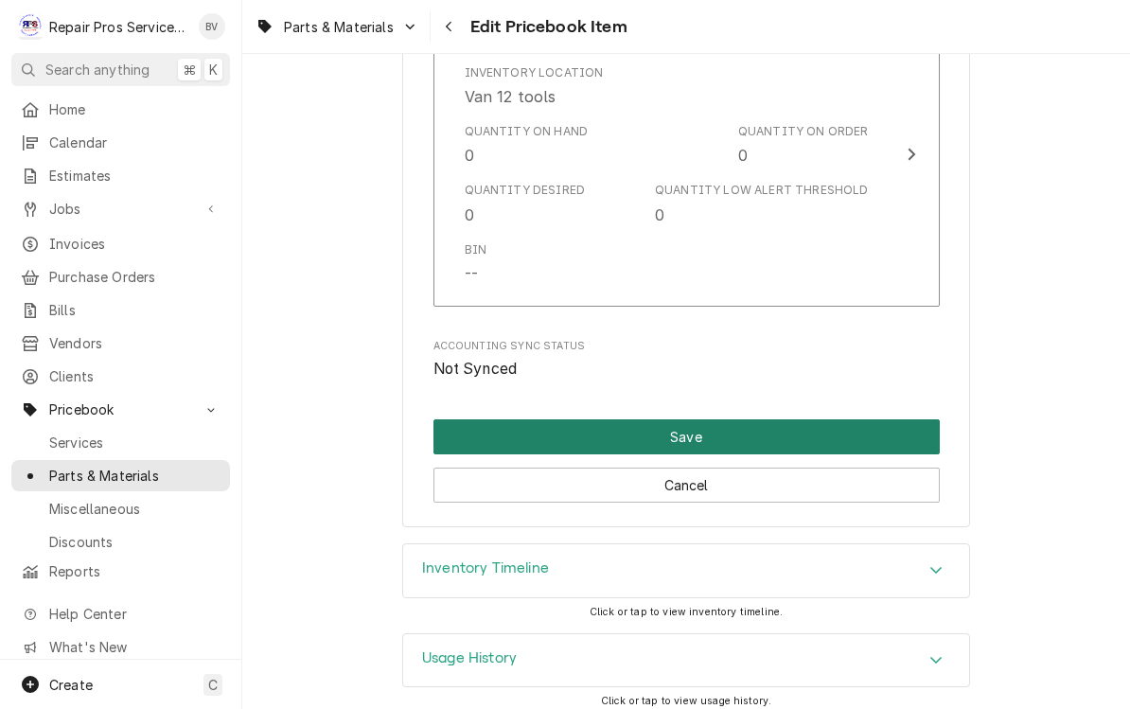
click at [749, 425] on button "Save" at bounding box center [687, 436] width 507 height 35
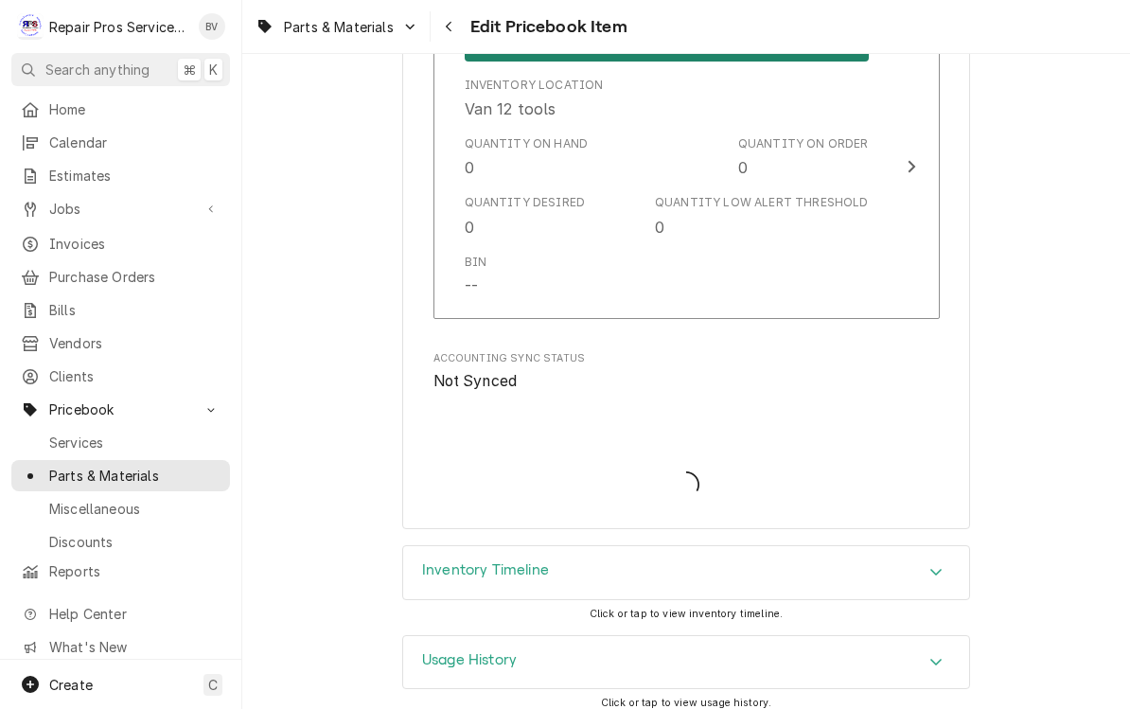
type textarea "x"
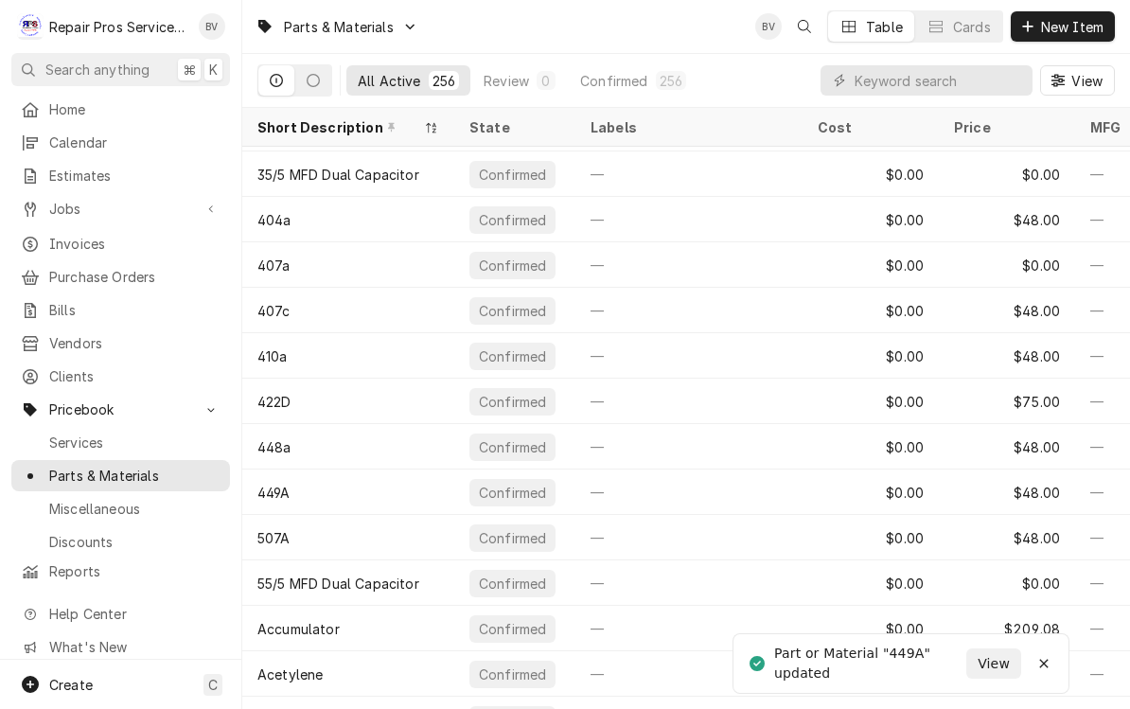
scroll to position [135, 0]
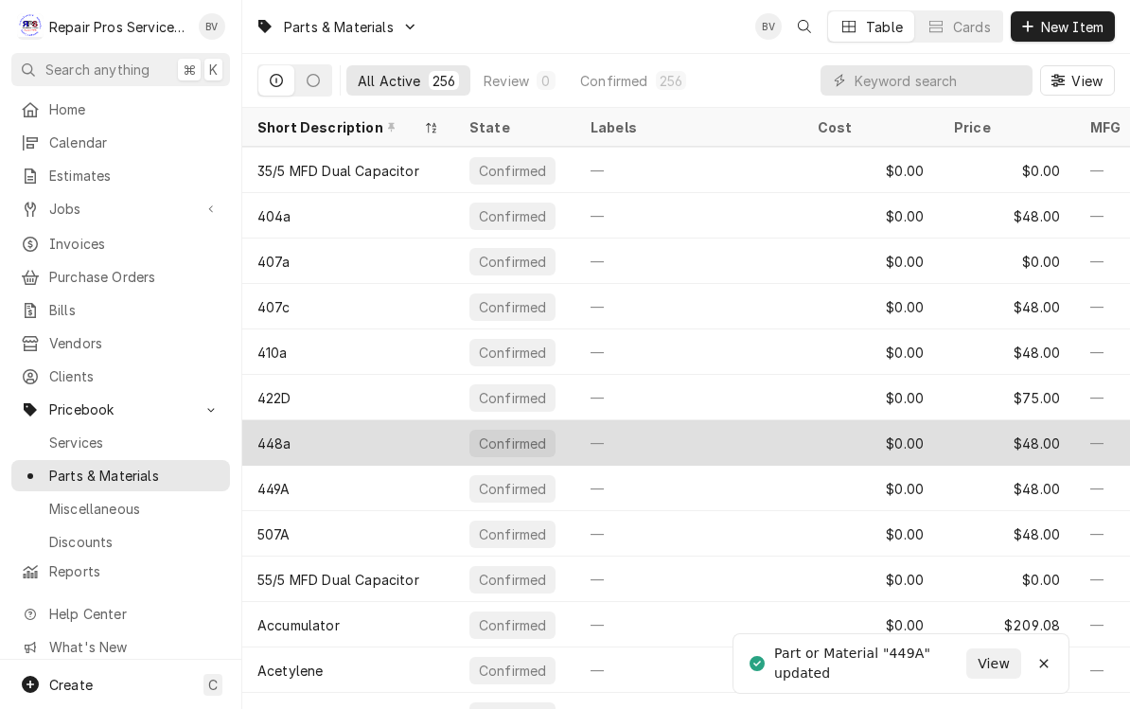
click at [702, 448] on div "—" at bounding box center [689, 442] width 227 height 45
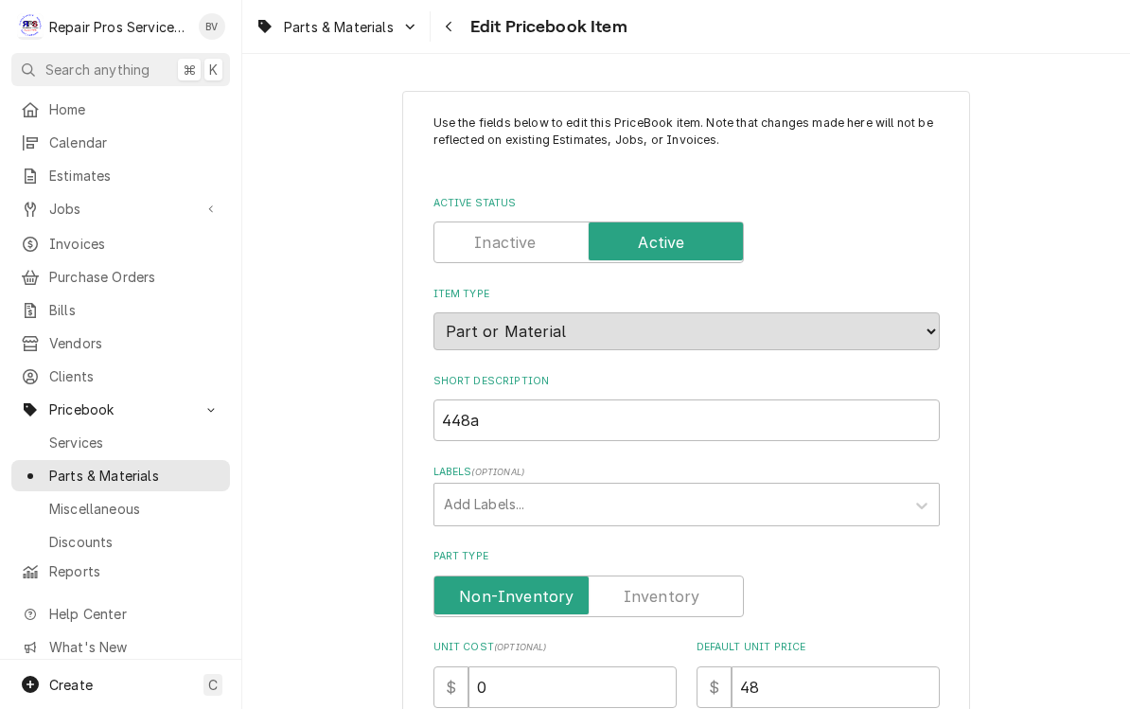
scroll to position [-1, 0]
click at [453, 32] on icon "Navigate back" at bounding box center [449, 26] width 9 height 13
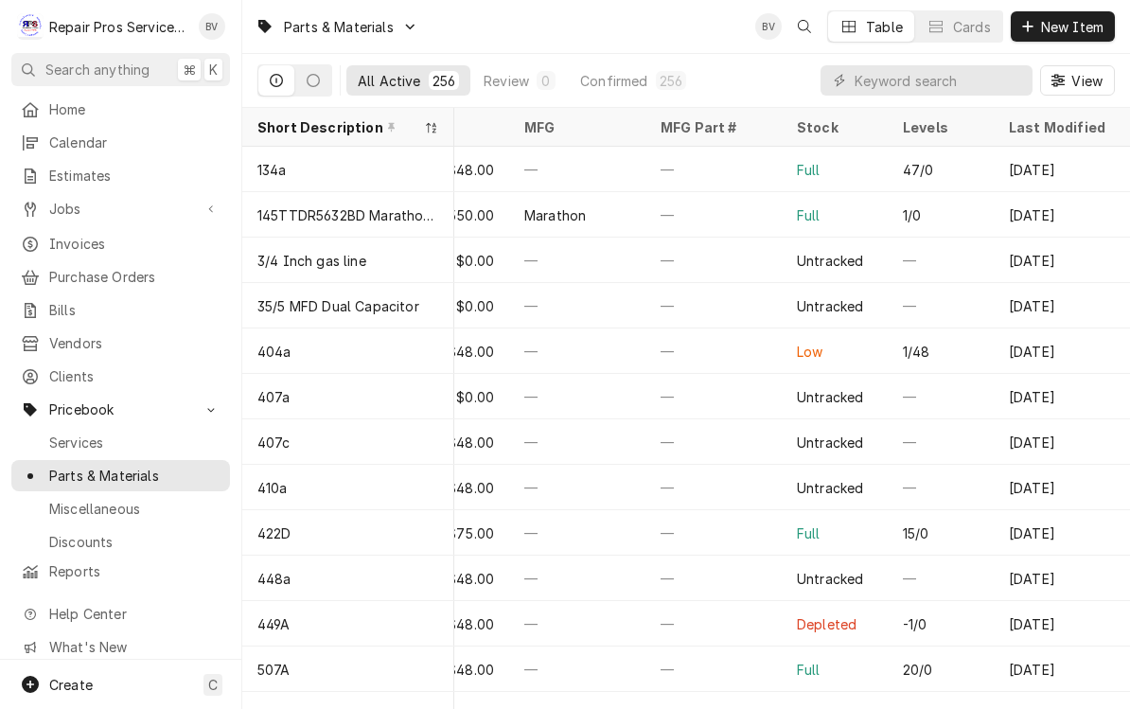
scroll to position [0, 566]
